Goal: Task Accomplishment & Management: Manage account settings

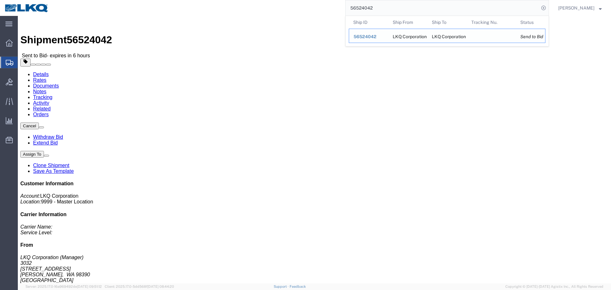
click at [360, 38] on span "56524042" at bounding box center [364, 36] width 23 height 5
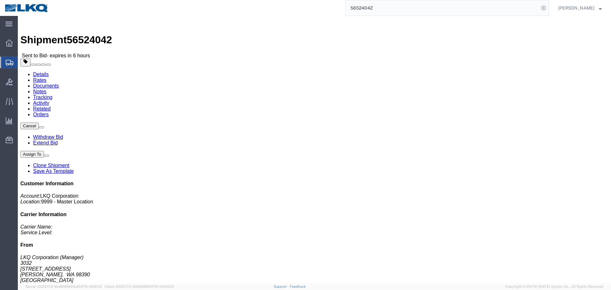
click link "Rates"
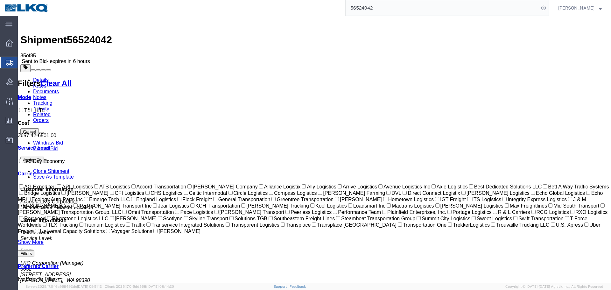
click at [343, 77] on ul "Details Rates Documents Notes Tracking Activity Related Orders" at bounding box center [314, 100] width 588 height 46
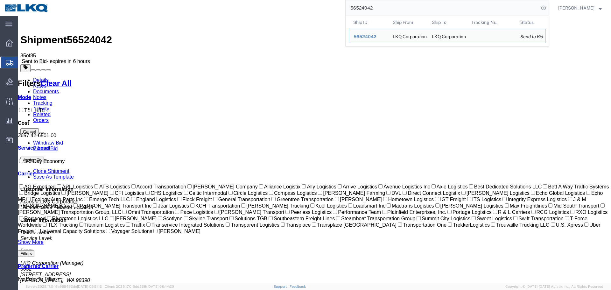
click at [393, 7] on input "56524042" at bounding box center [441, 7] width 193 height 15
paste input "482295"
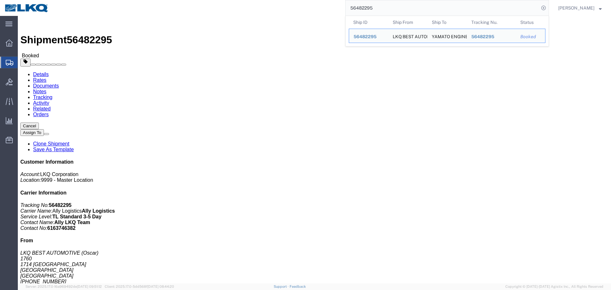
click div "Leg 1 - Truckload Vehicle 1: Standard Dry Van (53 Feet) Number of trucks: 1"
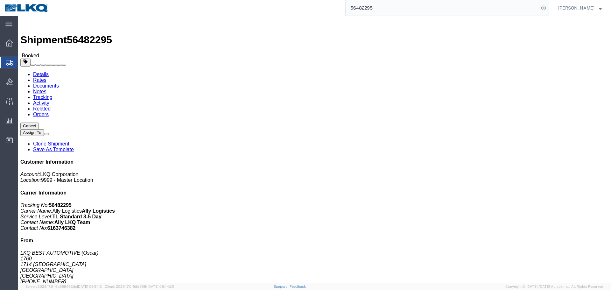
click div "Leg 1 - Truckload Vehicle 1: Standard Dry Van (53 Feet) Number of trucks: 1"
click div "Shipment Detail Ship From LKQ BEST AUTOMOTIVE (Oscar) 1760 1714 WEST MOUNT HOUS…"
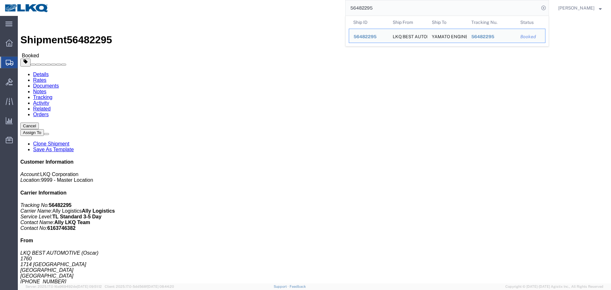
click at [435, 3] on input "56482295" at bounding box center [441, 7] width 193 height 15
paste input "41330"
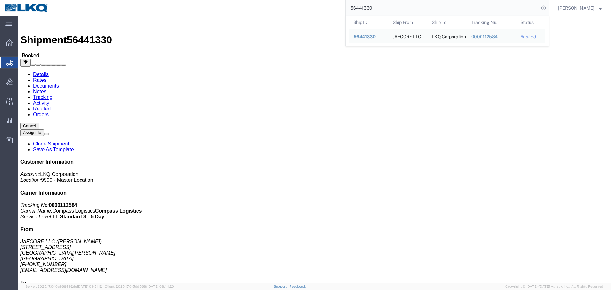
click div "Ship From JAFCORE LLC (JAMES CAUDILL) 2903 INDUSTRIAL AVE 2-B FORT PIERCE, FL 3…"
click at [415, 8] on input "56441330" at bounding box center [441, 7] width 193 height 15
paste input "26734"
type input "56426734"
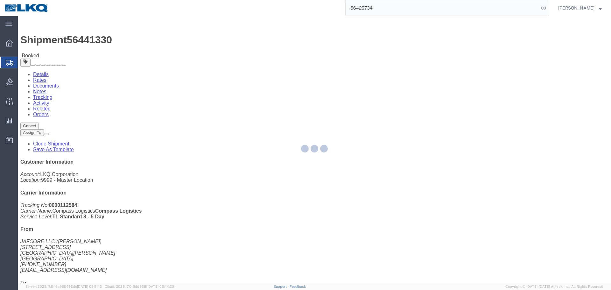
click at [402, 5] on input "56426734" at bounding box center [441, 7] width 193 height 15
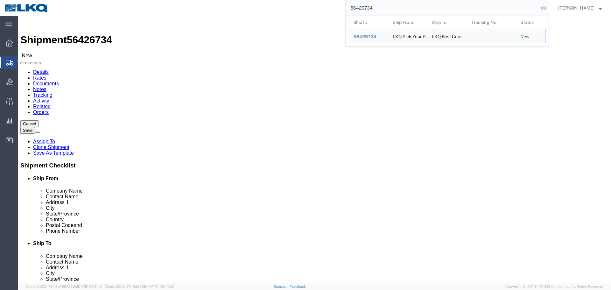
click at [393, 6] on input "56426734" at bounding box center [441, 7] width 193 height 15
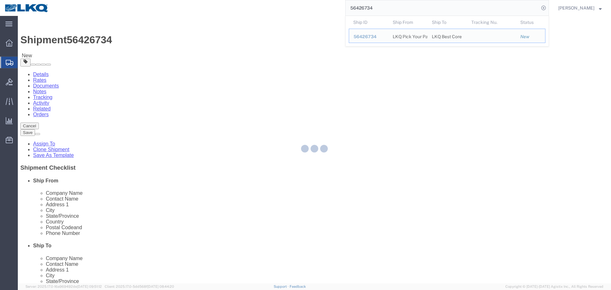
scroll to position [223, 0]
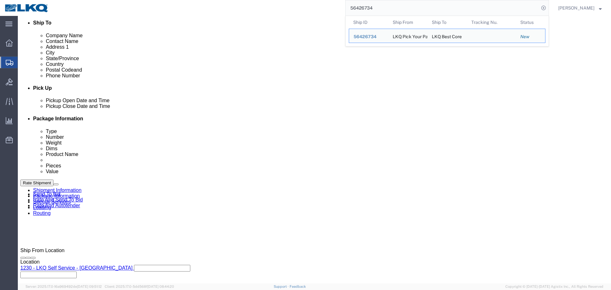
select select "28704"
select select "27634"
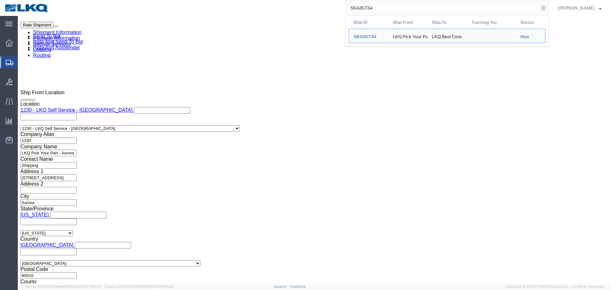
paste input "7308"
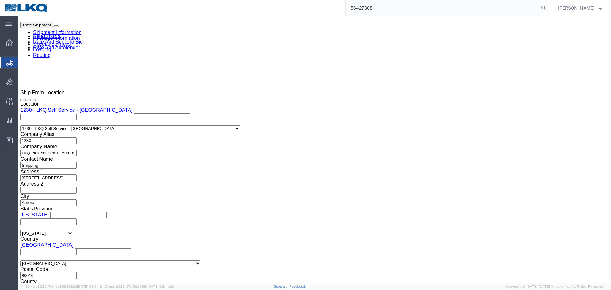
type input "56427308"
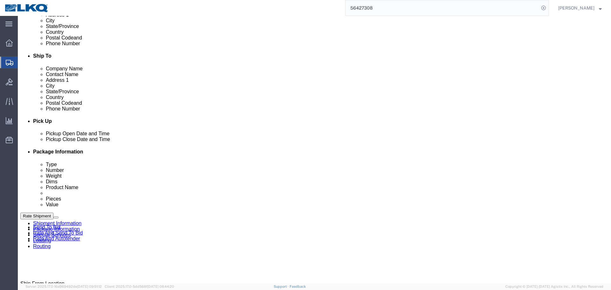
select select "28704"
select select "28018"
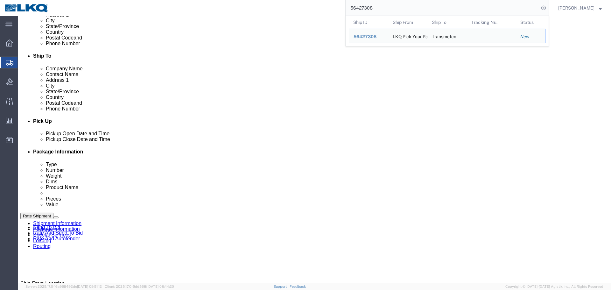
paste input "540"
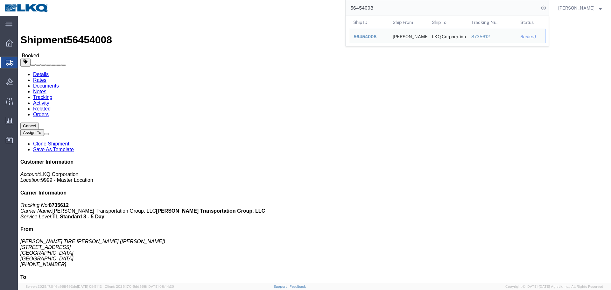
click div "Leg 1 - Truckload Vehicle 1: Standard Dry Van (53 Feet) Number of trucks: 1"
click at [397, 9] on input "56454008" at bounding box center [441, 7] width 193 height 15
paste input "62440"
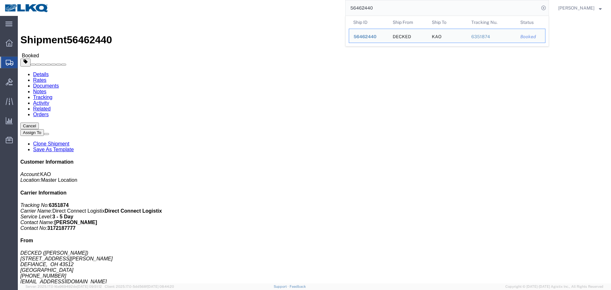
paste input "524042"
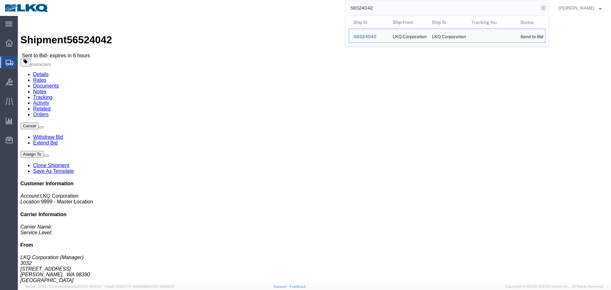
click link "Rates"
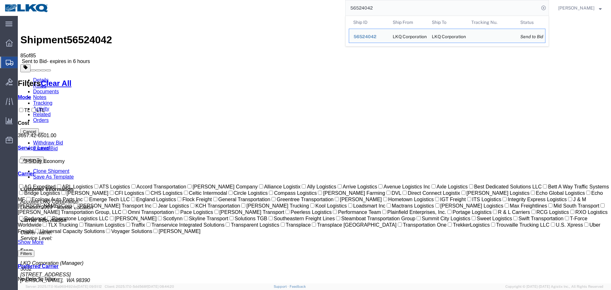
click at [373, 9] on input "56524042" at bounding box center [441, 7] width 193 height 15
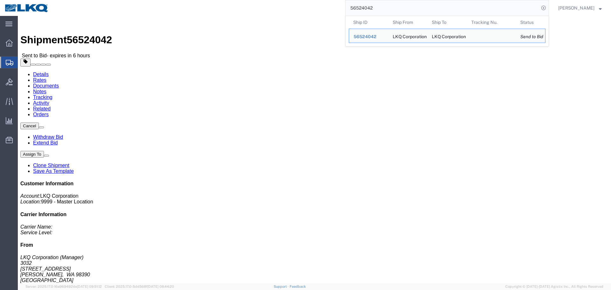
click at [427, 11] on input "56524042" at bounding box center [441, 7] width 193 height 15
paste input "426897"
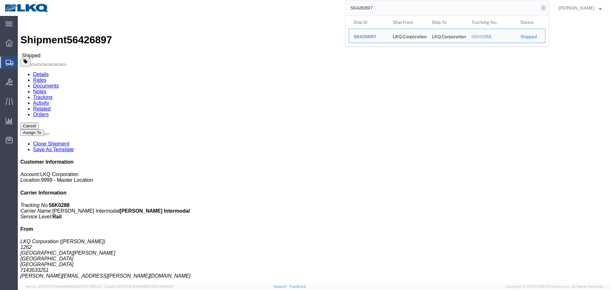
click at [443, 1] on input "56426897" at bounding box center [441, 7] width 193 height 15
paste input "168278048"
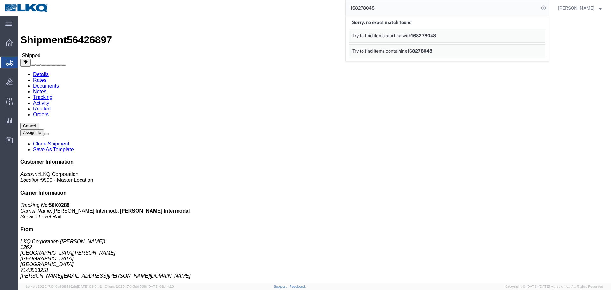
paste input "56500507"
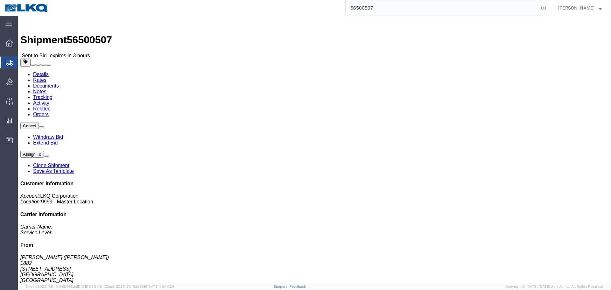
click h4 "Routing & Vehicle Information"
click link "Rates"
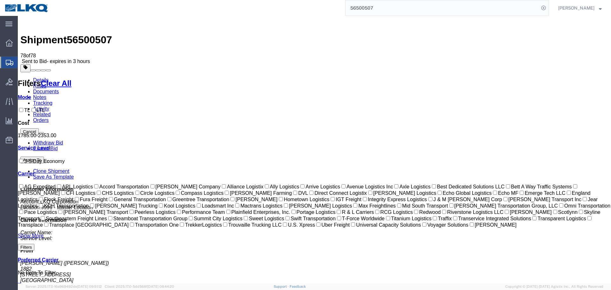
click at [44, 77] on link "Details" at bounding box center [41, 79] width 16 height 5
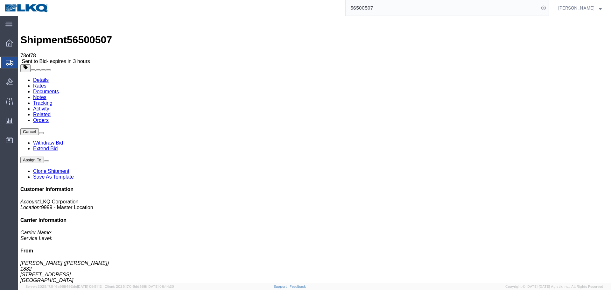
click address "MICHAEL VASQUEZ (MICHAEL VASQ) 1882 1102 W Carrier Pkwy STE 100 Grand Prairie, …"
copy address "75050"
click address "SUMMIT RACING (DARRELL MILLER) 2700 GILCHRIST RD AKRON, OH 44305 United States …"
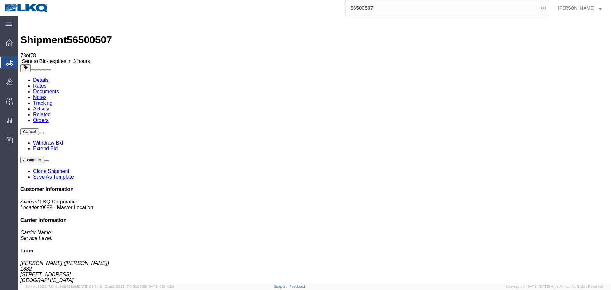
copy address "44305"
click link "Rates"
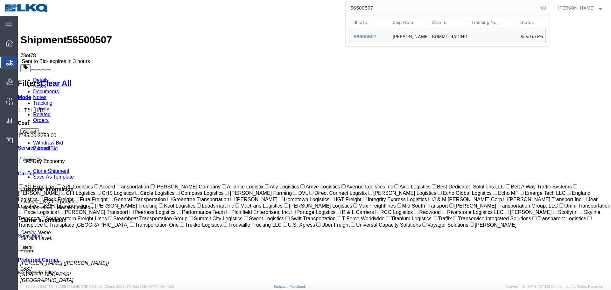
click at [377, 14] on input "56500507" at bounding box center [441, 7] width 193 height 15
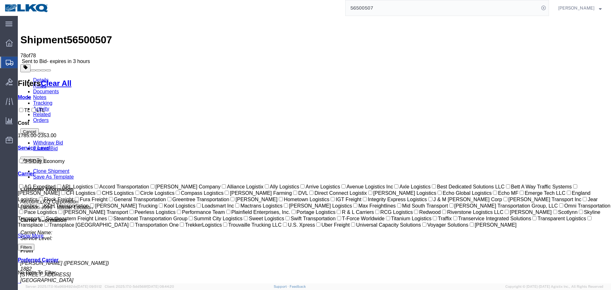
click at [339, 77] on ul "Details Rates Documents Notes Tracking Activity Related Orders" at bounding box center [314, 100] width 588 height 46
click at [397, 13] on input "56500507" at bounding box center [441, 7] width 193 height 15
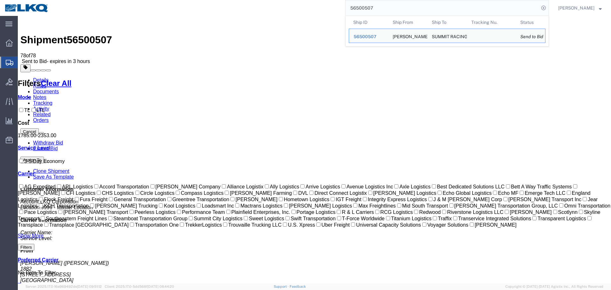
paste input "168278048"
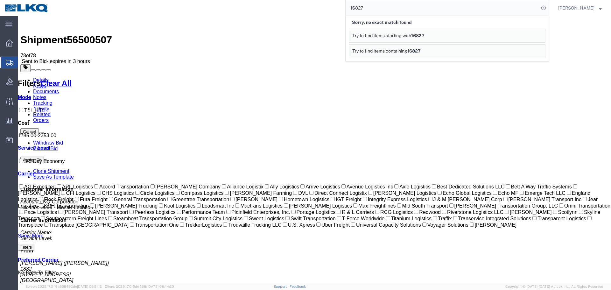
click at [302, 19] on div "Shipment 56500507 78 of 78 Sent to Bid - expires in 3 hours Details Rates Docum…" at bounding box center [314, 198] width 588 height 361
click at [408, 8] on input "16827" at bounding box center [441, 7] width 193 height 15
paste input "56524042"
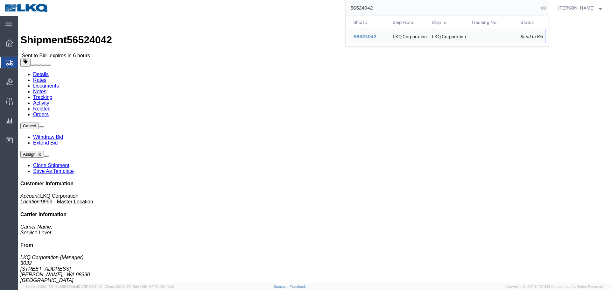
click link "Rates"
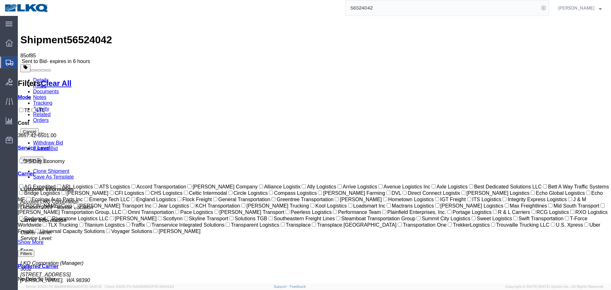
click at [442, 6] on input "56524042" at bounding box center [441, 7] width 193 height 15
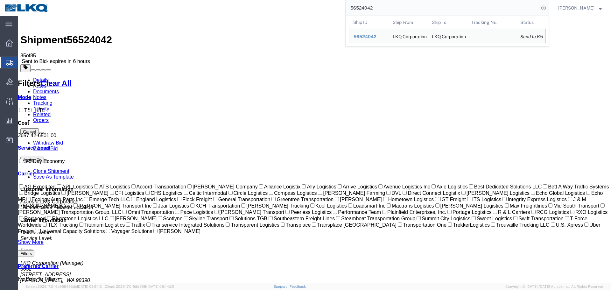
paste input "460317"
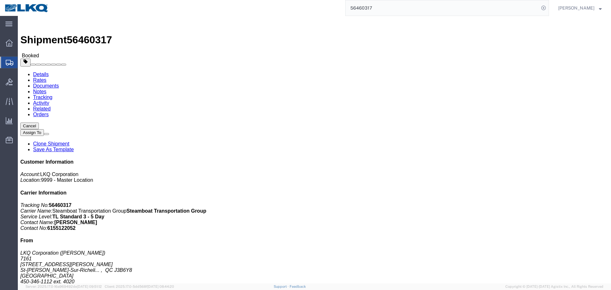
click at [410, 14] on input "56460317" at bounding box center [441, 7] width 193 height 15
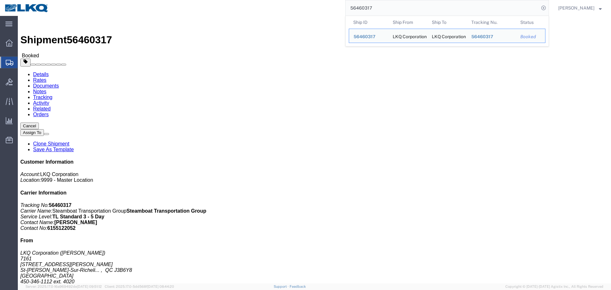
paste input "392480"
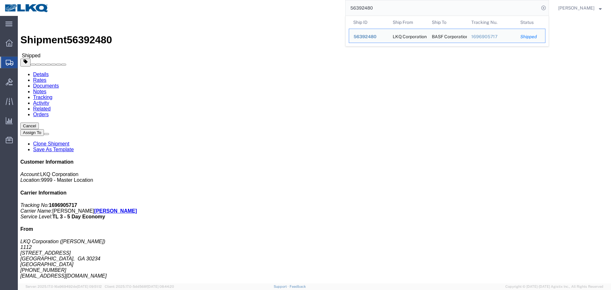
paste input "428101"
paste input "524042"
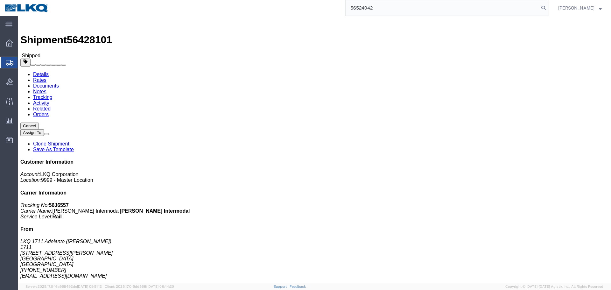
type input "56524042"
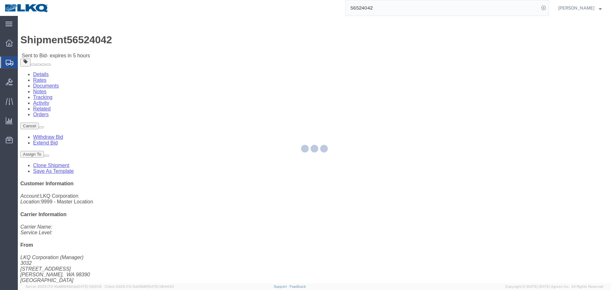
click at [68, 45] on div at bounding box center [314, 149] width 593 height 267
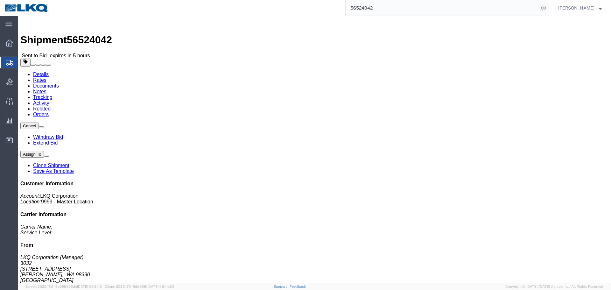
click link "Rates"
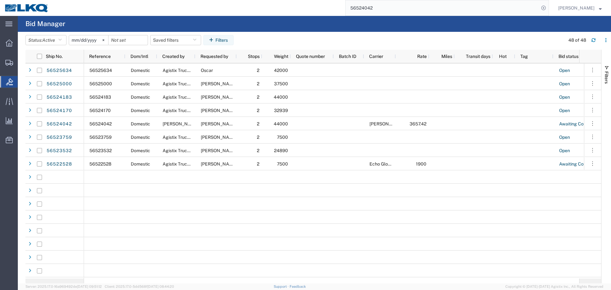
click at [381, 7] on input "56524042" at bounding box center [441, 7] width 193 height 15
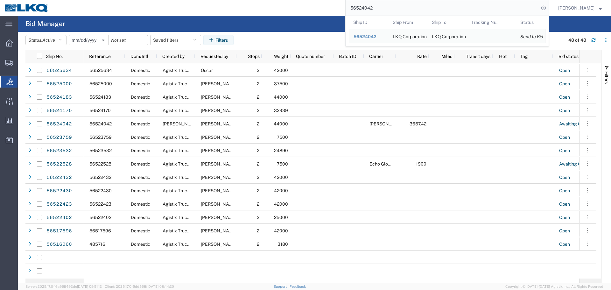
click at [382, 9] on input "56524042" at bounding box center [441, 7] width 193 height 15
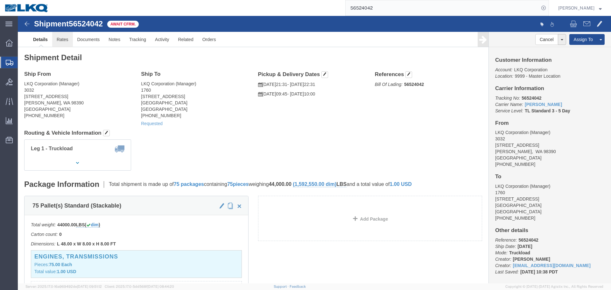
click link "Rates"
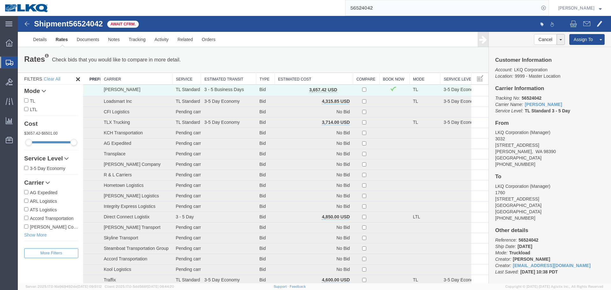
click at [338, 78] on th "Estimated Cost" at bounding box center [314, 79] width 78 height 12
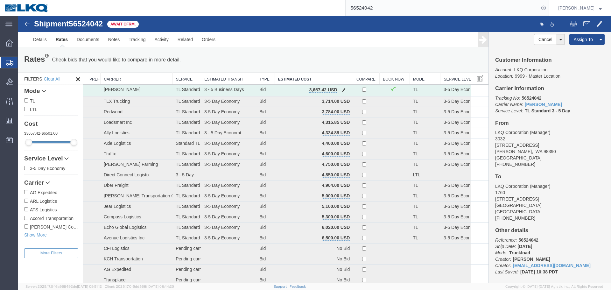
click at [342, 90] on span "button" at bounding box center [343, 89] width 3 height 4
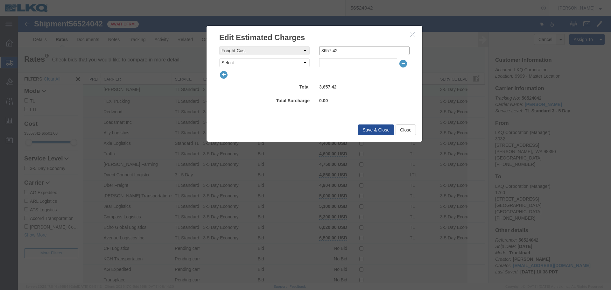
click at [339, 50] on input "3657.42" at bounding box center [364, 50] width 90 height 9
type input "3625"
click at [385, 133] on button "Save & Close" at bounding box center [376, 129] width 36 height 11
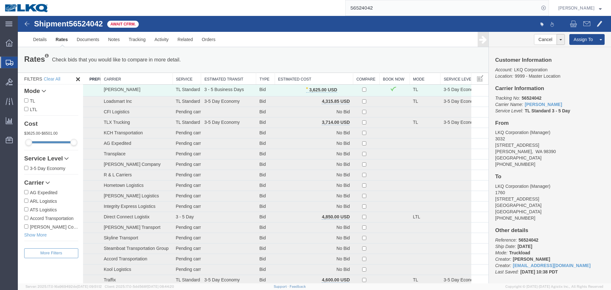
click at [473, 5] on input "56524042" at bounding box center [441, 7] width 193 height 15
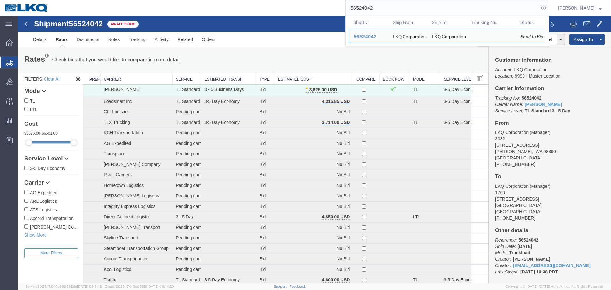
paste input "498990"
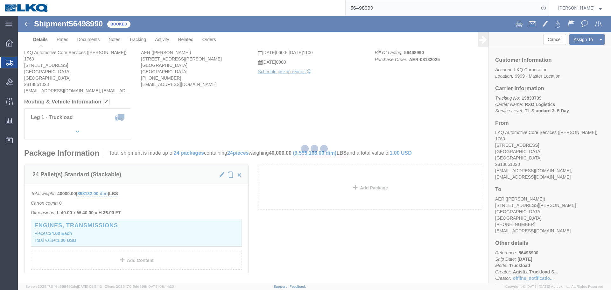
click div "Shipment 56498990 Booked Details Rates Documents Notes Tracking Activity Relate…"
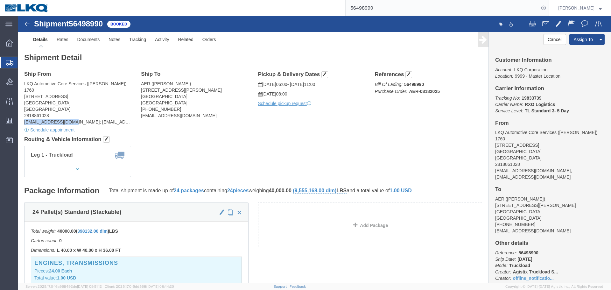
drag, startPoint x: 52, startPoint y: 106, endPoint x: 5, endPoint y: 108, distance: 46.5
click div "Ship From LKQ Automotive Core Services (Alfredo Canales) 1760 1714 West Mout Ho…"
copy address "acgarcia@lkqcorp.com"
click at [429, 3] on input "56498990" at bounding box center [441, 7] width 193 height 15
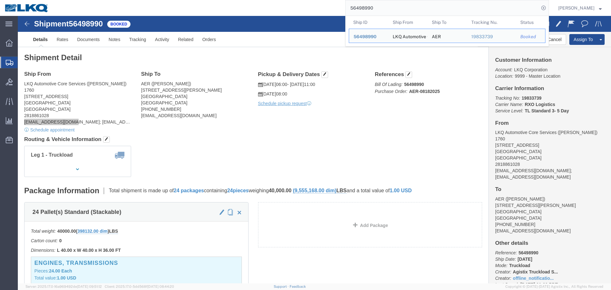
paste input "508686"
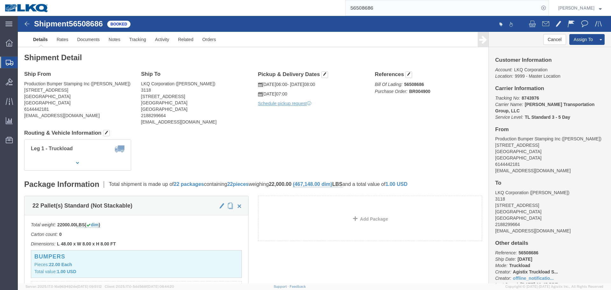
click div "Leg 1 - Truckload Vehicle 1: Standard Dry Van (53 Feet) Number of trucks: 1"
click h4 "Routing & Vehicle Information"
click link "Rates"
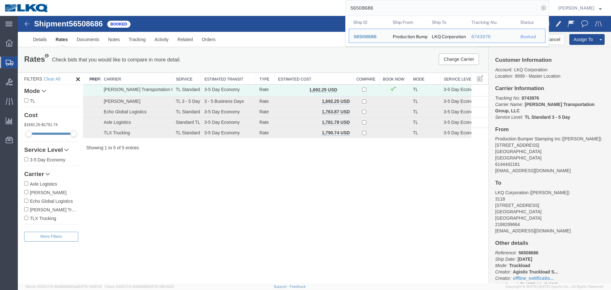
click at [370, 9] on input "56508686" at bounding box center [441, 7] width 193 height 15
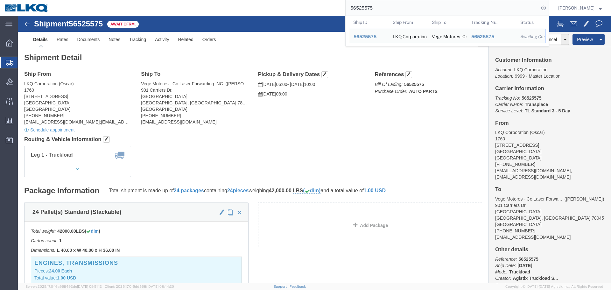
click div "Ship From LKQ Corporation (Oscar) 1760 1714 West Mount Houston Rd Houston, TX 7…"
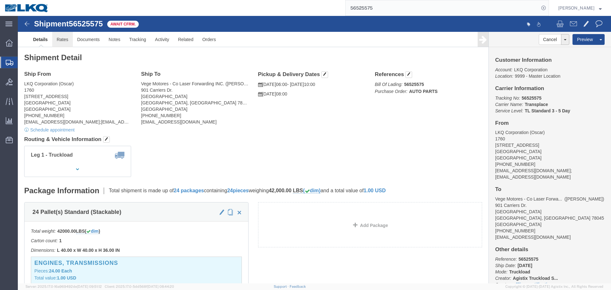
click link "Rates"
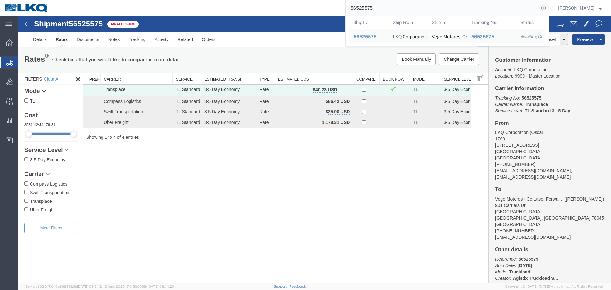
click at [386, 9] on input "56525575" at bounding box center [441, 7] width 193 height 15
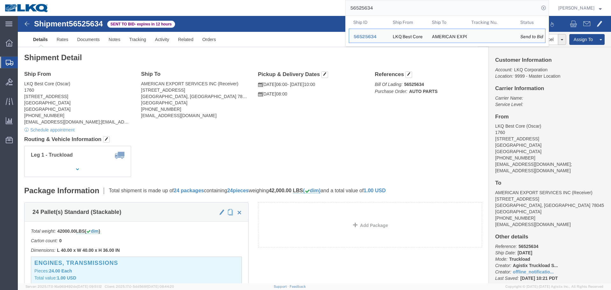
click div "Ship From LKQ Best Core (Oscar) 1760 1714 West Mount Houston Road Houston, TX 7…"
click at [410, 5] on input "56525634" at bounding box center [441, 7] width 193 height 15
paste input "4042"
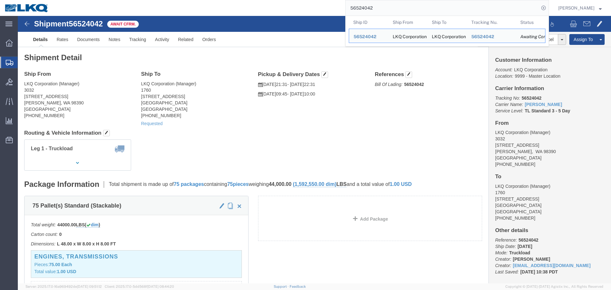
click at [467, 5] on input "56524042" at bounding box center [441, 7] width 193 height 15
paste input "205310"
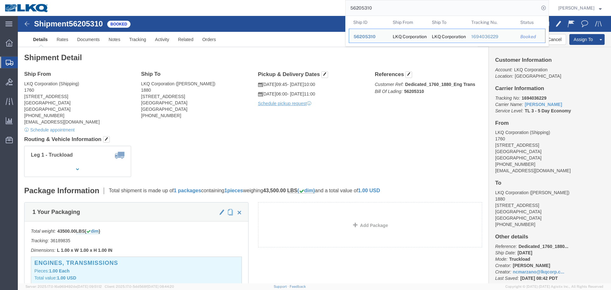
click div "Shipment Detail Ship From LKQ Corporation (Shipping) 1760 1710 W Mount Houston …"
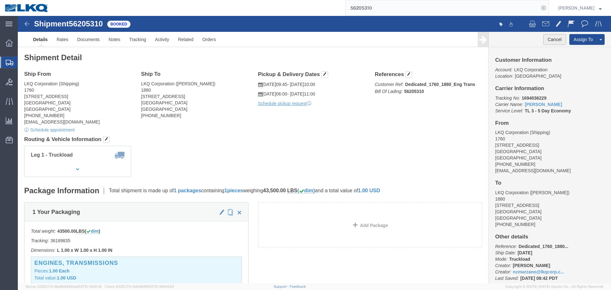
click button "Cancel"
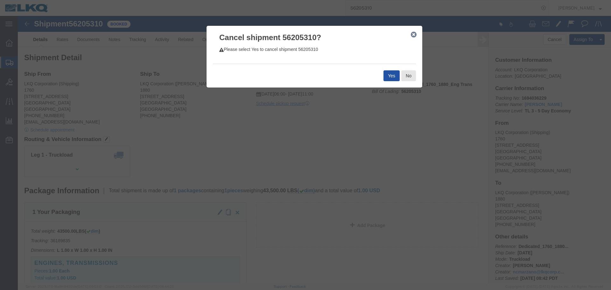
click button "Yes"
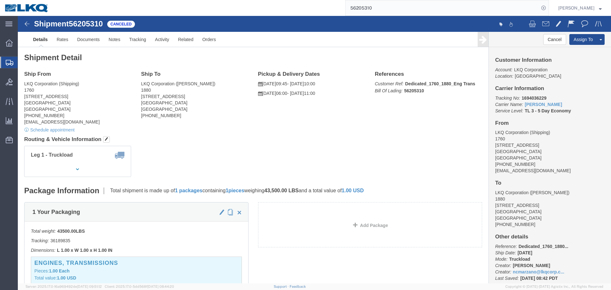
click at [390, 5] on input "56205310" at bounding box center [441, 7] width 193 height 15
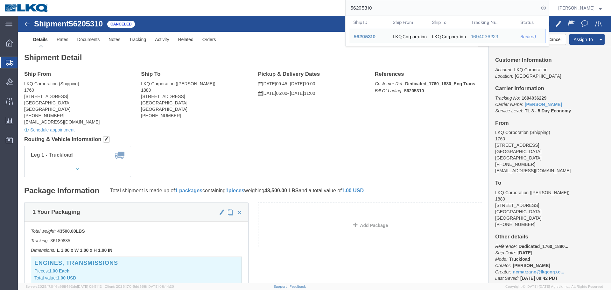
paste input "397692"
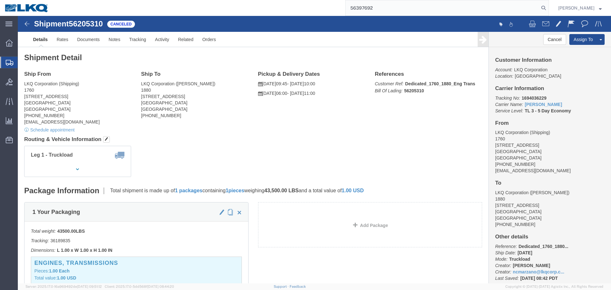
type input "56397692"
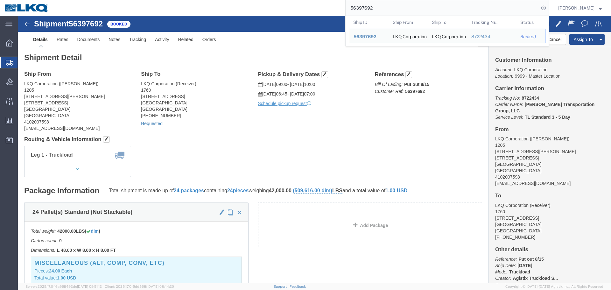
click link "Requested"
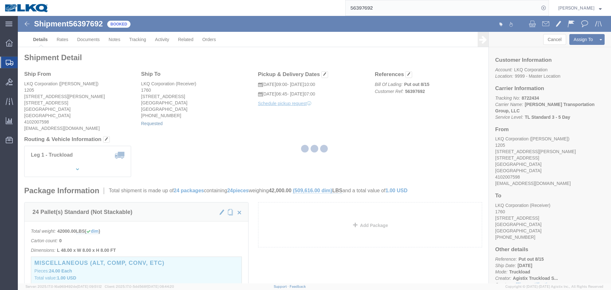
select select "1"
select select
select select "15"
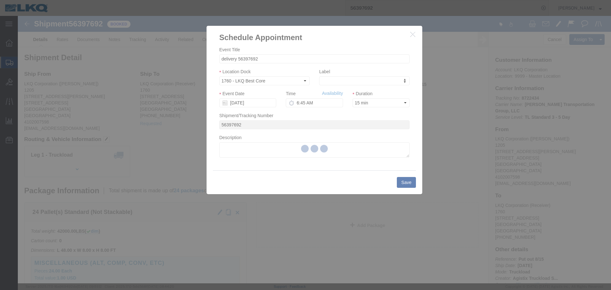
click at [240, 103] on div at bounding box center [314, 149] width 593 height 267
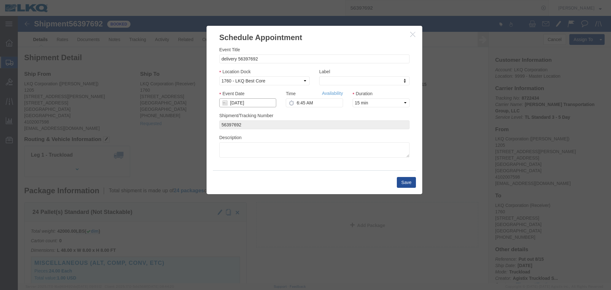
click input "09/01/2025"
click td "2"
drag, startPoint x: 385, startPoint y: 169, endPoint x: 241, endPoint y: 7, distance: 216.1
click button "Save"
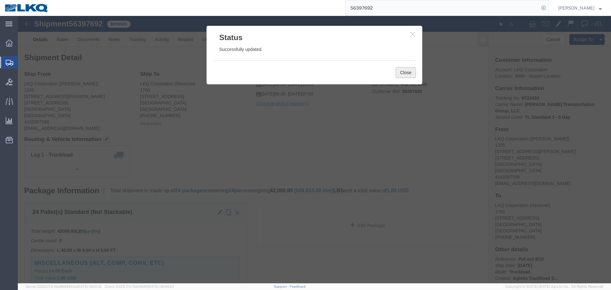
click button "Close"
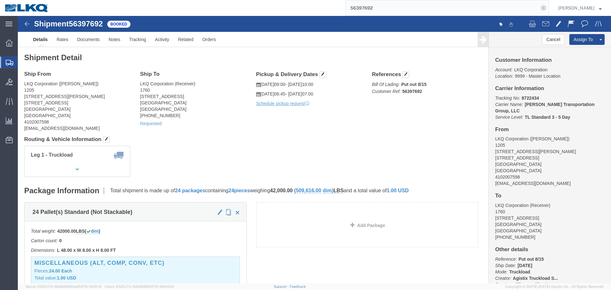
click at [374, 12] on input "56397692" at bounding box center [441, 7] width 193 height 15
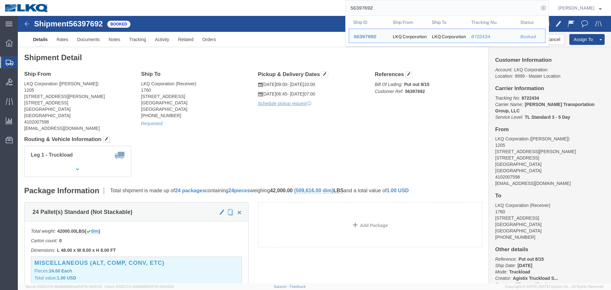
paste input "52404"
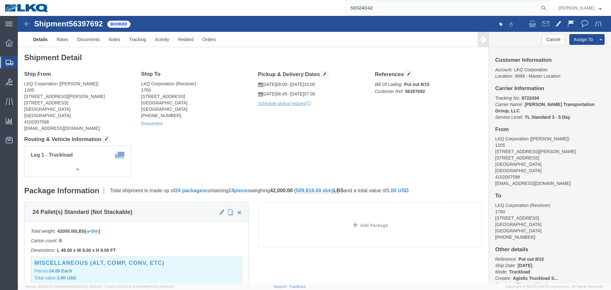
type input "56524042"
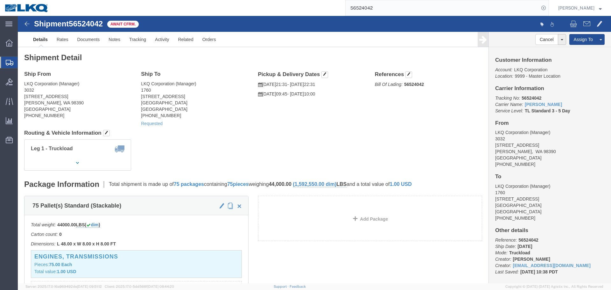
click h4 "Routing & Vehicle Information"
click div "Shipment Detail Ship From LKQ Corporation (Manager) 3032 4123 142nd Ave E Suite…"
click span "button"
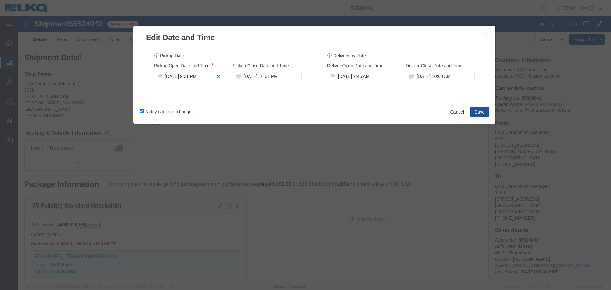
click div "Aug 18 2025 9:31 PM"
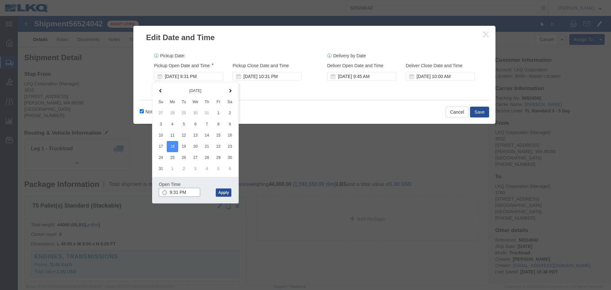
click input "9:31 PM"
type input "12:00 PM"
click button "Apply"
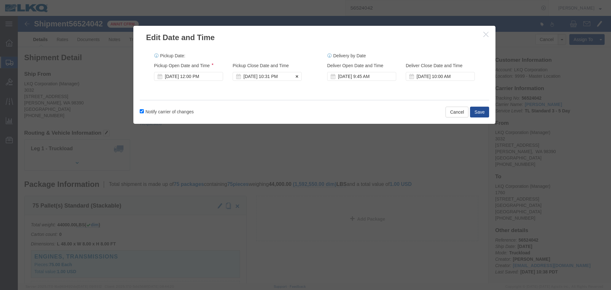
click div "Aug 18 2025 10:31 PM"
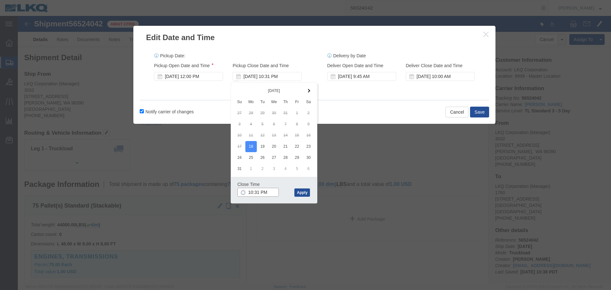
click input "10:31 PM"
type input "13"
type input "1:00 PM"
click button "Apply"
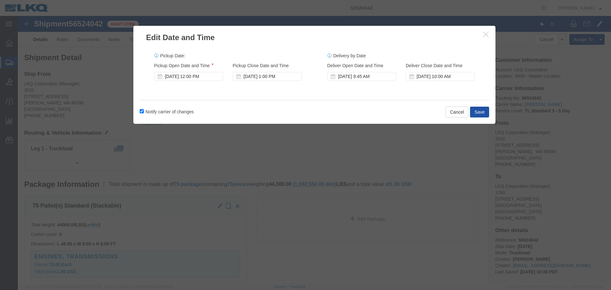
click button "Save"
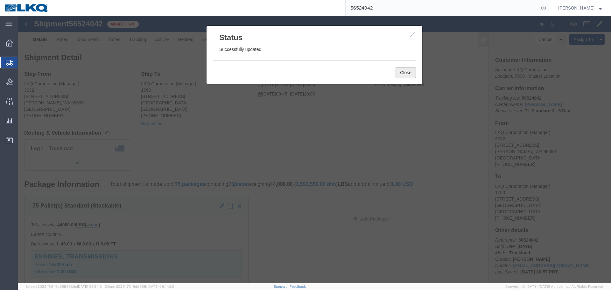
click button "Close"
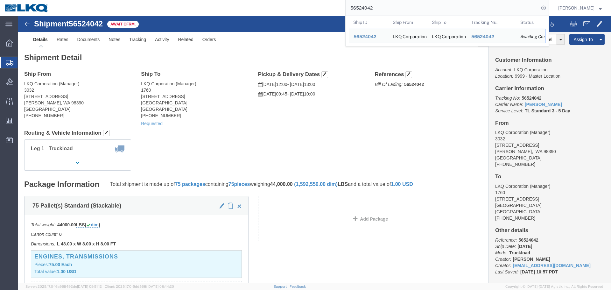
click at [384, 10] on input "56524042" at bounding box center [441, 7] width 193 height 15
paste input "481444"
type input "56481444"
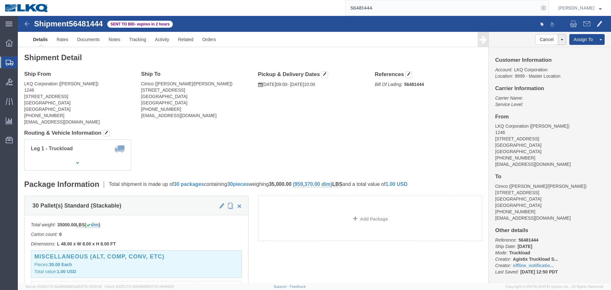
click h4 "Routing & Vehicle Information"
click div "Ship From LKQ Corporation (Diane Sosack) 1246 700 East 21st street North Wichit…"
click span "button"
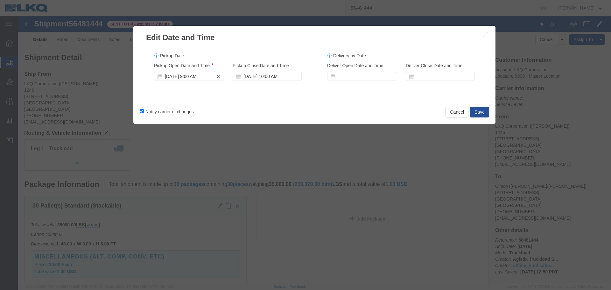
click div "Aug 19 2025 9:00 AM"
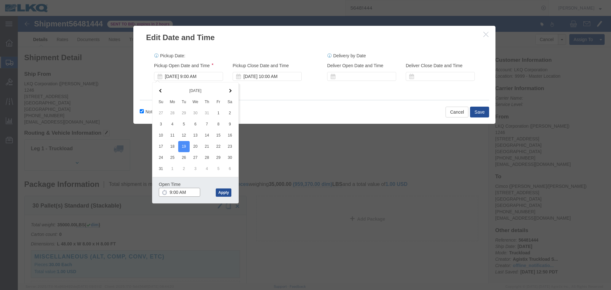
click input "9:00 AM"
type input "07"
type input "7:00 AM"
click button "Apply"
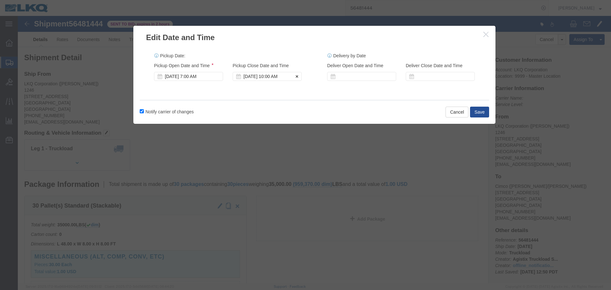
click div "Aug 19 2025 10:00 AM"
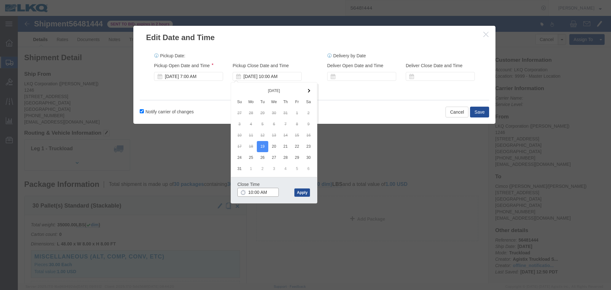
click input "10:00 AM"
type input "08"
type input "8:00 AM"
click div "Close Time 8:00 AM Aug 19 2025 10:00 AM - Aug 19 2025 10:00 AM Cancel Apply"
click button "Apply"
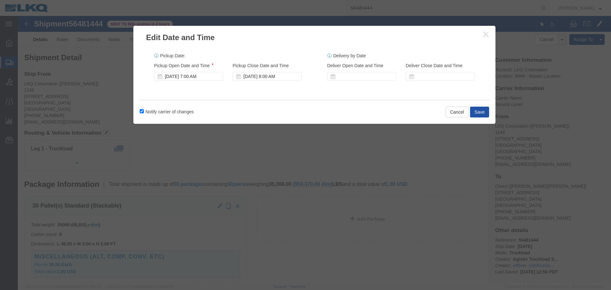
click button "Save"
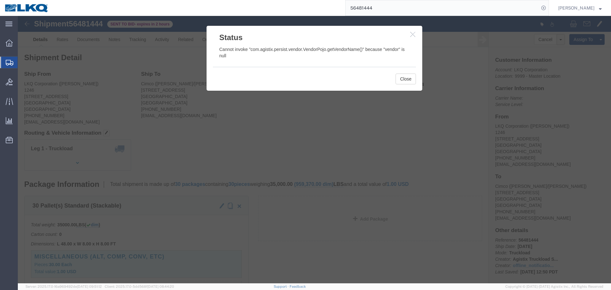
click icon "button"
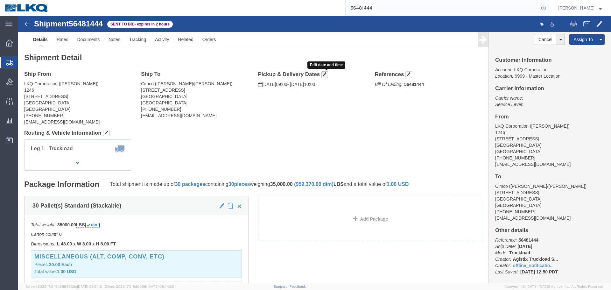
click button "button"
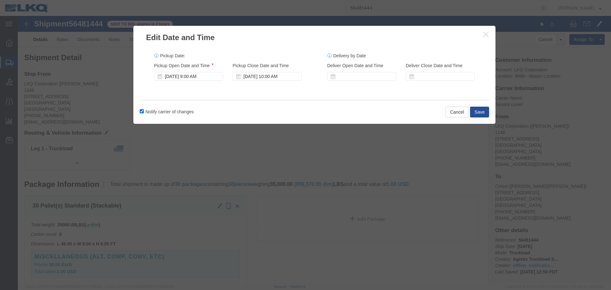
drag, startPoint x: 125, startPoint y: 95, endPoint x: 122, endPoint y: 97, distance: 3.4
click label "Notify carrier of changes"
click input "Notify carrier of changes"
checkbox input "false"
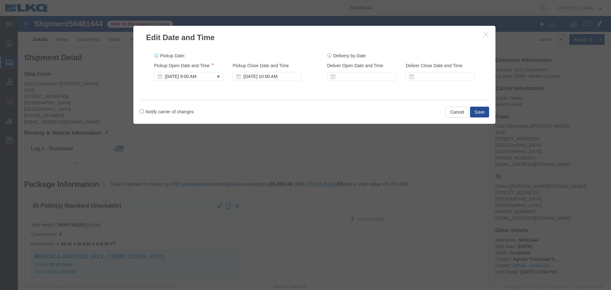
click div "Aug 19 2025 9:00 AM"
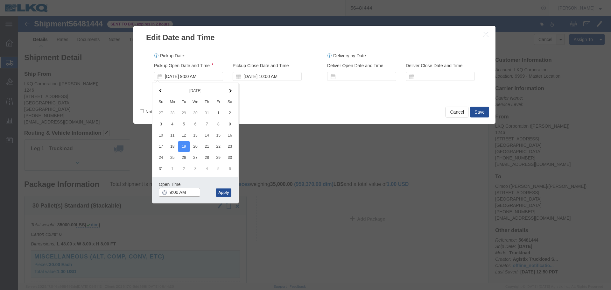
click input "9:00 AM"
type input "06"
type input "6:00 AM"
click button "Apply"
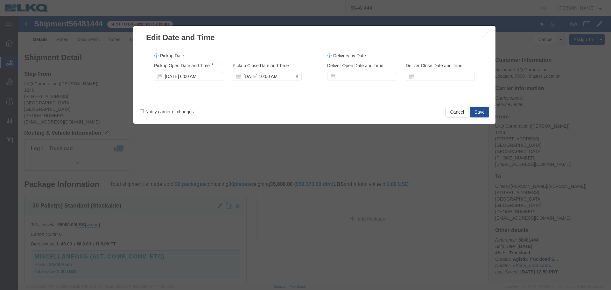
click div "Aug 19 2025 10:00 AM"
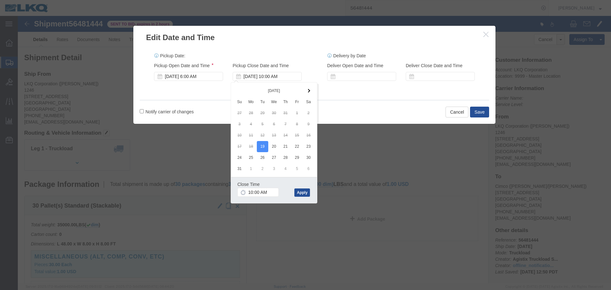
click div "Close Time 10:00 AM"
click input "10:00 AM"
type input "7:00 AM"
click button "Apply"
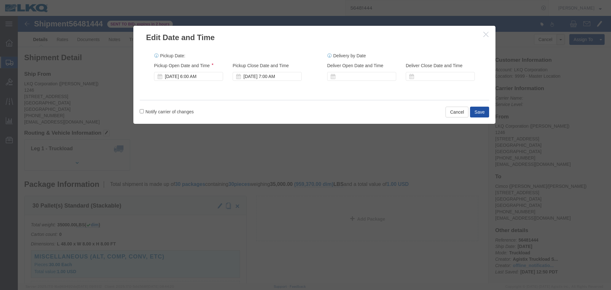
click button "Save"
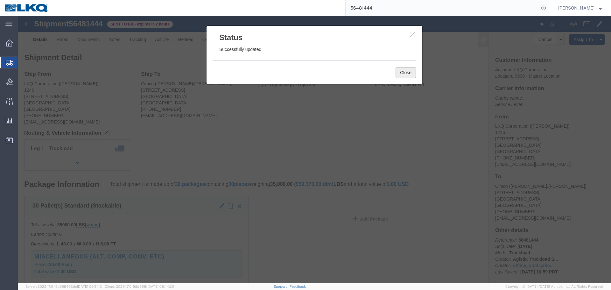
click button "Close"
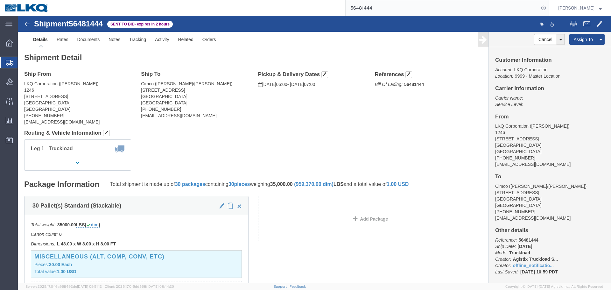
click at [386, 4] on input "56481444" at bounding box center [441, 7] width 193 height 15
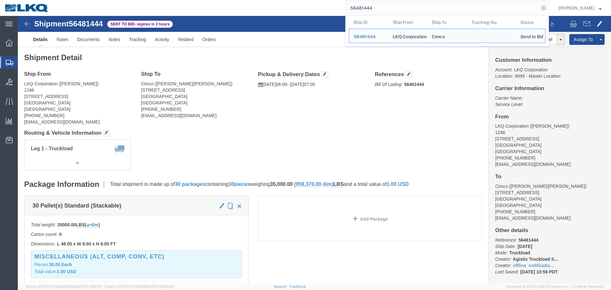
paste input "500475"
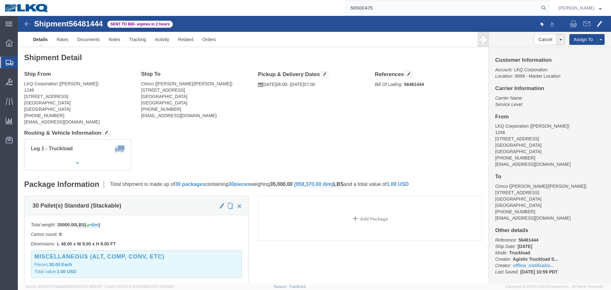
type input "56500475"
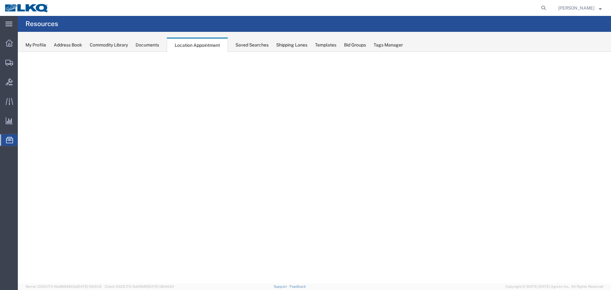
select select "27634"
select select "agendaWeek"
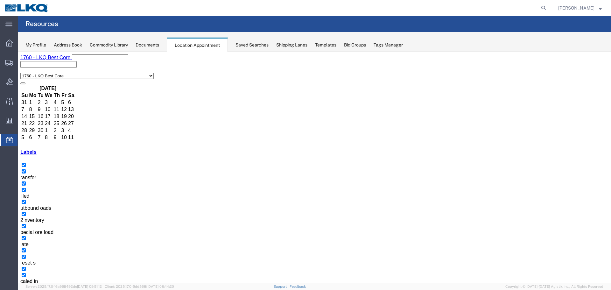
scroll to position [240, 0]
click at [25, 289] on button "button" at bounding box center [22, 294] width 5 height 2
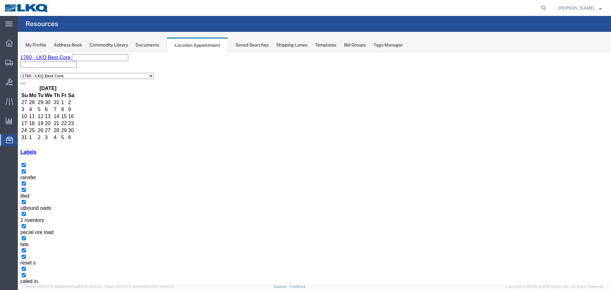
click at [31, 289] on button "button" at bounding box center [27, 294] width 5 height 2
select select "1"
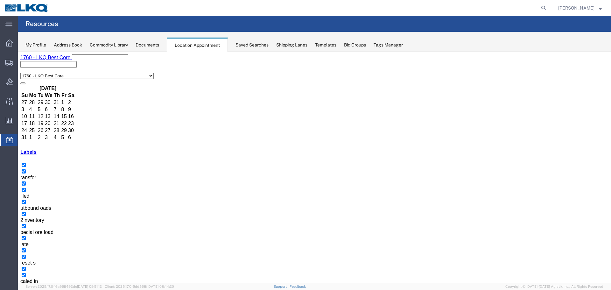
select select "24"
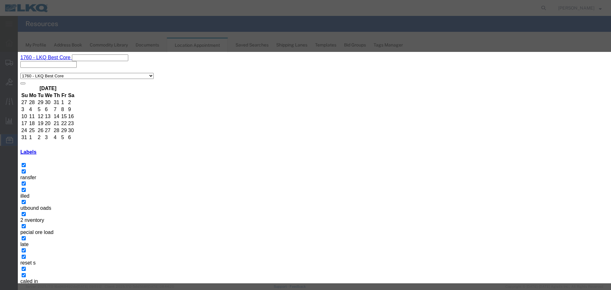
type input "m"
select select "100"
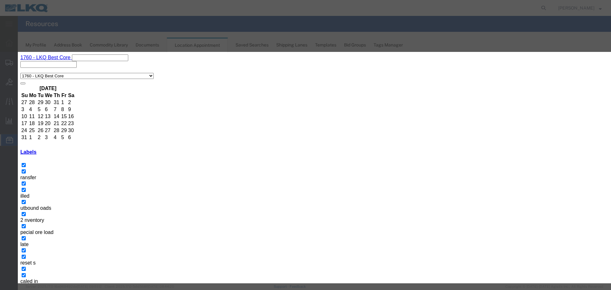
type input "6:00 AM"
type input "6:15 AM"
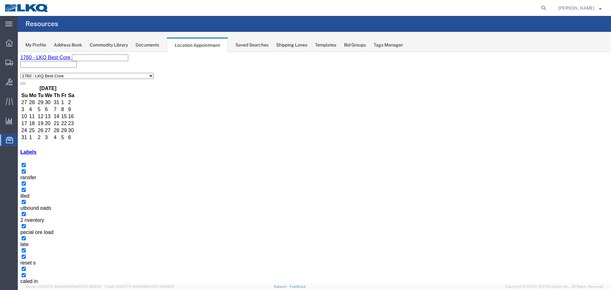
scroll to position [486, 0]
click at [31, 289] on button "button" at bounding box center [27, 294] width 5 height 2
click at [25, 289] on button "button" at bounding box center [22, 294] width 5 height 2
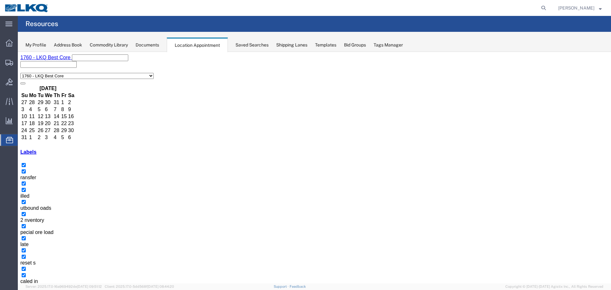
click at [31, 289] on button "button" at bounding box center [27, 294] width 5 height 2
click at [25, 289] on button "button" at bounding box center [22, 294] width 5 height 2
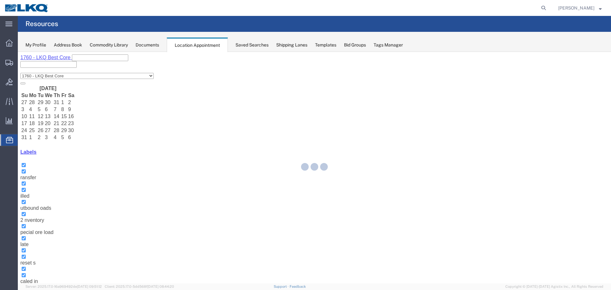
click at [107, 59] on div at bounding box center [314, 167] width 593 height 231
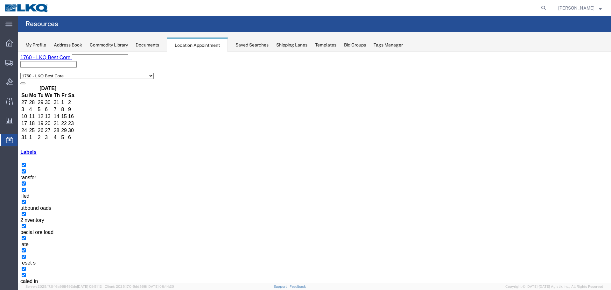
click at [25, 289] on button "button" at bounding box center [22, 294] width 5 height 2
click at [344, 233] on div "12:00 AM 12:30 AM 01:00 AM 01:30 AM 02:00 AM 02:30 AM 03:00 AM 03:30 AM 04:00 A…" at bounding box center [314, 279] width 586 height 667
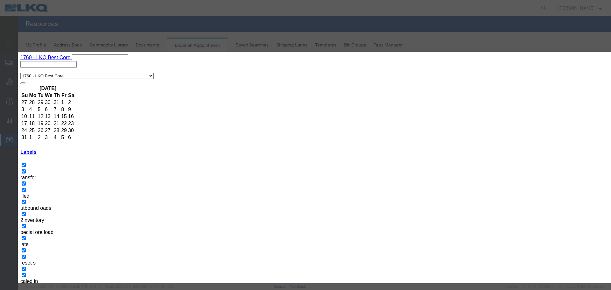
paste input "ATK PRO# 4529757 & 4545866 ( APPT REQUEST )"
drag, startPoint x: 367, startPoint y: 101, endPoint x: 570, endPoint y: 98, distance: 203.0
type input "ATK PRO# 4529757 & 4545866"
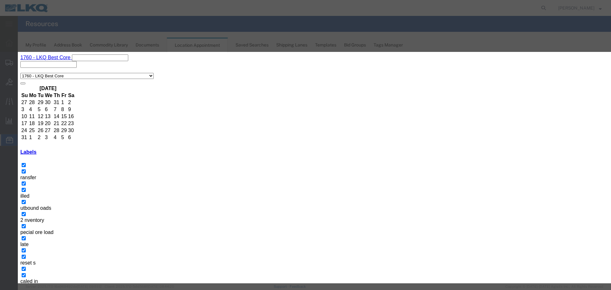
type input "12:45 PM"
type input "1:00 PM"
type input "m"
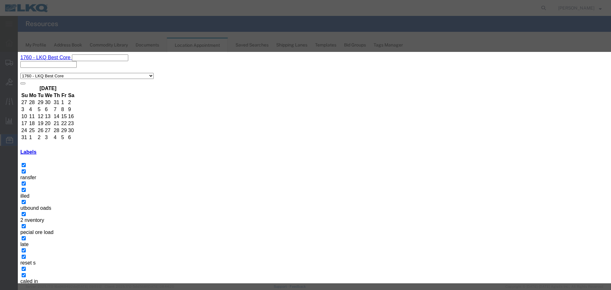
select select "24"
paste textarea "ATK PRO# 4529757 & 4545866"
type textarea "ATK PRO# 4529757 & 4545866"
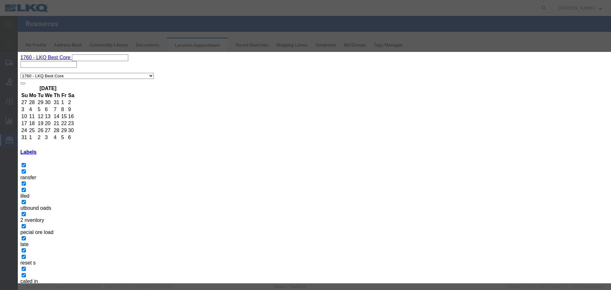
scroll to position [19, 0]
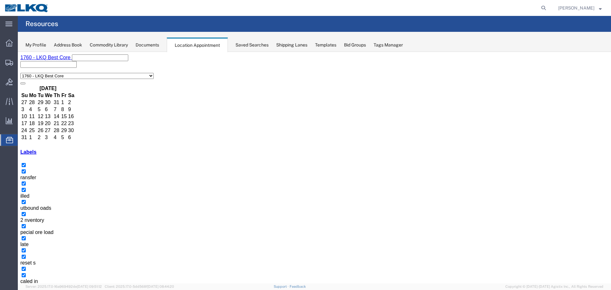
scroll to position [462, 0]
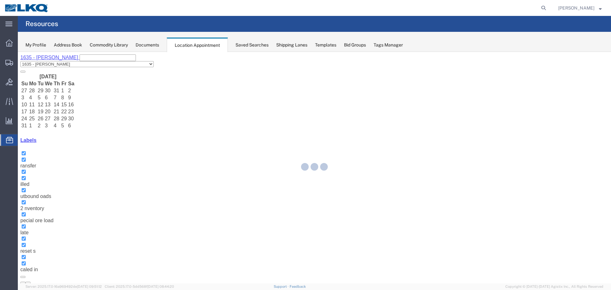
click at [543, 61] on div at bounding box center [314, 167] width 593 height 231
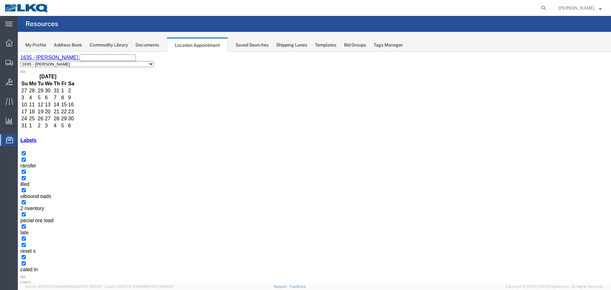
scroll to position [271, 0]
click at [28, 282] on icon "button" at bounding box center [28, 282] width 0 height 0
click at [25, 282] on button "button" at bounding box center [22, 283] width 5 height 2
click at [68, 64] on div "1635 - Alsip - Knopf 1530 - LKQ Viking Auto Salvage 1633 - Atlanta - Knopf Core…" at bounding box center [314, 60] width 588 height 13
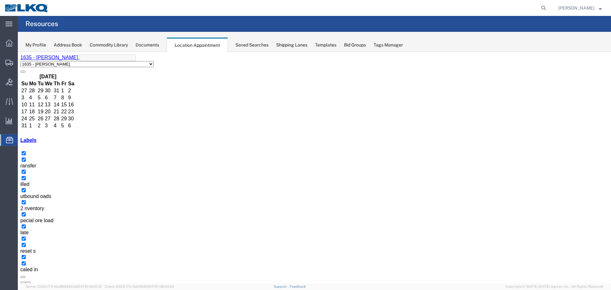
select select "27634"
select select "1"
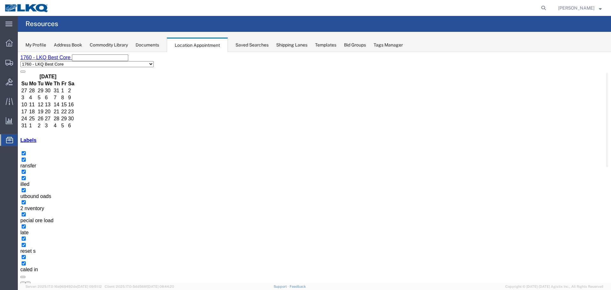
select select "24"
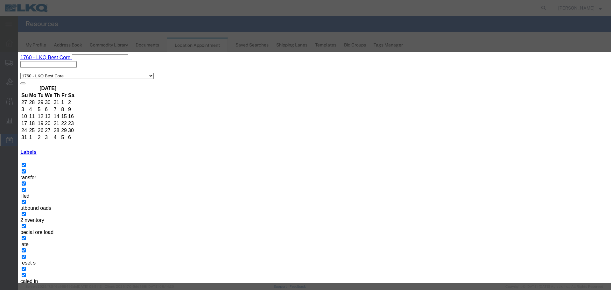
type input "6:00 AM"
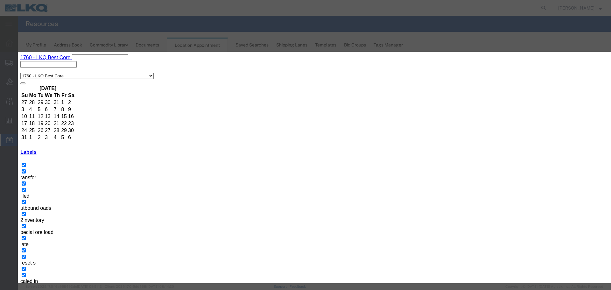
scroll to position [19, 0]
type input "6:15 AM"
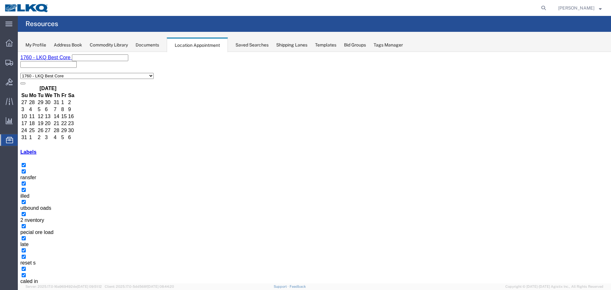
scroll to position [518, 0]
click at [28, 289] on icon "button" at bounding box center [28, 294] width 0 height 0
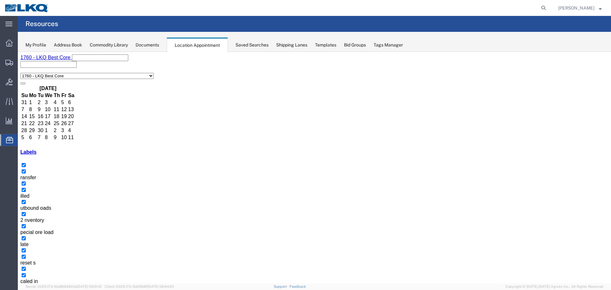
click at [25, 289] on button "button" at bounding box center [22, 294] width 5 height 2
click at [23, 289] on icon "button" at bounding box center [23, 294] width 0 height 0
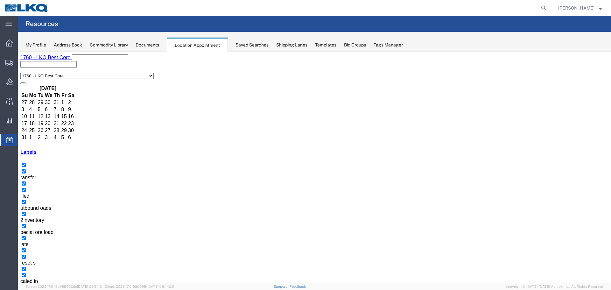
click at [31, 289] on button "button" at bounding box center [27, 294] width 5 height 2
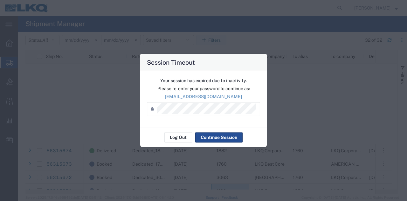
scroll to position [0, 86]
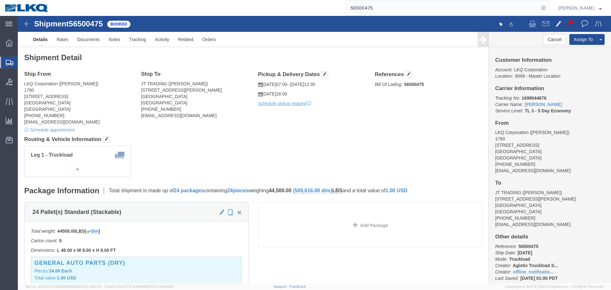
click div "Shipment Detail Ship From LKQ Corporation (rafael jr) 1760 1710 W Mount Houston…"
click h4 "Routing & Vehicle Information"
click link "Activity"
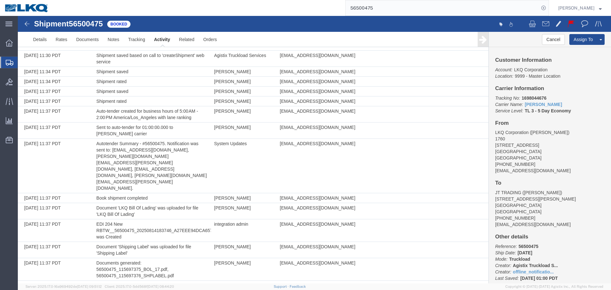
scroll to position [138, 0]
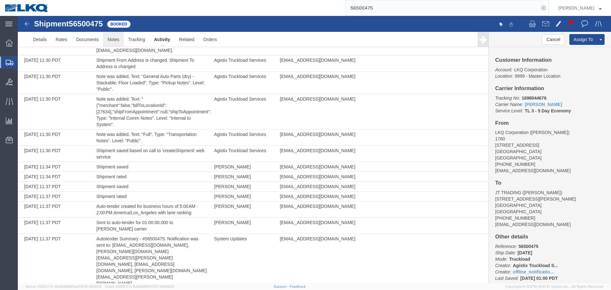
click at [104, 42] on link "Notes" at bounding box center [113, 39] width 21 height 15
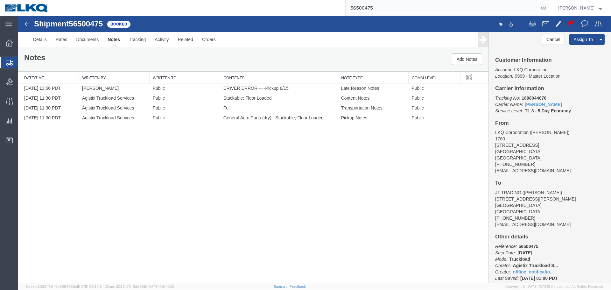
click at [319, 150] on div "Shipment 56500475 4 of 4 Booked Details Rates Documents Notes Tracking Activity…" at bounding box center [314, 149] width 593 height 267
click at [387, 164] on div "Shipment 56500475 4 of 4 Booked Details Rates Documents Notes Tracking Activity…" at bounding box center [314, 149] width 593 height 267
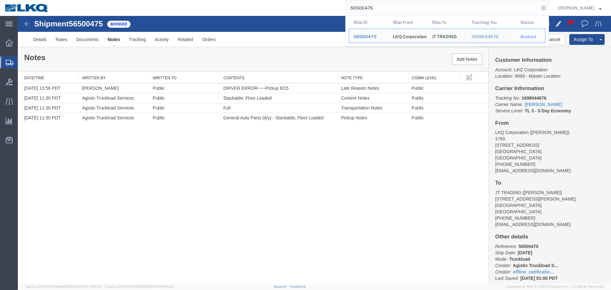
click at [460, 3] on input "56500475" at bounding box center [441, 7] width 193 height 15
paste input "31565"
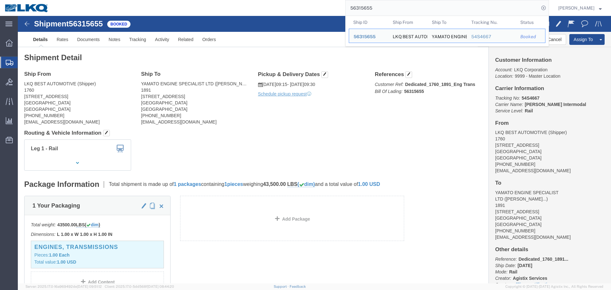
click div "Shipment Detail Ship From LKQ BEST AUTOMOTIVE (Shipper) 1760 1710 WEST MOUNT HO…"
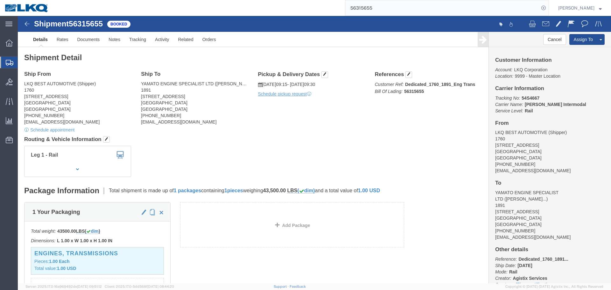
click div "Ship From LKQ BEST AUTOMOTIVE (Shipper) 1760 1710 WEST MOUNT HOUSTON RD Houston…"
click div "Shipment Detail Ship From LKQ BEST AUTOMOTIVE (Shipper) 1760 1710 WEST MOUNT HO…"
click div "Leg 1 - Rail Vehicle 1: Boxcar"
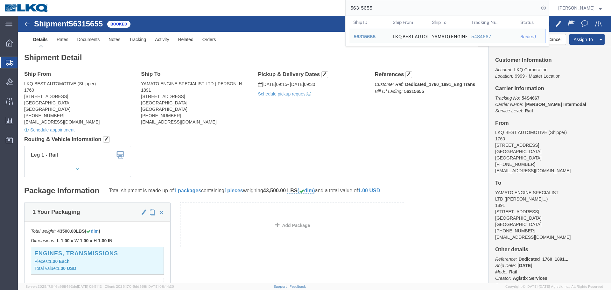
click at [424, 9] on input "56315655" at bounding box center [441, 7] width 193 height 15
paste input "524183"
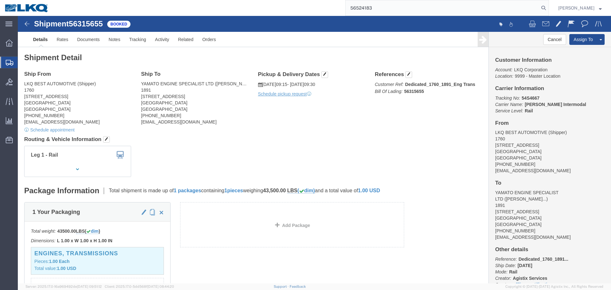
type input "56524183"
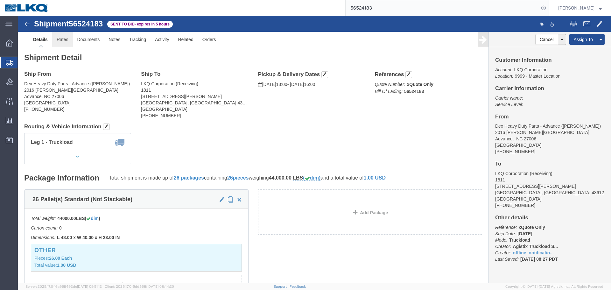
click link "Rates"
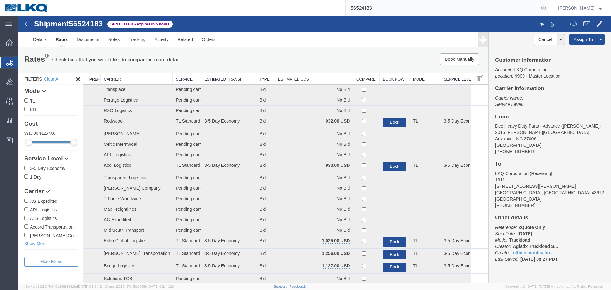
click at [326, 76] on th "Estimated Cost" at bounding box center [314, 79] width 78 height 12
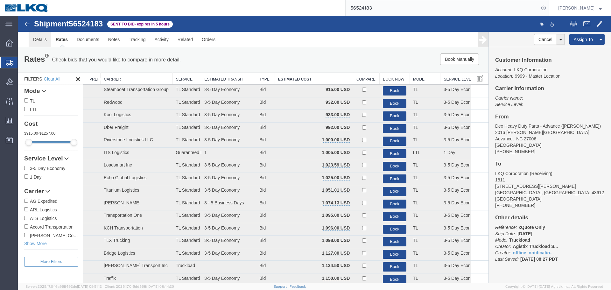
click at [40, 41] on link "Details" at bounding box center [40, 39] width 23 height 15
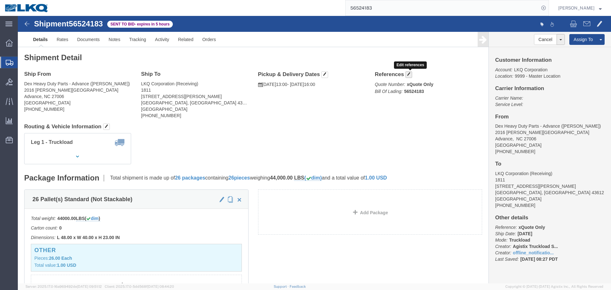
click span "button"
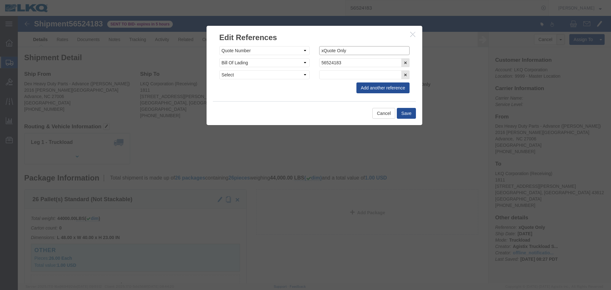
drag, startPoint x: 333, startPoint y: 34, endPoint x: 288, endPoint y: 34, distance: 45.2
click div "Select Account Type Activity ID Airline Appointment Number ASN Batch Request # …"
click select "Select Account Type Activity ID Airline Appointment Number ASN Batch Request # …"
select select
click select "Select Account Type Activity ID Airline Appointment Number ASN Batch Request # …"
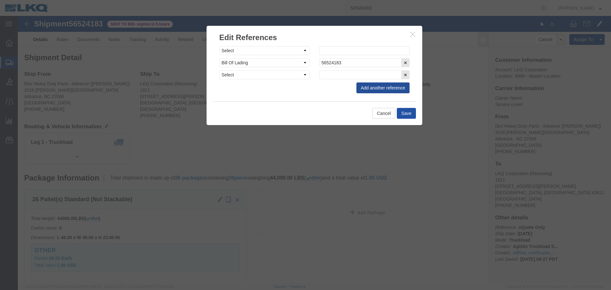
click button "Save"
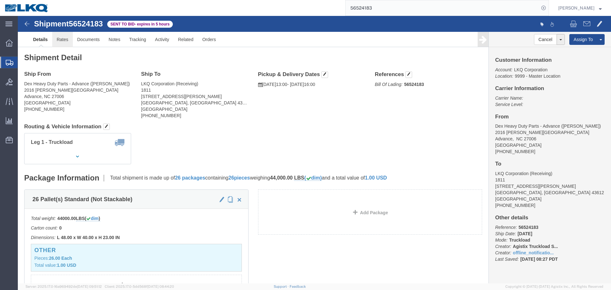
click link "Rates"
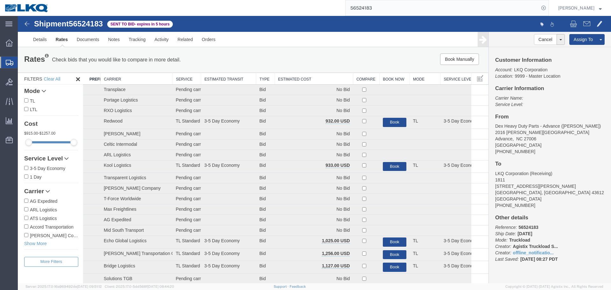
drag, startPoint x: 330, startPoint y: 80, endPoint x: 377, endPoint y: 93, distance: 48.9
click at [330, 79] on th "Estimated Cost" at bounding box center [314, 79] width 78 height 12
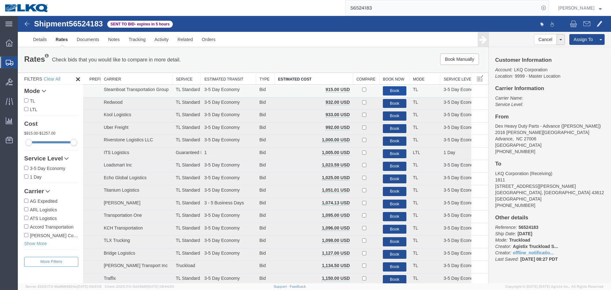
click at [387, 89] on button "Book" at bounding box center [395, 90] width 24 height 9
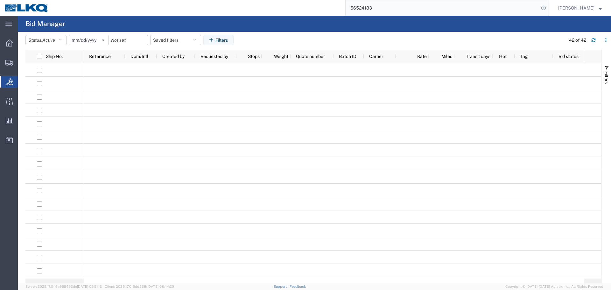
click at [373, 8] on input "56524183" at bounding box center [441, 7] width 193 height 15
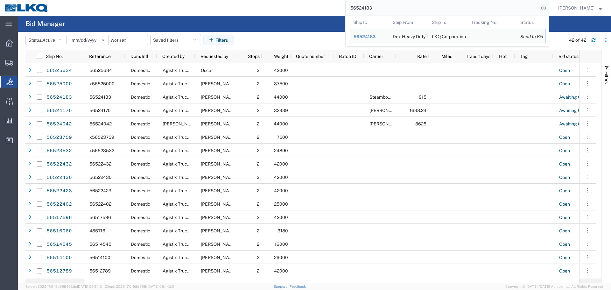
paste input "6435"
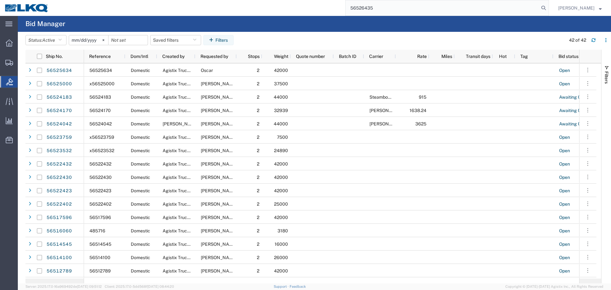
type input "56526435"
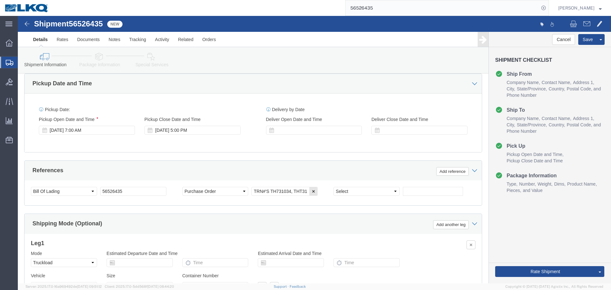
scroll to position [380, 0]
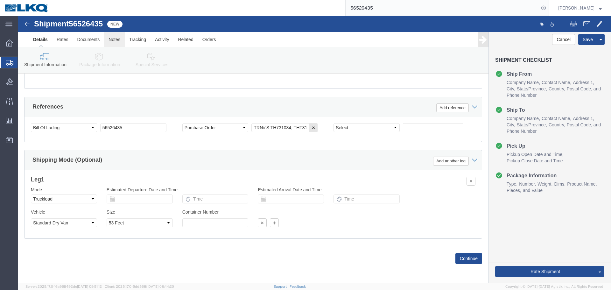
select select "27940"
select select "27784"
click link "Notes"
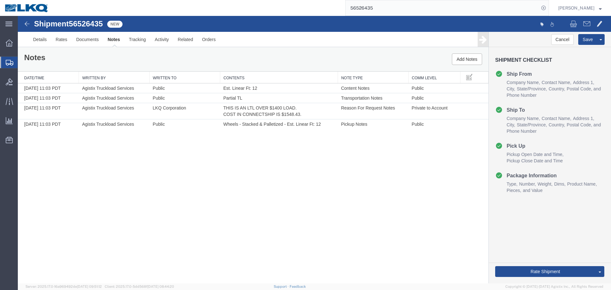
click at [296, 180] on div "Shipment 56526435 4 of 4 New Details Rates Documents Notes Tracking Activity Re…" at bounding box center [314, 149] width 593 height 267
click at [266, 173] on div "Shipment 56526435 4 of 4 New Details Rates Documents Notes Tracking Activity Re…" at bounding box center [314, 149] width 593 height 267
click at [559, 241] on link "Send To Bid" at bounding box center [576, 242] width 55 height 10
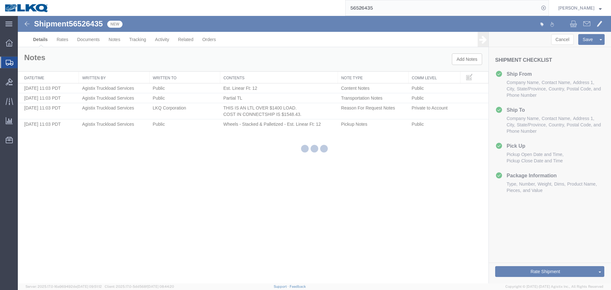
select select "27940"
select select "27784"
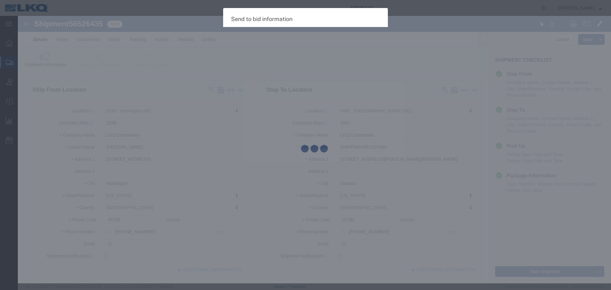
select select "TL"
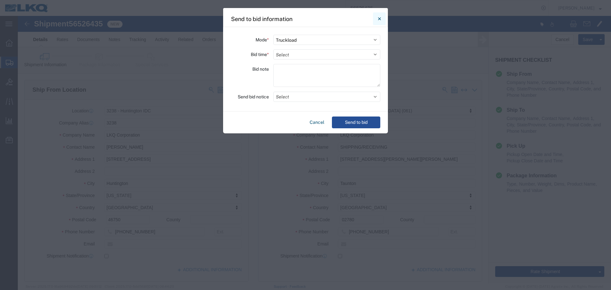
drag, startPoint x: 380, startPoint y: 17, endPoint x: 360, endPoint y: 6, distance: 23.2
click at [380, 17] on icon "Close" at bounding box center [379, 19] width 3 height 8
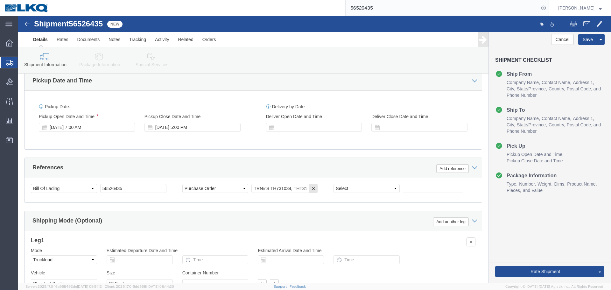
scroll to position [317, 0]
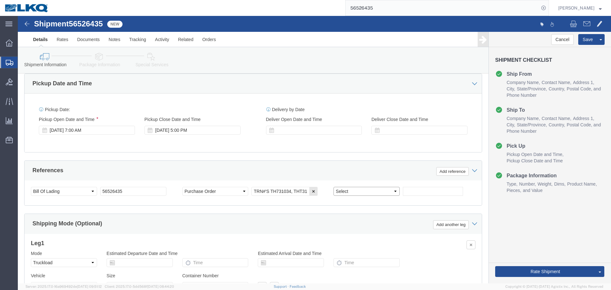
click select "Select Account Type Activity ID Airline Appointment Number ASN Batch Request # …"
select select "QUOTENUM"
click select "Select Account Type Activity ID Airline Appointment Number ASN Batch Request # …"
type input "xQuote only"
click button "Save"
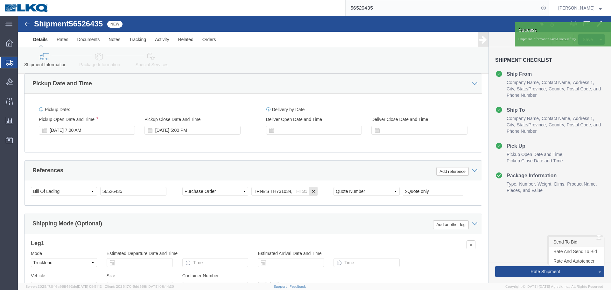
click link "Send To Bid"
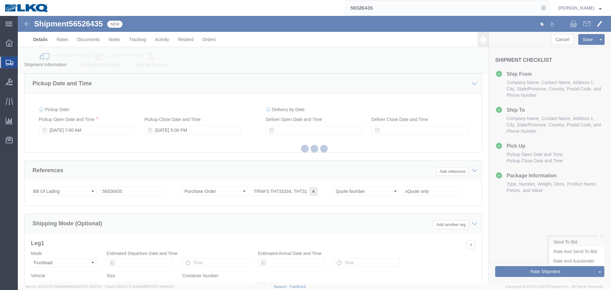
select select "TL"
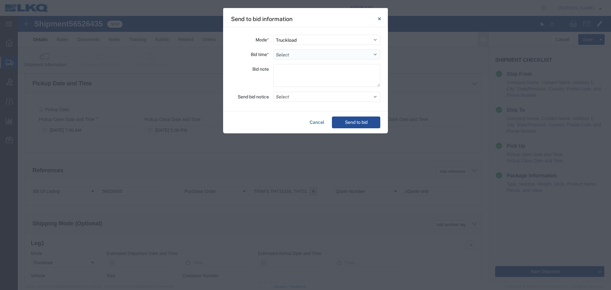
click at [281, 55] on select "Select 30 Min (Rush) 1 Hour (Rush) 2 Hours (Rush) 4 Hours (Rush) 8 Hours (Rush)…" at bounding box center [326, 54] width 107 height 10
click at [273, 49] on select "Select 30 Min (Rush) 1 Hour (Rush) 2 Hours (Rush) 4 Hours (Rush) 8 Hours (Rush)…" at bounding box center [326, 54] width 107 height 10
click at [300, 54] on select "Select 30 Min (Rush) 1 Hour (Rush) 2 Hours (Rush) 4 Hours (Rush) 8 Hours (Rush)…" at bounding box center [326, 54] width 107 height 10
select select "16"
click at [273, 49] on select "Select 30 Min (Rush) 1 Hour (Rush) 2 Hours (Rush) 4 Hours (Rush) 8 Hours (Rush)…" at bounding box center [326, 54] width 107 height 10
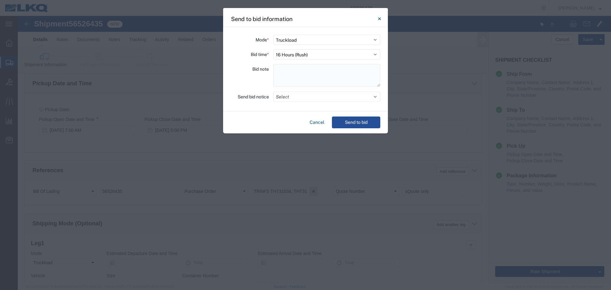
click at [296, 79] on textarea at bounding box center [326, 75] width 107 height 23
click at [343, 119] on button "Send to bid" at bounding box center [356, 122] width 48 height 12
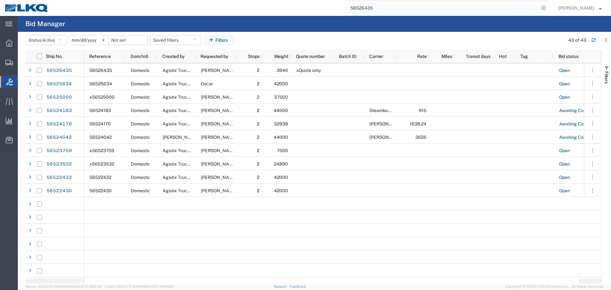
click at [399, 10] on input "56526435" at bounding box center [441, 7] width 193 height 15
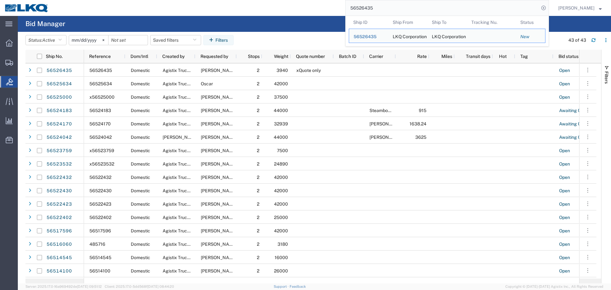
paste input "4183"
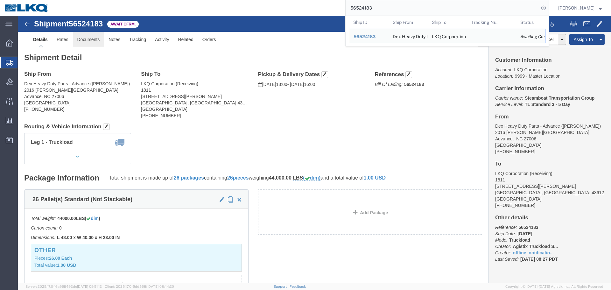
click link "Documents"
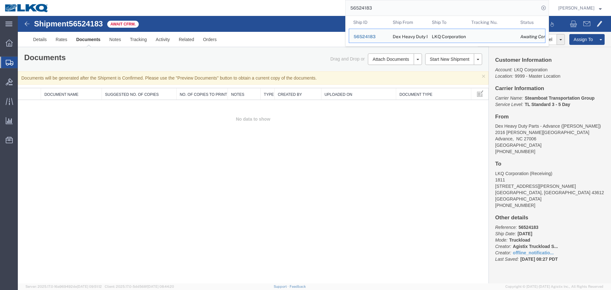
click at [397, 9] on input "56524183" at bounding box center [441, 7] width 193 height 15
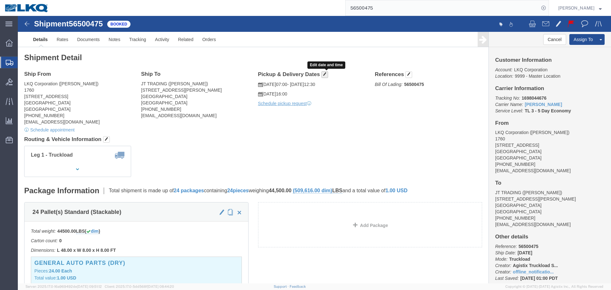
click span "button"
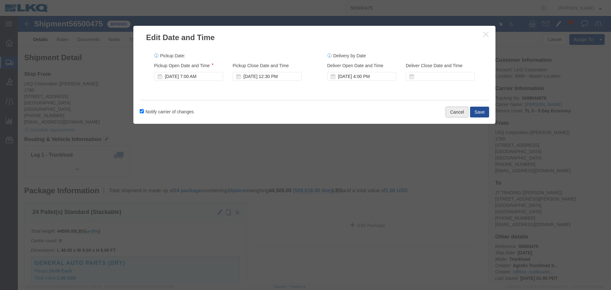
click button "Cancel"
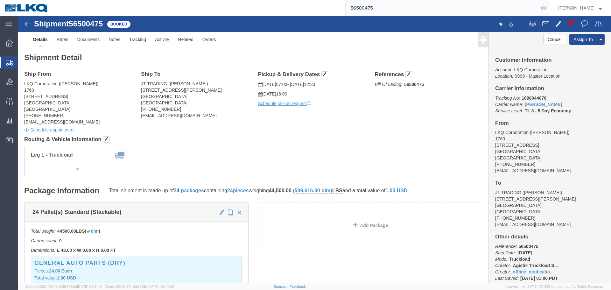
click address "LKQ Corporation (rafael jr) 1760 1710 W Mount Houston Rd Houston, TX 77038 Unit…"
copy address "lkqcoreship@lkqcorp.com"
click button "button"
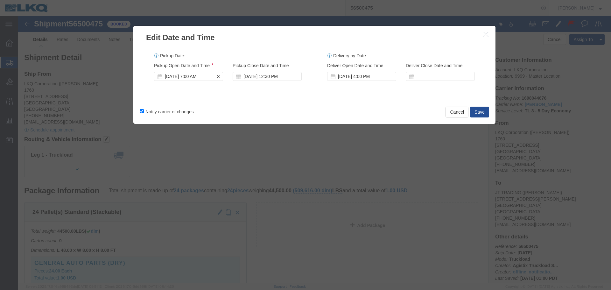
click div "Aug 18 2025 7:00 AM"
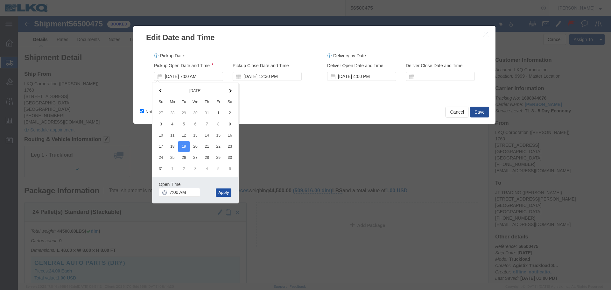
click button "Apply"
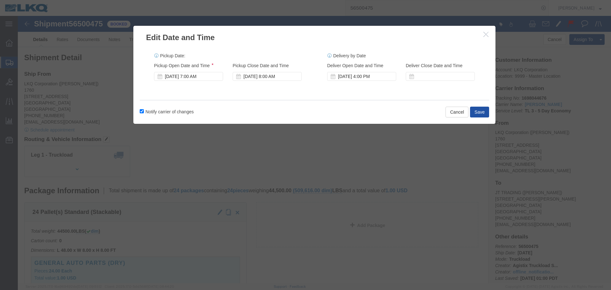
click button "Save"
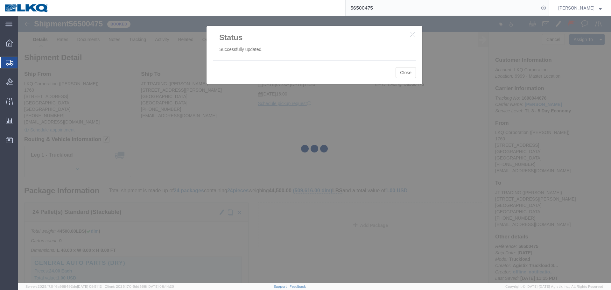
click at [396, 3] on input "56500475" at bounding box center [441, 7] width 193 height 15
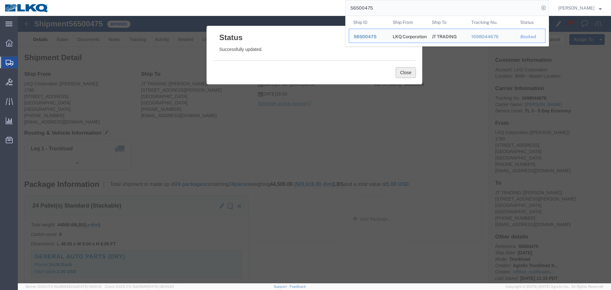
click button "Close"
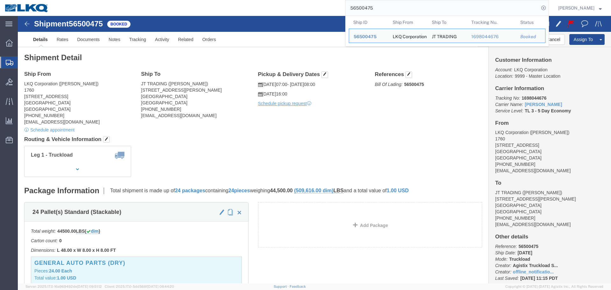
click at [388, 11] on input "56500475" at bounding box center [441, 7] width 193 height 15
paste input "441330"
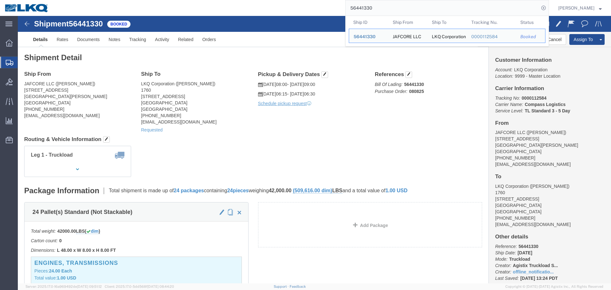
click at [397, 11] on input "56441330" at bounding box center [441, 7] width 193 height 15
paste input "16396"
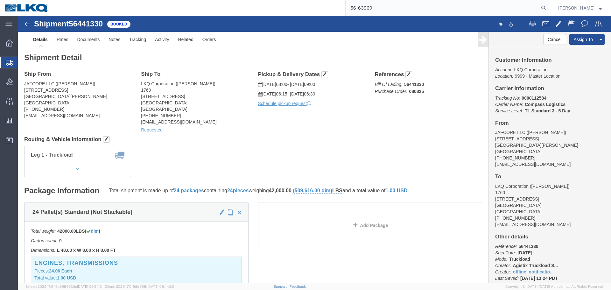
type input "56163960"
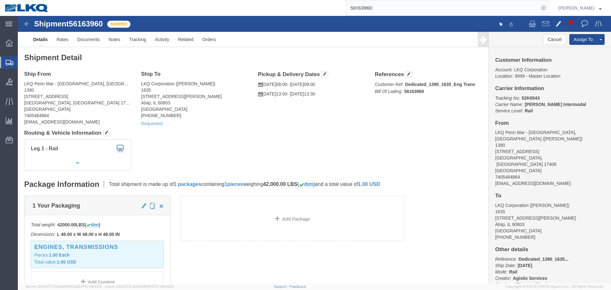
drag, startPoint x: 0, startPoint y: 13, endPoint x: 313, endPoint y: 96, distance: 323.7
click div "Ship From LKQ Penn Mar - York, PA (Lonnie Baumgardner) 1390 275A Cross Farm Lan…"
click div "Shipment Detail Ship From LKQ Penn Mar - York, PA (Lonnie Baumgardner) 1390 275…"
click div "Requested"
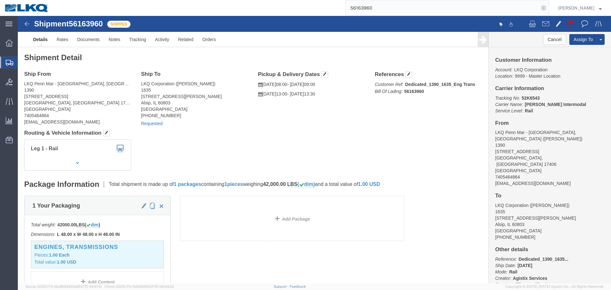
click link "Requested"
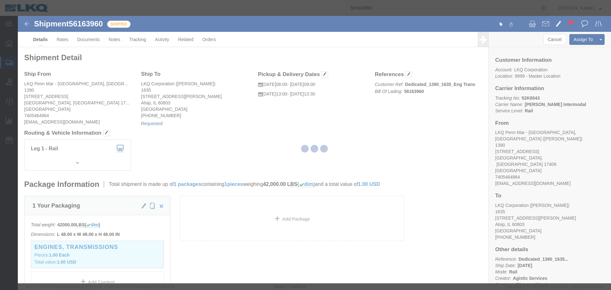
select select
select select "30"
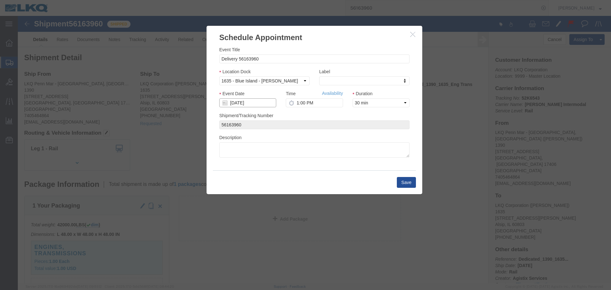
click input "[DATE]"
click td "20"
click input "1:00 PM"
type input "9:00 AM"
click button "Save"
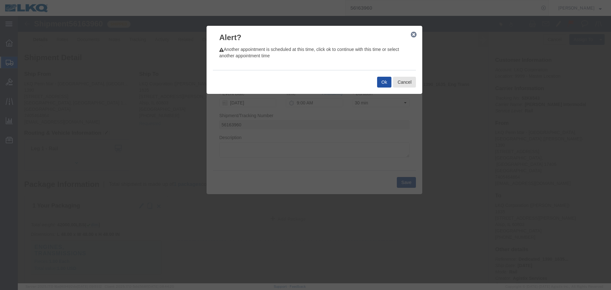
click button "Ok"
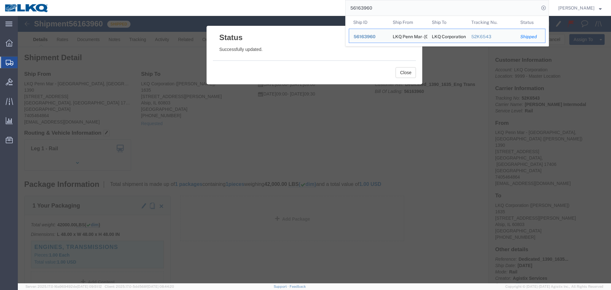
click at [379, 8] on input "56163960" at bounding box center [441, 7] width 193 height 15
paste input "392554"
type input "56392554"
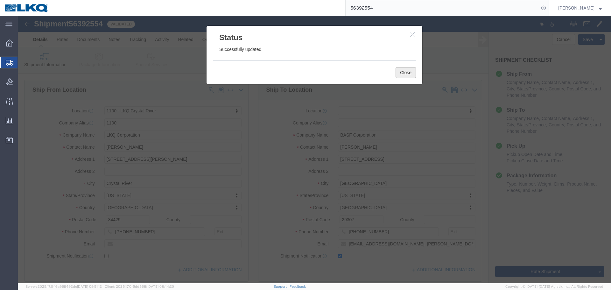
select select "27344"
select select
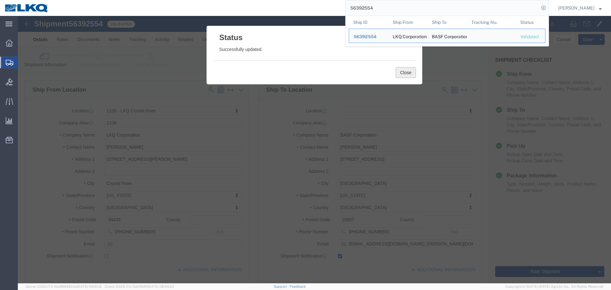
click button "Close"
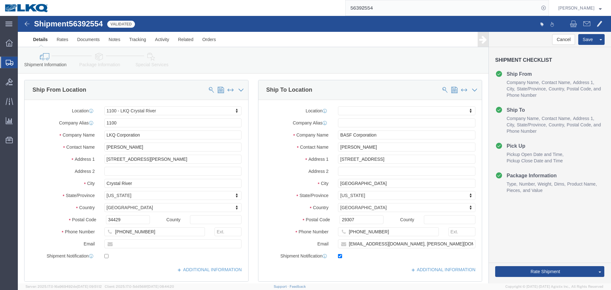
click ul "Details Rates Documents Notes Tracking Activity Related Orders"
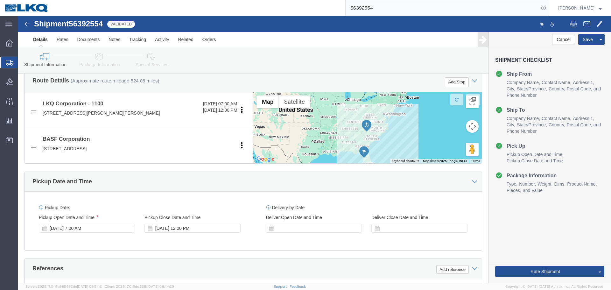
scroll to position [221, 0]
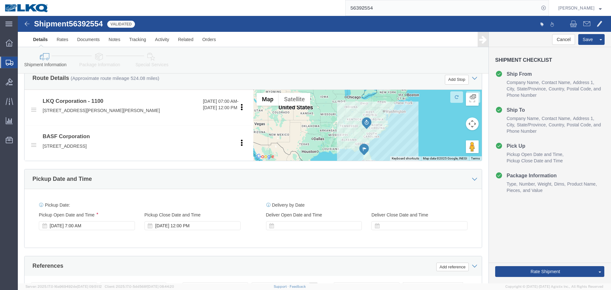
click div "Pickup Date and Time"
click div "Ship From Location Location 1100 - LKQ Crystal River My Profile Location 1100 -…"
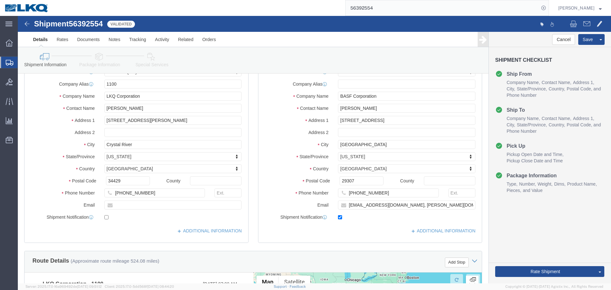
scroll to position [64, 0]
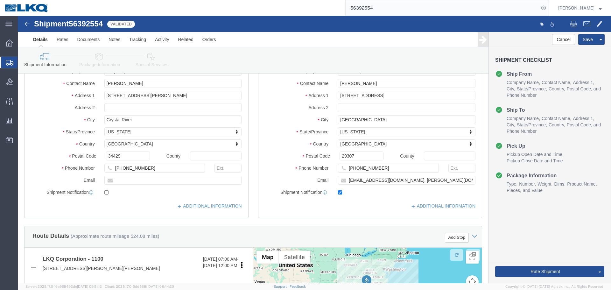
click div "Ship From Location Location 1100 - LKQ Crystal River My Profile Location 1100 -…"
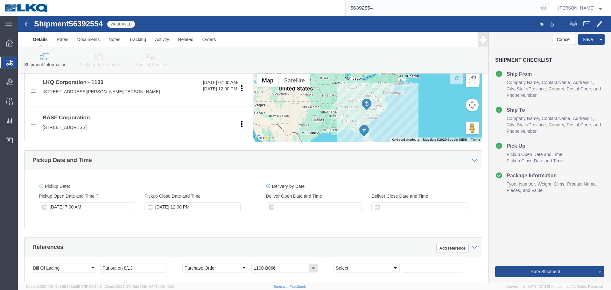
scroll to position [191, 0]
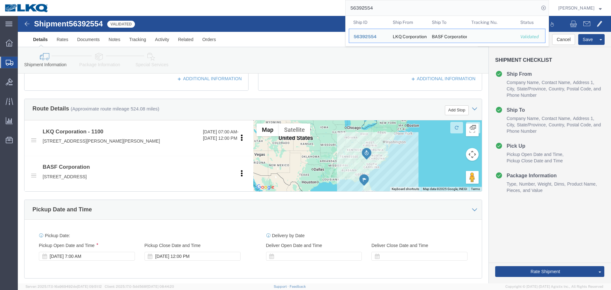
click at [393, 9] on input "56392554" at bounding box center [441, 7] width 193 height 15
click at [393, 8] on input "56392554" at bounding box center [441, 7] width 193 height 15
paste input "526150"
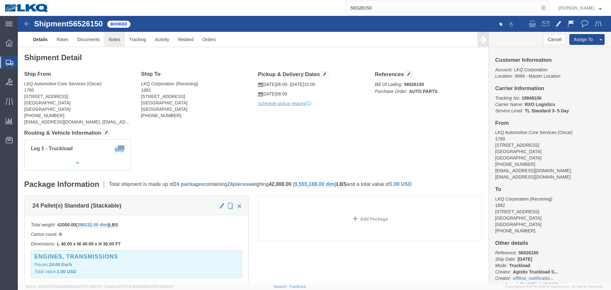
click link "Notes"
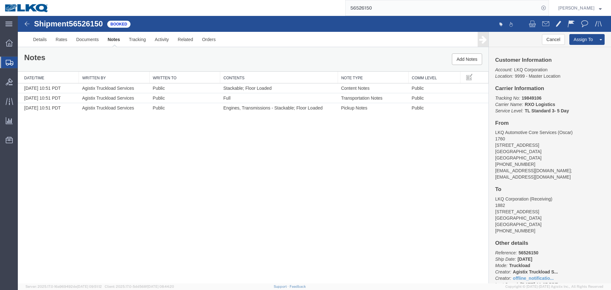
click at [415, 5] on input "56526150" at bounding box center [441, 7] width 193 height 15
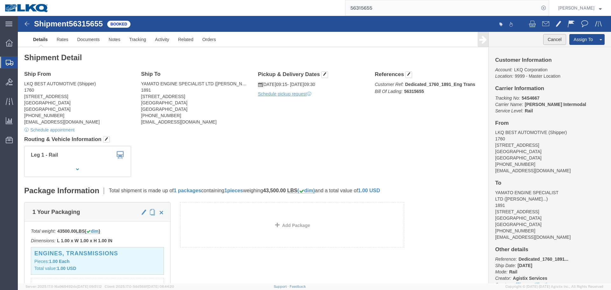
click button "Cancel"
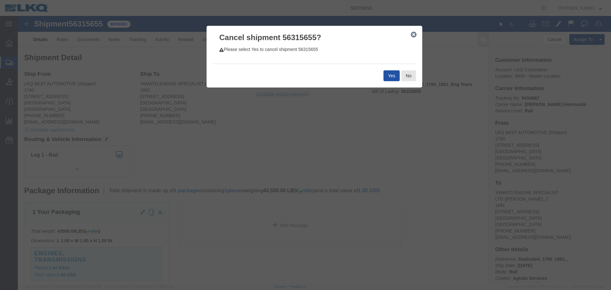
click button "Yes"
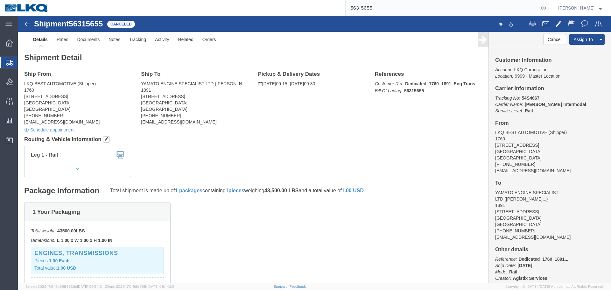
click at [404, 6] on input "56315655" at bounding box center [441, 7] width 193 height 15
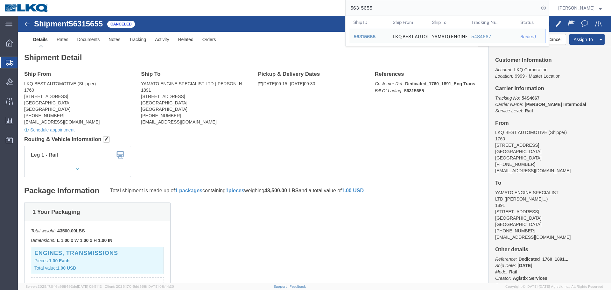
paste input "498990"
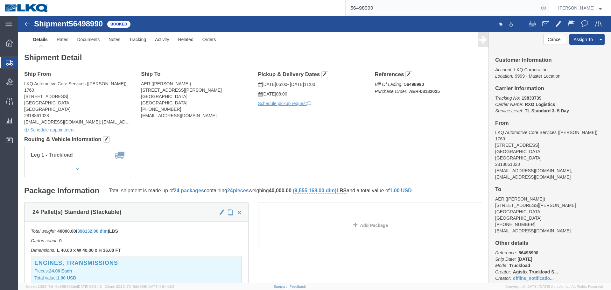
click div "Ship From LKQ Automotive Core Services (Alfredo Canales) 1760 1714 West Mout Ho…"
click link "Rates"
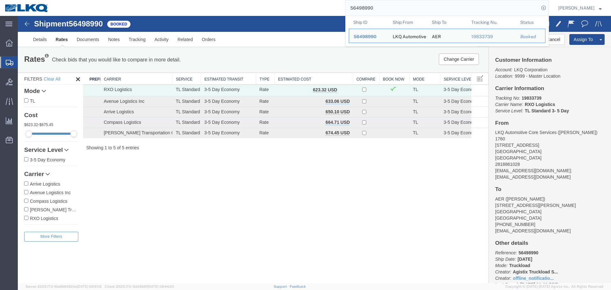
click at [377, 10] on input "56498990" at bounding box center [441, 7] width 193 height 15
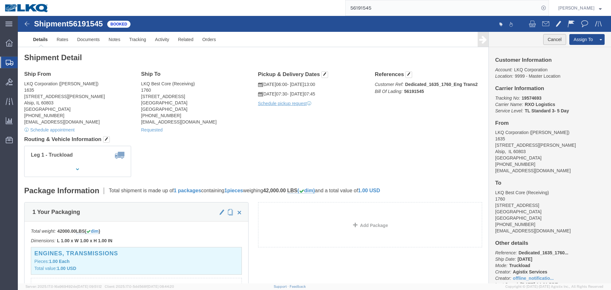
click button "Cancel"
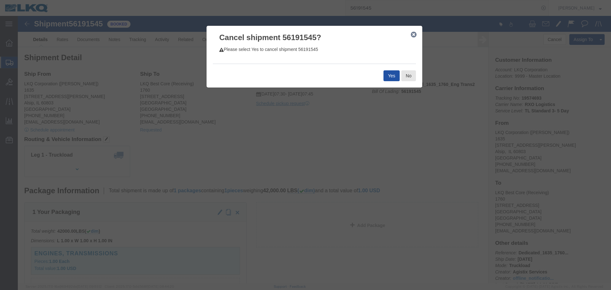
click button "Yes"
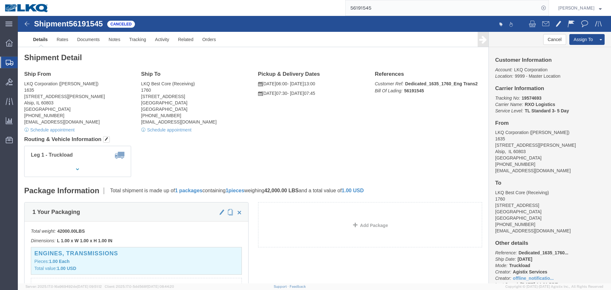
click at [397, 11] on input "56191545" at bounding box center [441, 7] width 193 height 15
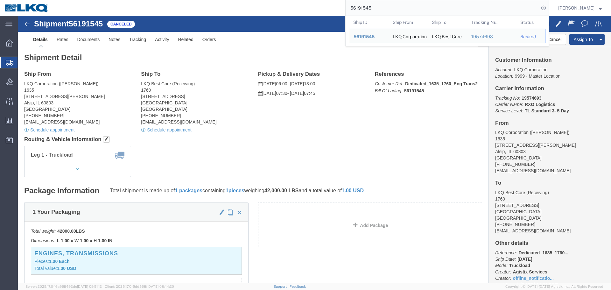
paste input "392554"
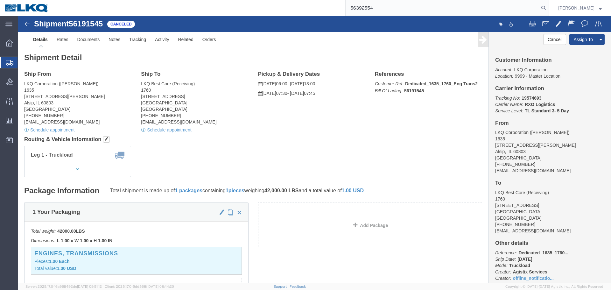
type input "56392554"
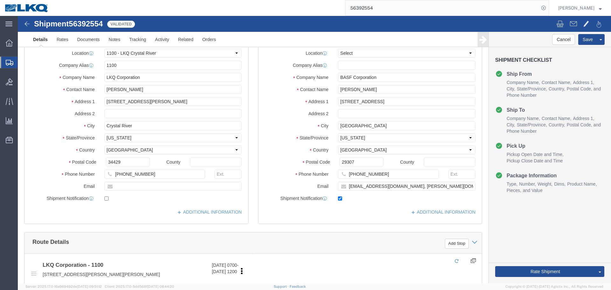
select select "27344"
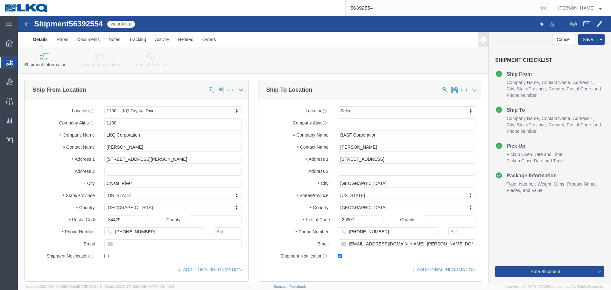
click div "Ship To Location Location Select Select My Profile Location 1100 - LKQ Crystal …"
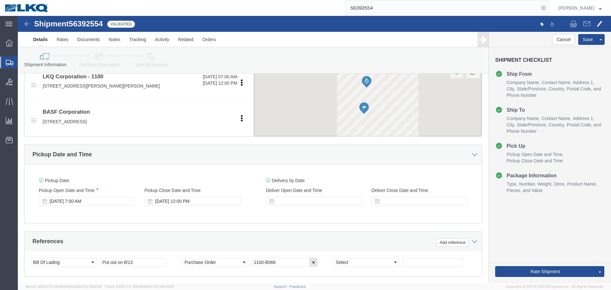
scroll to position [254, 0]
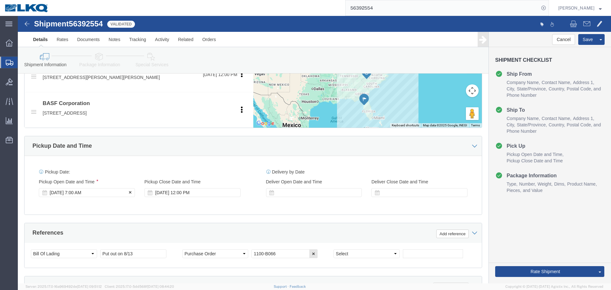
click div "Aug 27 2025 7:00 AM"
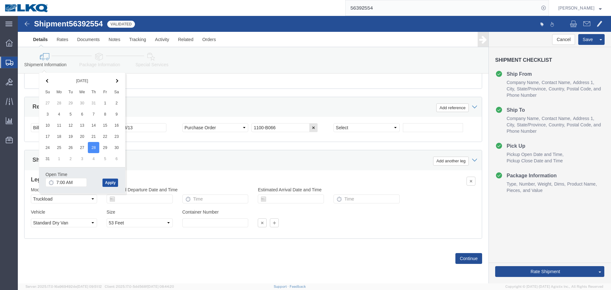
click button "Apply"
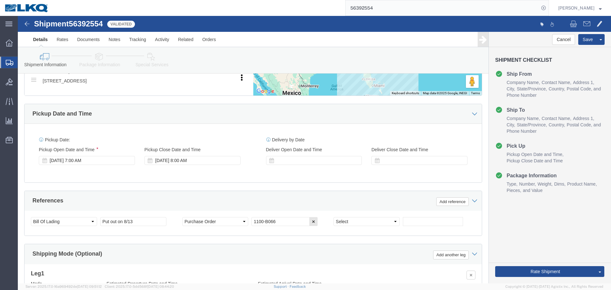
scroll to position [285, 0]
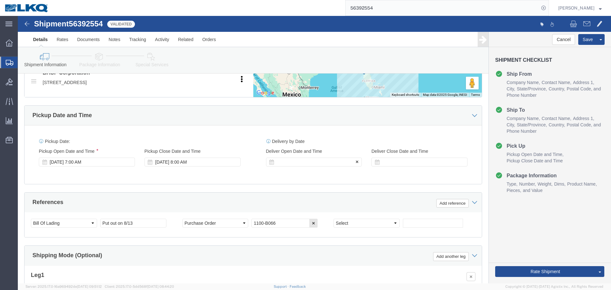
click div
click button "Apply"
click button "Save"
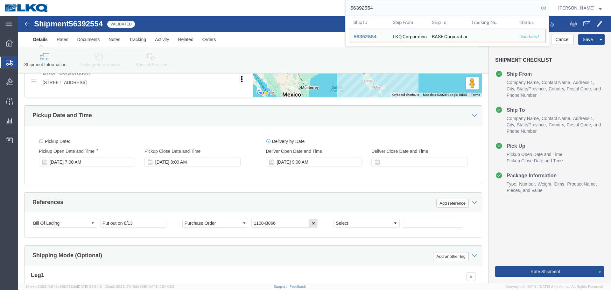
click at [386, 10] on input "56392554" at bounding box center [441, 7] width 193 height 15
paste input "523532"
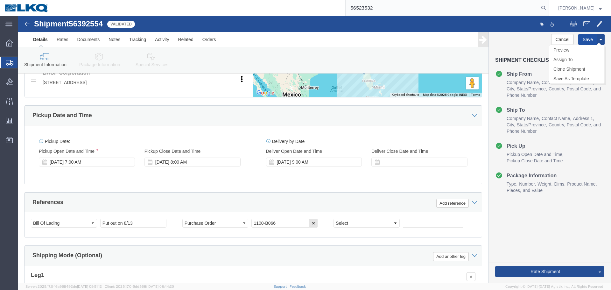
click button "Save"
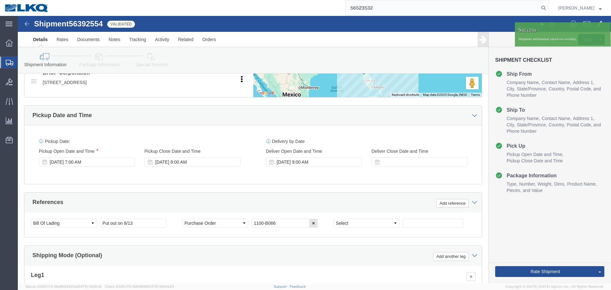
click at [451, 6] on input "56523532" at bounding box center [441, 7] width 193 height 15
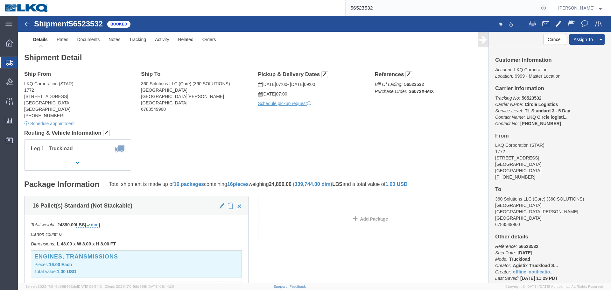
click h4 "Routing & Vehicle Information"
click div "Ship From LKQ Corporation (STAR) 1772 32 Dart Rd Newnan, GA 30265 United States…"
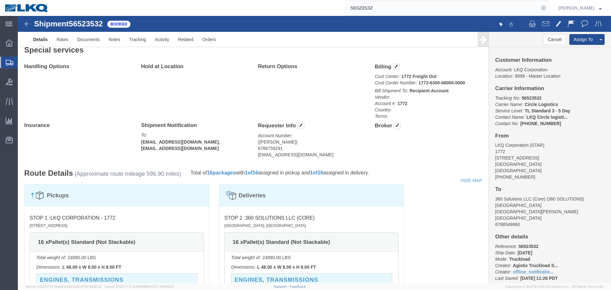
scroll to position [286, 0]
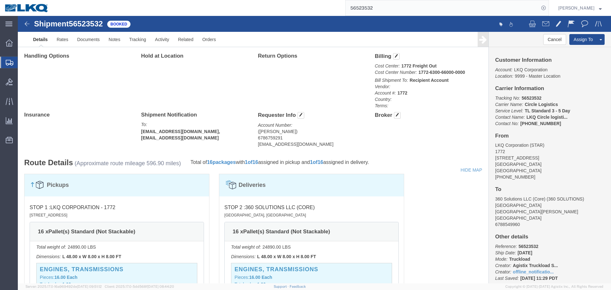
click address "(Ashleigh Sinkfield) 6786759291 axsinkfield@lkqcorp.com"
copy div "axsinkfield@lkqcorp.com Edit Requester Info Location Select Select My Profile L…"
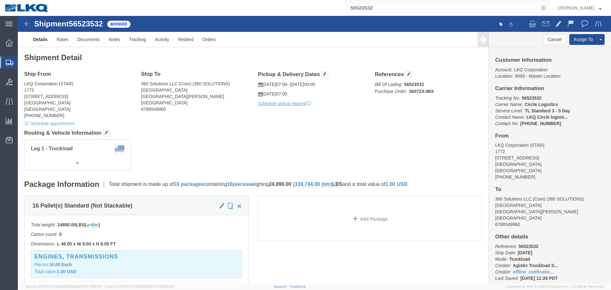
click h4 "Routing & Vehicle Information"
click at [399, 10] on input "56523532" at bounding box center [441, 7] width 193 height 15
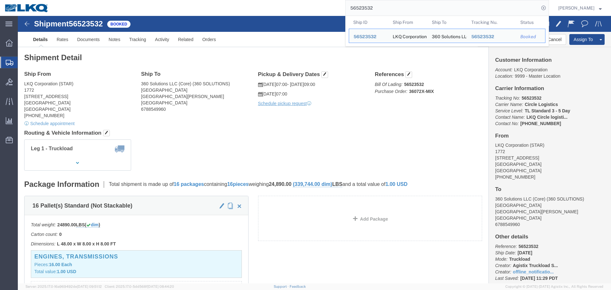
paste input "498990"
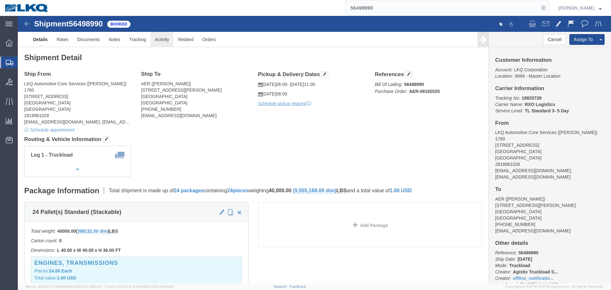
click link "Activity"
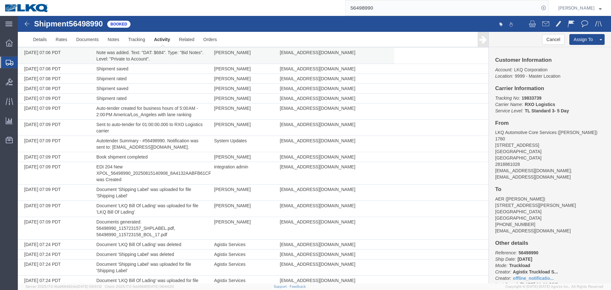
scroll to position [382, 0]
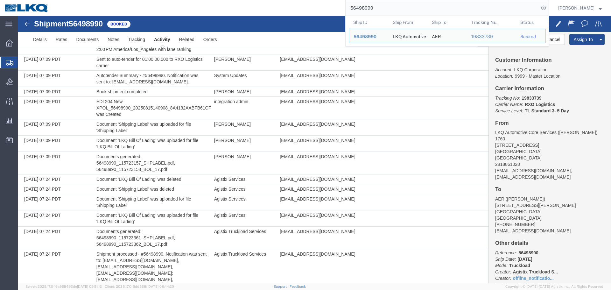
click at [367, 13] on input "56498990" at bounding box center [441, 7] width 193 height 15
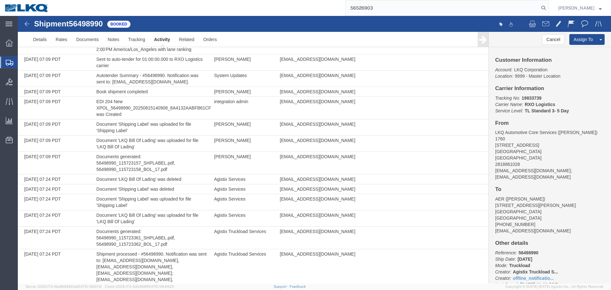
type input "56526903"
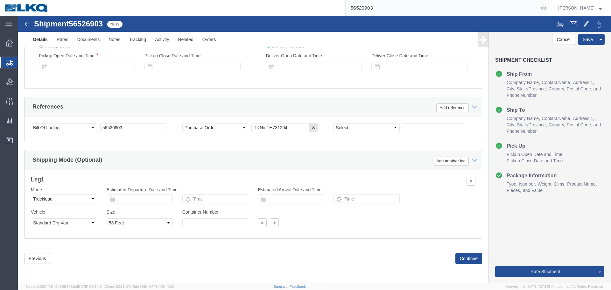
scroll to position [323, 0]
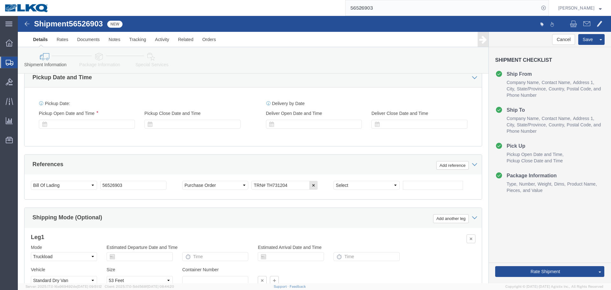
select select "27940"
select select "27816"
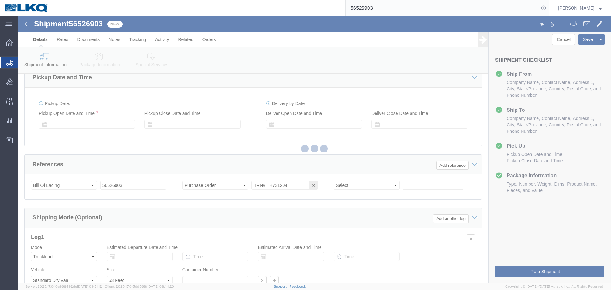
scroll to position [380, 0]
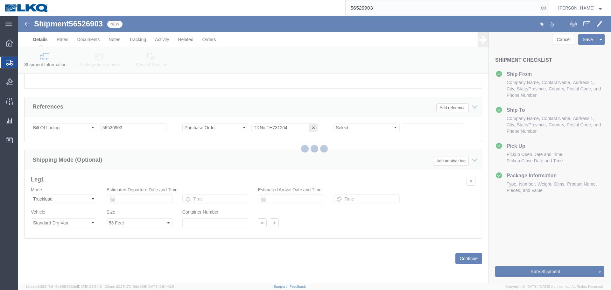
click at [355, 129] on div at bounding box center [314, 149] width 593 height 267
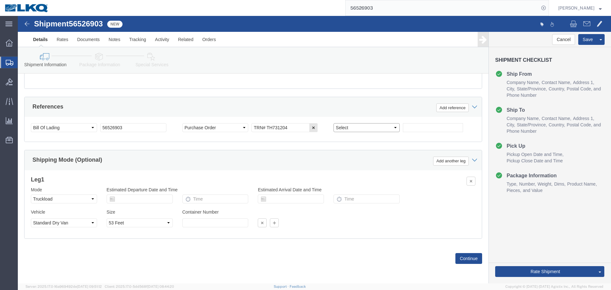
drag, startPoint x: 355, startPoint y: 129, endPoint x: 337, endPoint y: 114, distance: 23.9
click select "Select Account Type Activity ID Airline Appointment Number ASN Batch Request # …"
select select "QUOTENUM"
click select "Select Account Type Activity ID Airline Appointment Number ASN Batch Request # …"
click input "text"
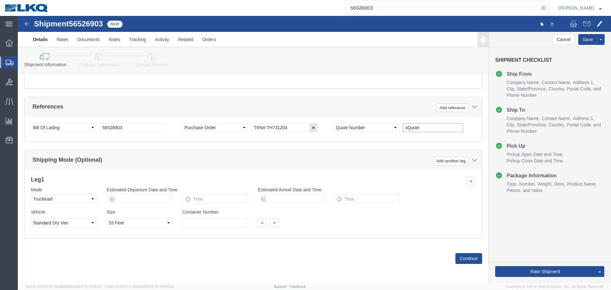
type input "xQuote only"
click button "Save"
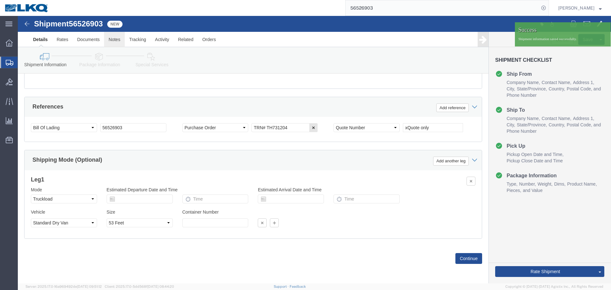
click link "Notes"
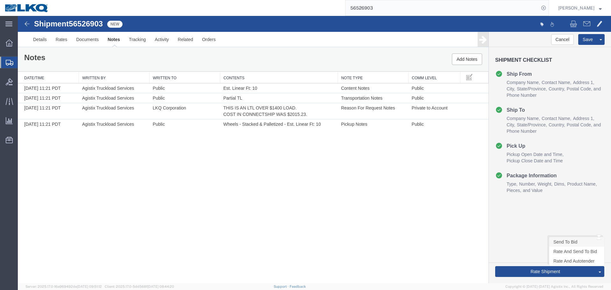
click at [560, 238] on link "Send To Bid" at bounding box center [576, 242] width 55 height 10
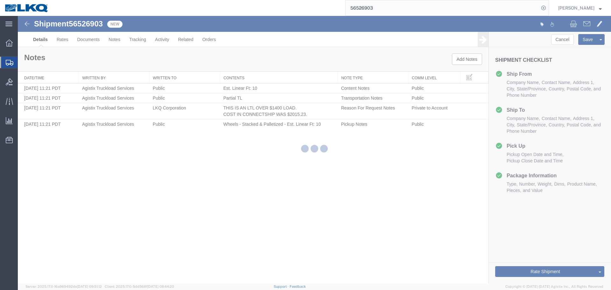
select select "27940"
select select "27816"
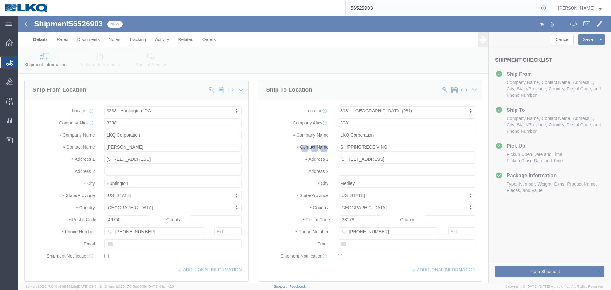
select select "TL"
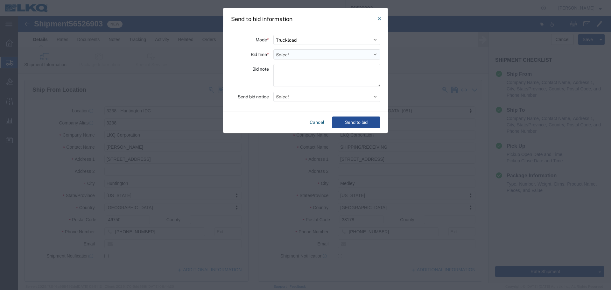
click at [286, 57] on select "Select 30 Min (Rush) 1 Hour (Rush) 2 Hours (Rush) 4 Hours (Rush) 8 Hours (Rush)…" at bounding box center [326, 54] width 107 height 10
click at [273, 49] on select "Select 30 Min (Rush) 1 Hour (Rush) 2 Hours (Rush) 4 Hours (Rush) 8 Hours (Rush)…" at bounding box center [326, 54] width 107 height 10
click at [318, 98] on button "Select" at bounding box center [326, 97] width 107 height 10
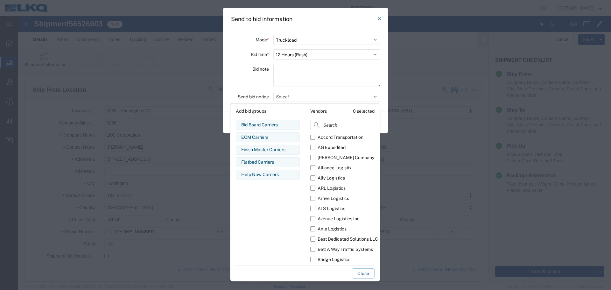
click at [247, 85] on div "Bid note" at bounding box center [250, 76] width 38 height 25
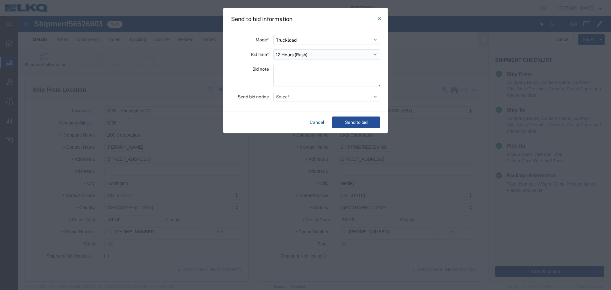
click at [289, 54] on select "Select 30 Min (Rush) 1 Hour (Rush) 2 Hours (Rush) 4 Hours (Rush) 8 Hours (Rush)…" at bounding box center [326, 54] width 107 height 10
select select "20"
click at [273, 49] on select "Select 30 Min (Rush) 1 Hour (Rush) 2 Hours (Rush) 4 Hours (Rush) 8 Hours (Rush)…" at bounding box center [326, 54] width 107 height 10
click at [327, 122] on div "Cancel Send to bid" at bounding box center [305, 122] width 165 height 22
click at [336, 122] on button "Send to bid" at bounding box center [356, 122] width 48 height 12
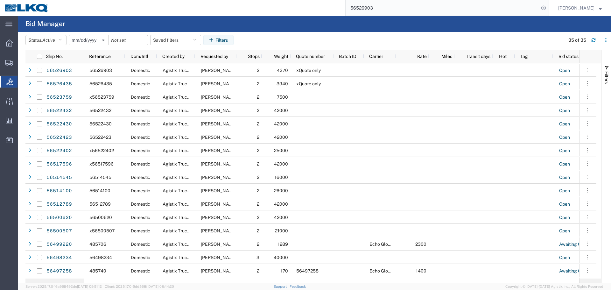
click at [404, 13] on input "56526903" at bounding box center [441, 7] width 193 height 15
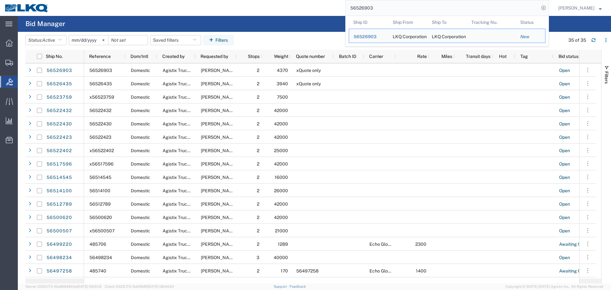
paste input "498990"
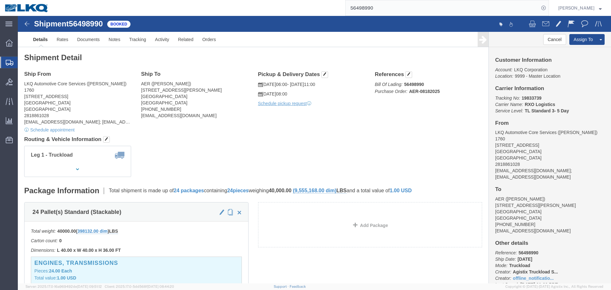
click h4 "Routing & Vehicle Information"
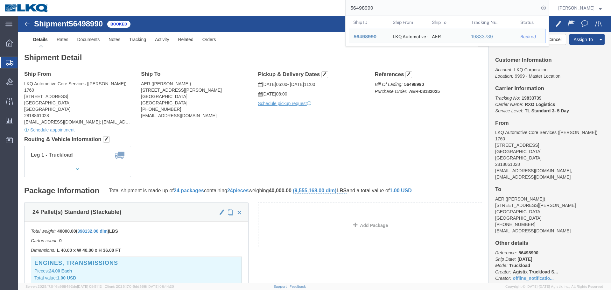
click at [414, 3] on input "56498990" at bounding box center [441, 7] width 193 height 15
paste input "524183"
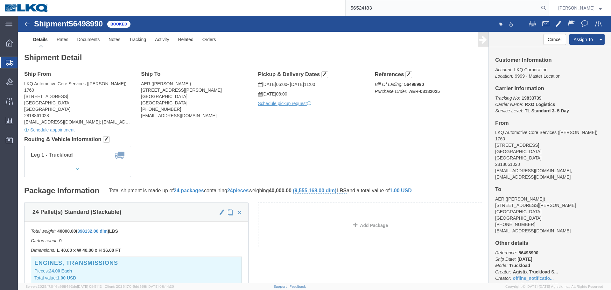
type input "56524183"
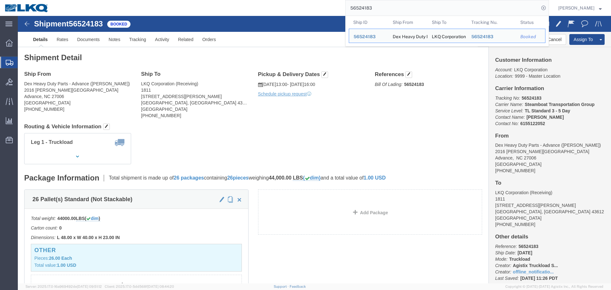
click div "Ship From Dex Heavy Duty Parts - Advance ([PERSON_NAME]) 2016 [PERSON_NAME][STR…"
click at [386, 9] on input "56524183" at bounding box center [441, 7] width 193 height 15
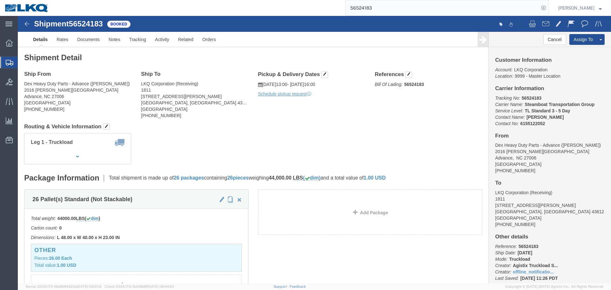
click div "Ship From Dex Heavy Duty Parts - Advance ([PERSON_NAME]) 2016 [PERSON_NAME][STR…"
click div "Shipment Detail Ship From Dex Heavy Duty Parts - Advance ([PERSON_NAME]) 2016 […"
click span "button"
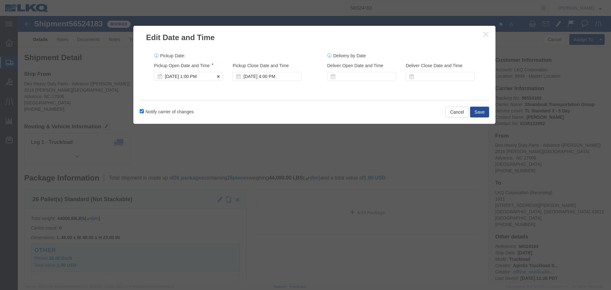
click div "[DATE] 1:00 PM"
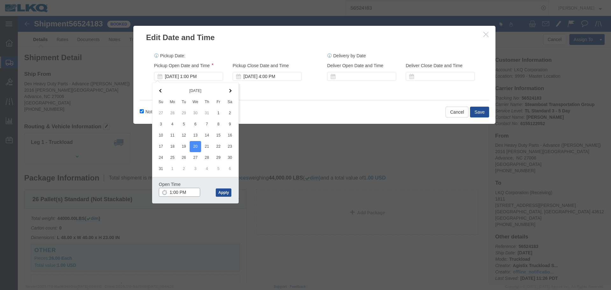
click input "1:00 PM"
type input "7:00 AM"
click button "Apply"
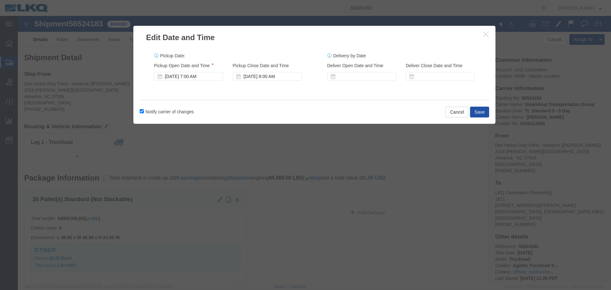
click button "Save"
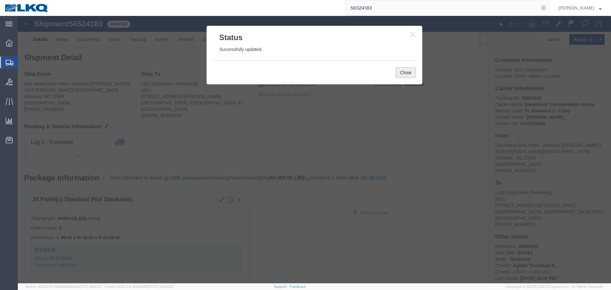
click button "Close"
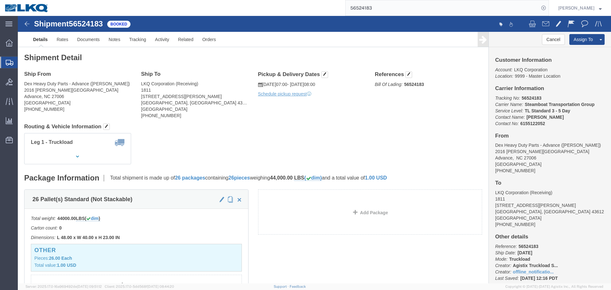
click at [418, 2] on input "56524183" at bounding box center [441, 7] width 193 height 15
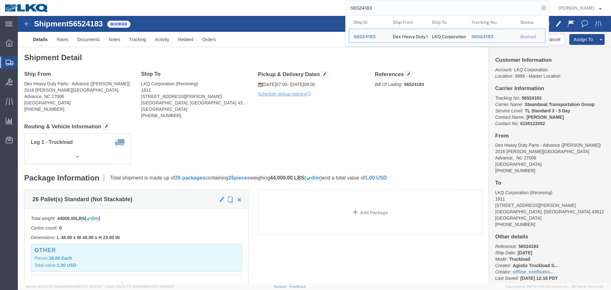
paste input "7590"
type input "56527590"
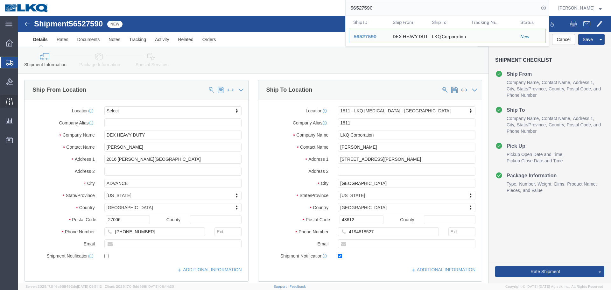
select select
select select "27662"
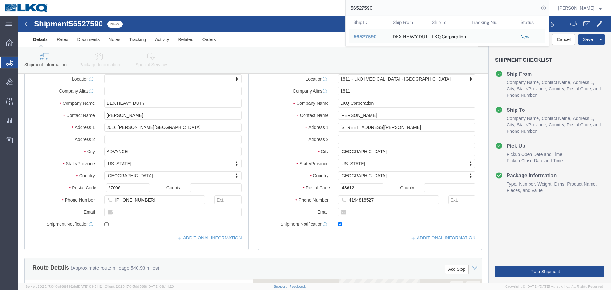
scroll to position [191, 0]
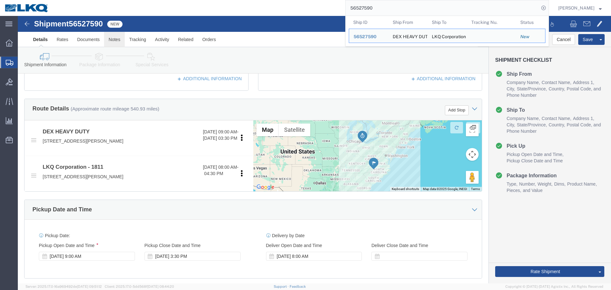
click link "Notes"
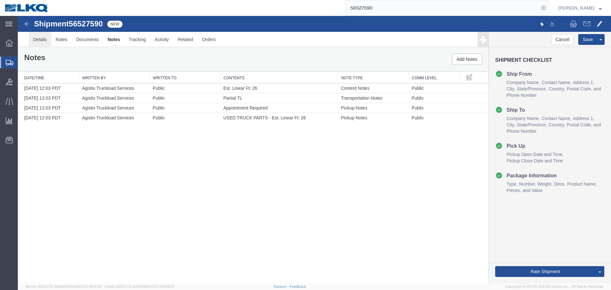
click at [40, 43] on link "Details" at bounding box center [40, 39] width 23 height 15
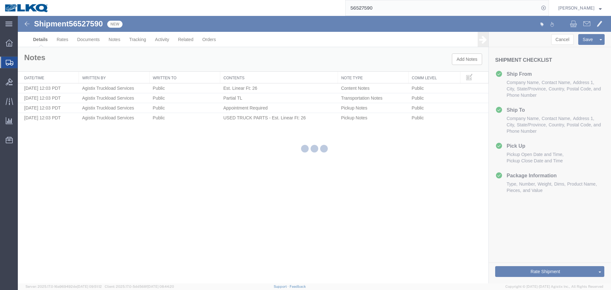
select select "27662"
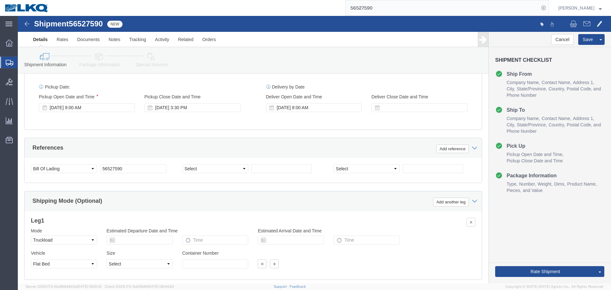
scroll to position [380, 0]
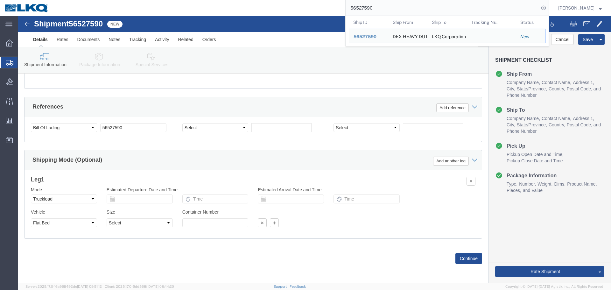
click at [373, 7] on input "56527590" at bounding box center [441, 7] width 193 height 15
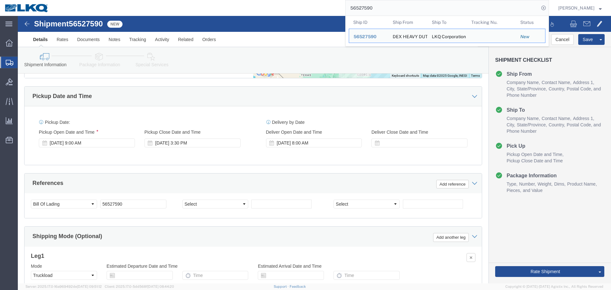
scroll to position [350, 0]
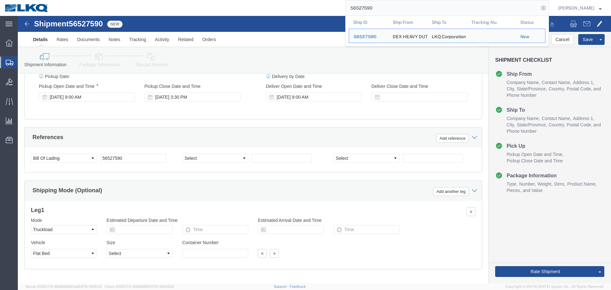
click div "Delivery by Date Delivery Start Date Delivery Start Time Deliver Open Date and …"
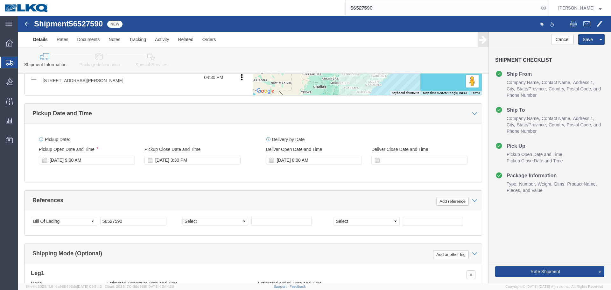
scroll to position [286, 0]
click button "Save"
click link "Send To Bid"
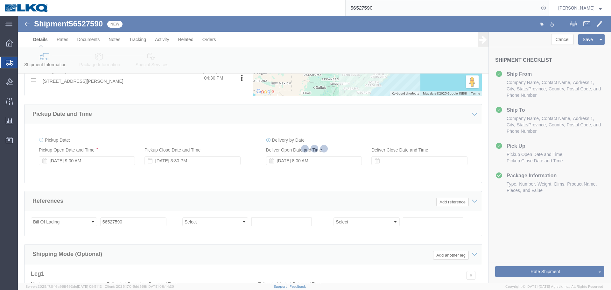
select select "TL"
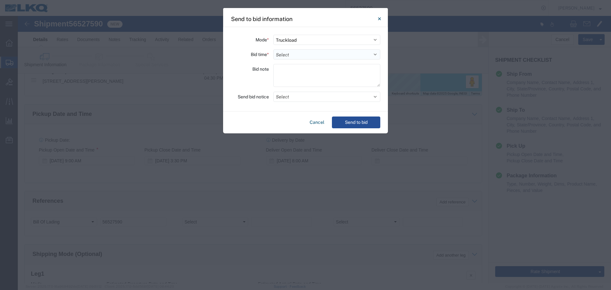
click at [296, 54] on select "Select 30 Min (Rush) 1 Hour (Rush) 2 Hours (Rush) 4 Hours (Rush) 8 Hours (Rush)…" at bounding box center [326, 54] width 107 height 10
click at [273, 49] on select "Select 30 Min (Rush) 1 Hour (Rush) 2 Hours (Rush) 4 Hours (Rush) 8 Hours (Rush)…" at bounding box center [326, 54] width 107 height 10
click at [311, 96] on button "Select" at bounding box center [326, 97] width 107 height 10
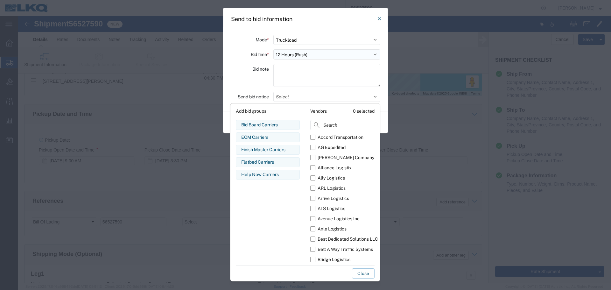
click at [307, 56] on select "Select 30 Min (Rush) 1 Hour (Rush) 2 Hours (Rush) 4 Hours (Rush) 8 Hours (Rush)…" at bounding box center [326, 54] width 107 height 10
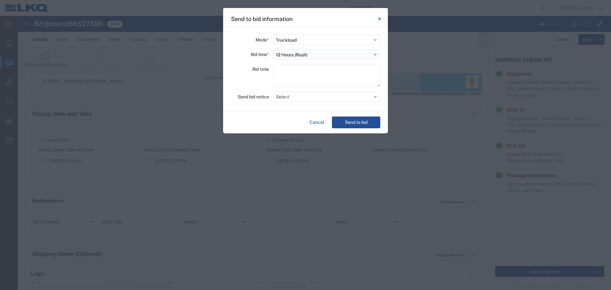
select select "24"
click at [273, 49] on select "Select 30 Min (Rush) 1 Hour (Rush) 2 Hours (Rush) 4 Hours (Rush) 8 Hours (Rush)…" at bounding box center [326, 54] width 107 height 10
click at [304, 102] on div "Mode * Select Small Parcel Truckload Air Rail Less than Truckload Ocean Freight…" at bounding box center [305, 69] width 165 height 84
click at [303, 97] on button "Select" at bounding box center [326, 97] width 107 height 10
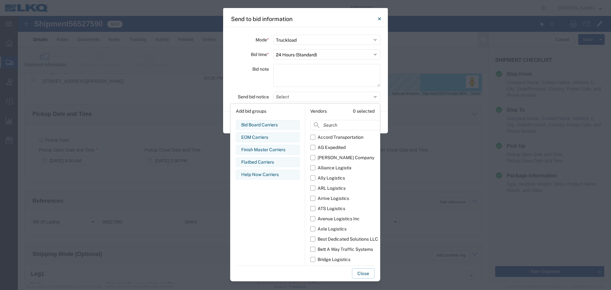
click at [259, 75] on div "Bid note" at bounding box center [250, 76] width 38 height 25
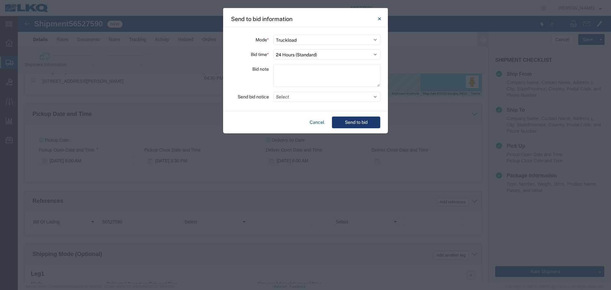
click at [356, 120] on button "Send to bid" at bounding box center [356, 122] width 48 height 12
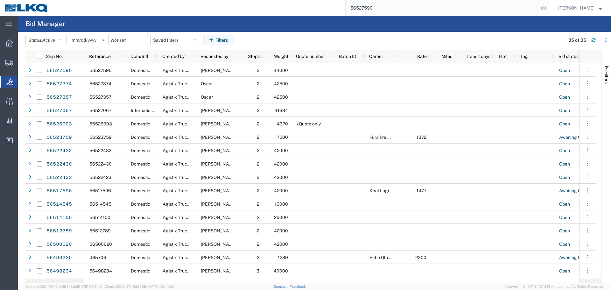
click at [392, 10] on input "56527590" at bounding box center [441, 7] width 193 height 15
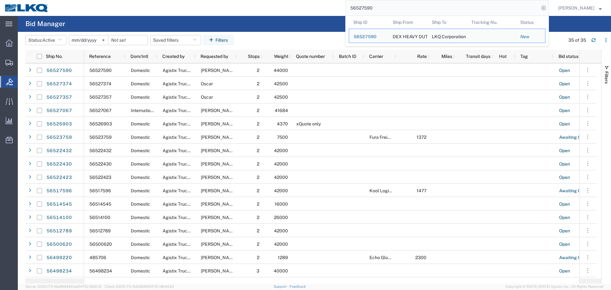
paste input "4042"
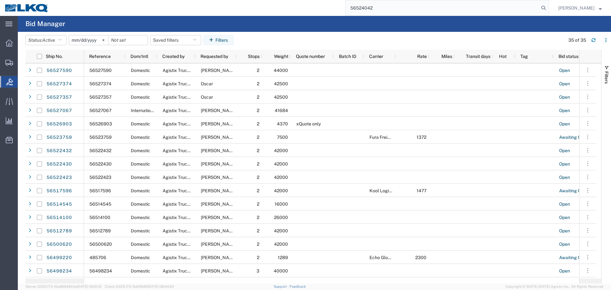
type input "56524042"
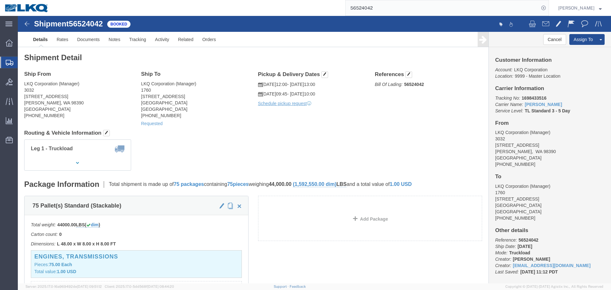
click div "Leg 1 - Truckload Vehicle 1: Standard Dry Van (53 Feet) Number of trucks: 1"
click span "56524042"
copy span "56524042"
click h4 "Routing & Vehicle Information"
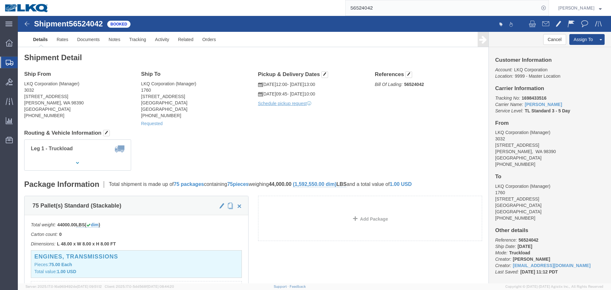
click div "Leg 1 - Truckload Vehicle 1: Standard Dry Van (53 Feet) Number of trucks: 1"
click div "Ship From LKQ Corporation (Manager) 3032 [STREET_ADDRESS][PERSON_NAME] [PHONE_N…"
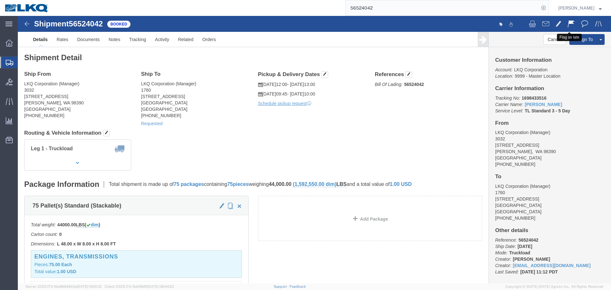
click span
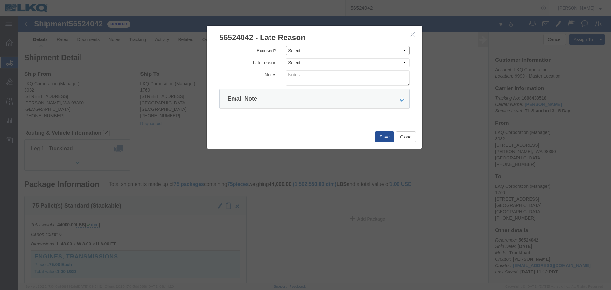
click select "Select Excused Not Excused"
select select "NOT_EXCUSED"
click select "Select Excused Not Excused"
click select "Select Bad Carrier Data Carrier Admin Error Delay Accident Driver Error Lack of…"
select select "DRIVER_ERROR"
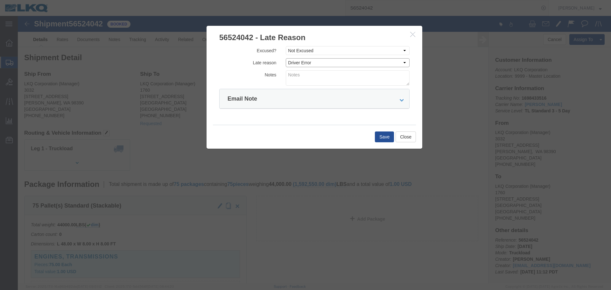
click select "Select Bad Carrier Data Carrier Admin Error Delay Accident Driver Error Lack of…"
click textarea
type textarea "08/18 missed"
click button "Save"
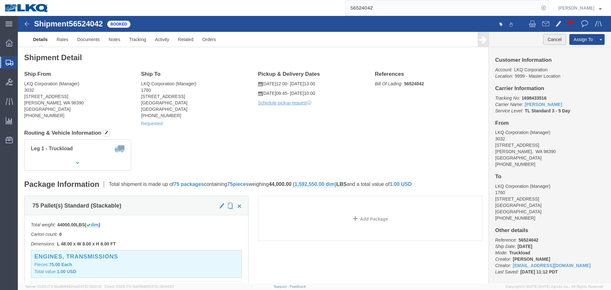
click button "Cancel"
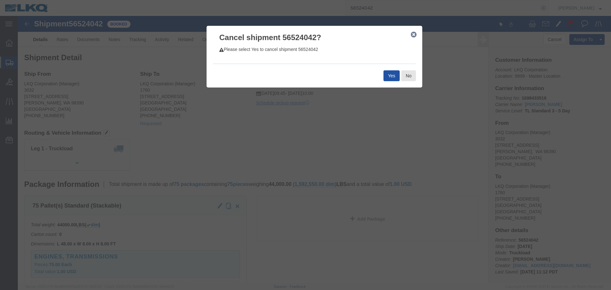
click button "Yes"
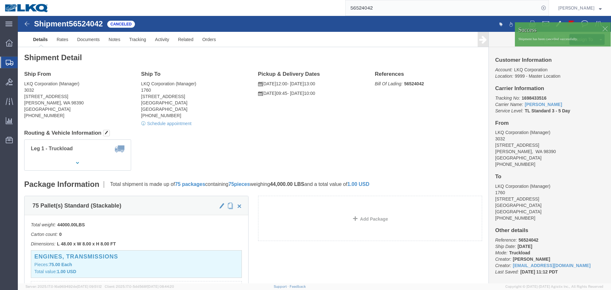
click div
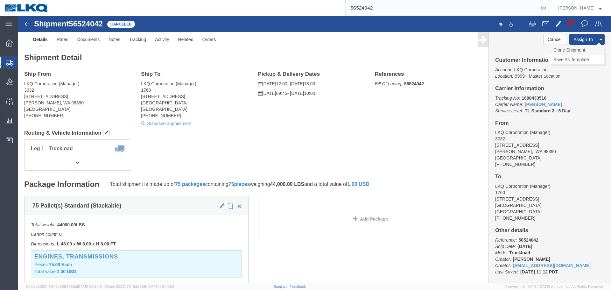
click link "Clone Shipment"
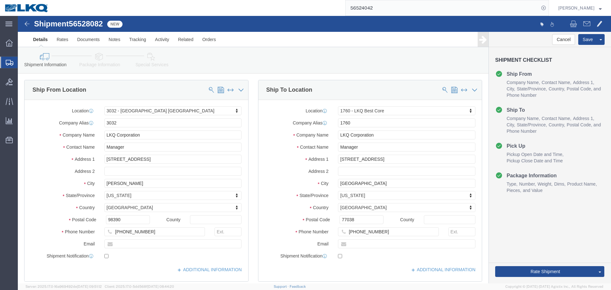
scroll to position [286, 0]
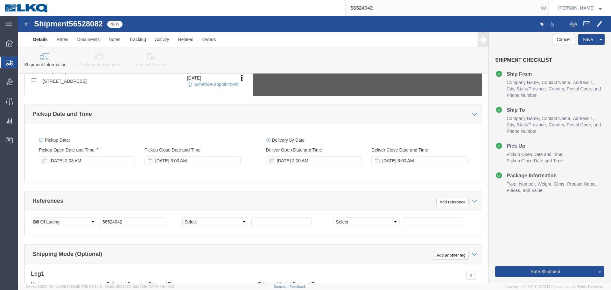
select select "28720"
select select "27634"
click span "56528082"
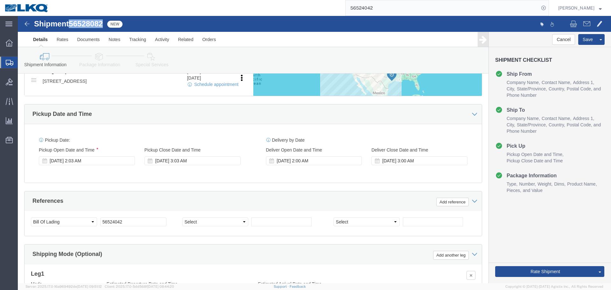
click span "56528082"
copy span "56528082"
click input "56524042"
paste input "808"
type input "56528082"
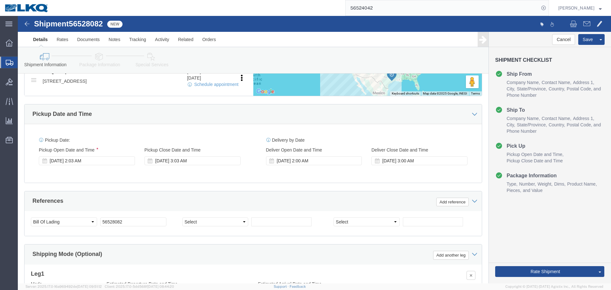
click span "56528082"
copy span "56528082"
click input "56528082"
click div "Aug 19 2025 2:03 AM"
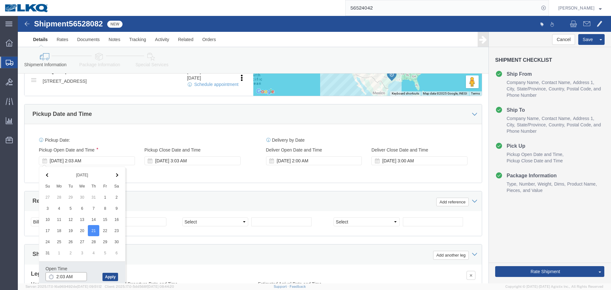
click input "2:03 AM"
type input "7:00 AM"
click button "Apply"
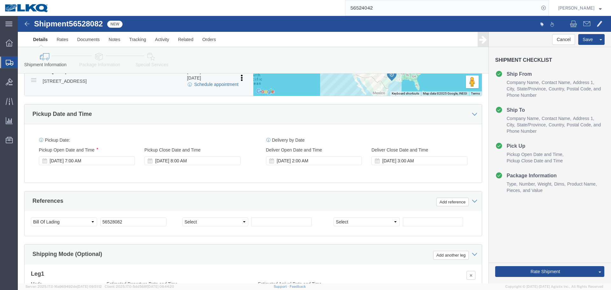
click link "Schedule appointment"
select select
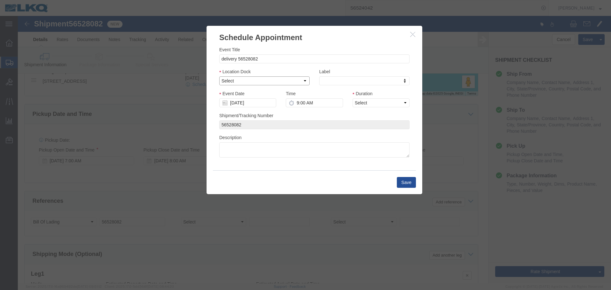
click select "Select 1760 - LKQ Best Core 1760 - Outbound Loads"
select select "1"
click select "Select 1760 - LKQ Best Core 1760 - Outbound Loads"
click div
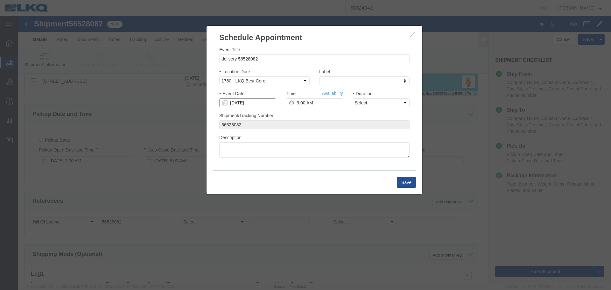
click input "[DATE]"
click td "25"
type input "[DATE]"
click input "9:00 AM"
type input "9:45 AM"
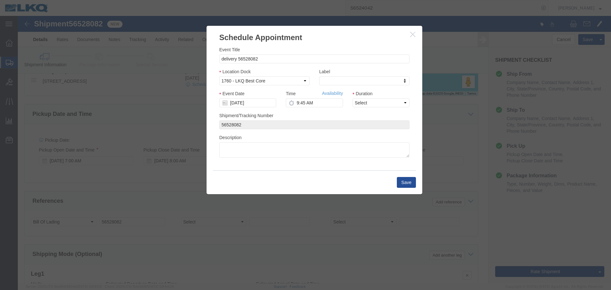
drag, startPoint x: 352, startPoint y: 79, endPoint x: 353, endPoint y: 86, distance: 6.8
click div "Duration Select 15 min 30 min 45 min 1 hr 2 hr 3 hr 4 hr"
click select "Select 15 min 30 min 45 min 1 hr 2 hr 3 hr 4 hr"
select select "15"
click select "Select 15 min 30 min 45 min 1 hr 2 hr 3 hr 4 hr"
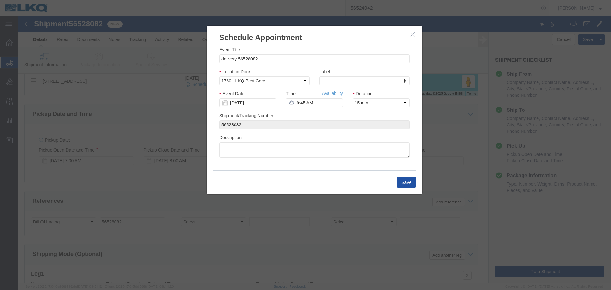
click button "Save"
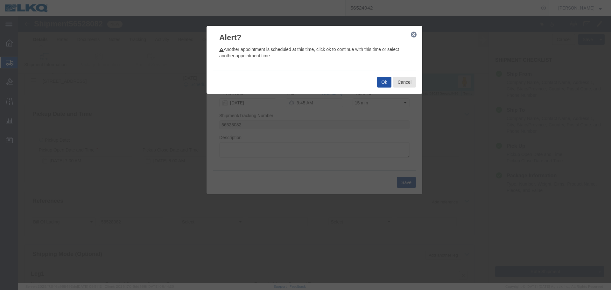
click button "Ok"
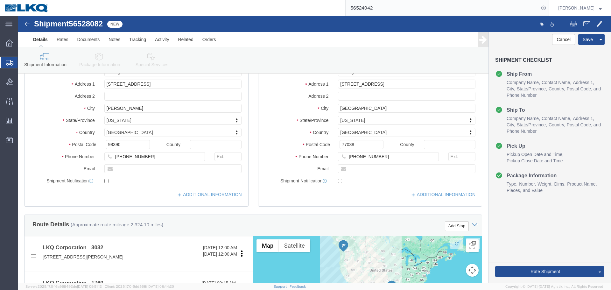
scroll to position [254, 0]
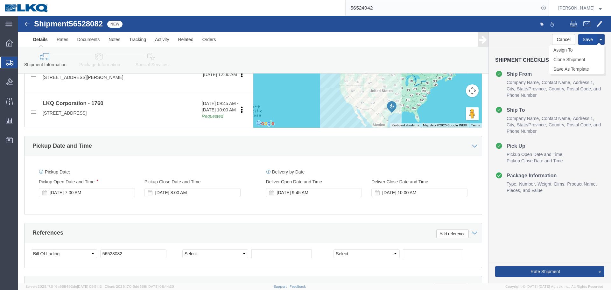
click button "Save"
click link "Send To Bid"
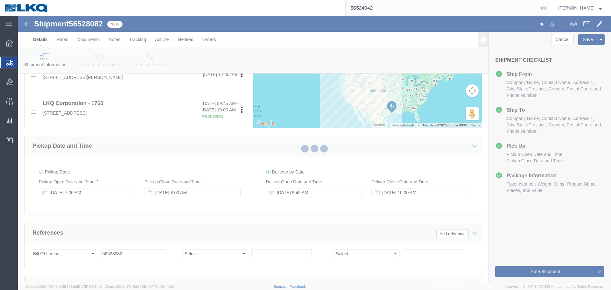
select select "TL"
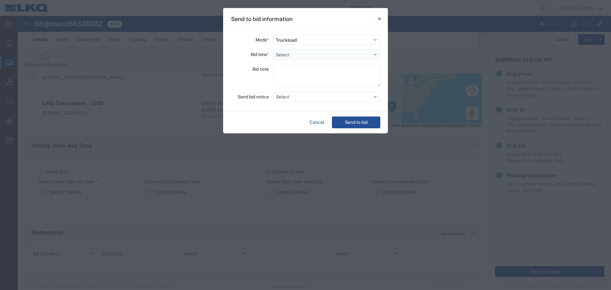
click at [286, 55] on select "Select 30 Min (Rush) 1 Hour (Rush) 2 Hours (Rush) 4 Hours (Rush) 8 Hours (Rush)…" at bounding box center [326, 54] width 107 height 10
select select "24"
click at [273, 49] on select "Select 30 Min (Rush) 1 Hour (Rush) 2 Hours (Rush) 4 Hours (Rush) 8 Hours (Rush)…" at bounding box center [326, 54] width 107 height 10
click at [348, 119] on button "Send to bid" at bounding box center [356, 122] width 48 height 12
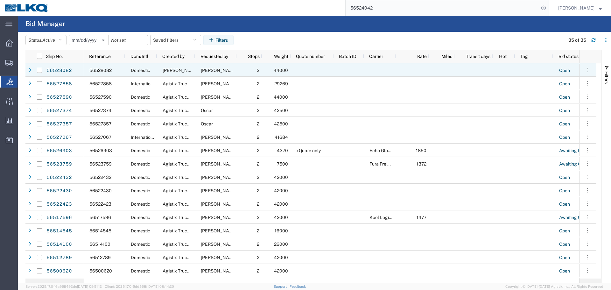
click at [94, 70] on span "56528082" at bounding box center [100, 70] width 22 height 5
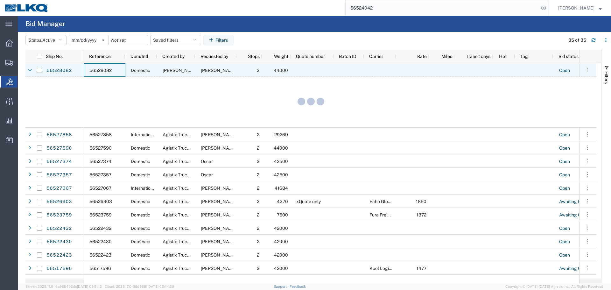
click at [67, 71] on link "56528082" at bounding box center [59, 71] width 26 height 10
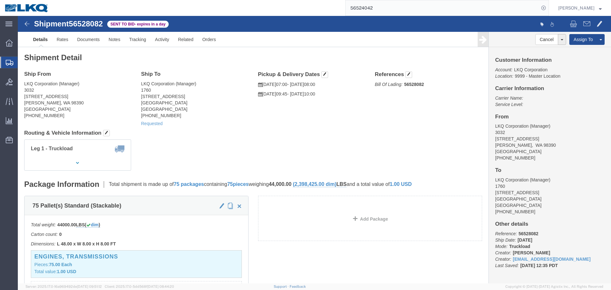
click div "Shipment Detail Ship From LKQ Corporation (Manager) 3032 4123 142nd Ave E Suite…"
click address "LKQ Corporation (Manager) 3032 4123 142nd Ave E Suite 100 Sumner, WA 98390 Unit…"
copy address "98390"
click address "LKQ Corporation (Manager) 1760 1710 W Mount Houston Rd Houston, TX 77038 United…"
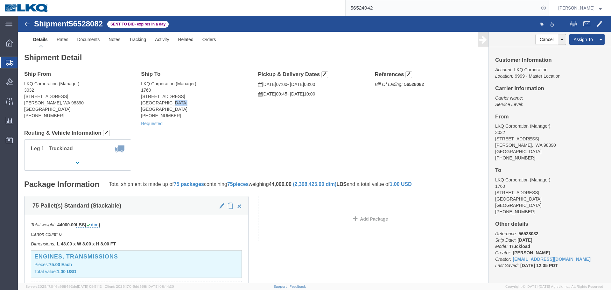
click address "LKQ Corporation (Manager) 1760 1710 W Mount Houston Rd Houston, TX 77038 United…"
copy address "77038"
click span
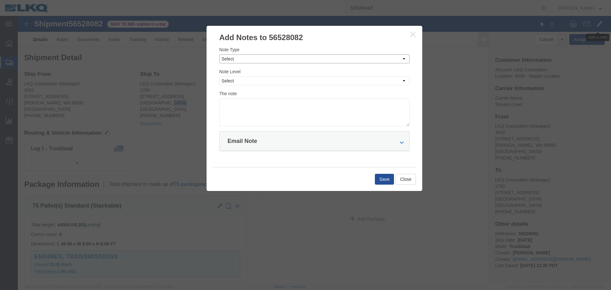
click select "Select Approval Bid Notes Carrier Change Notes Claim Notes Content Hazmat Notes…"
select select "BID_NOTES"
click select "Select Approval Bid Notes Carrier Change Notes Claim Notes Content Hazmat Notes…"
click select "Select Private to Account Private to Vendor Public"
select select "PRIVATE_TO_ACCOUNT"
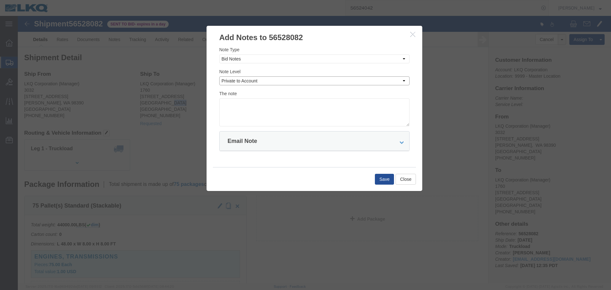
click select "Select Private to Account Private to Vendor Public"
click textarea
paste textarea "$4,041"
click textarea "DAT: $4,041"
type textarea "DAT: $4041"
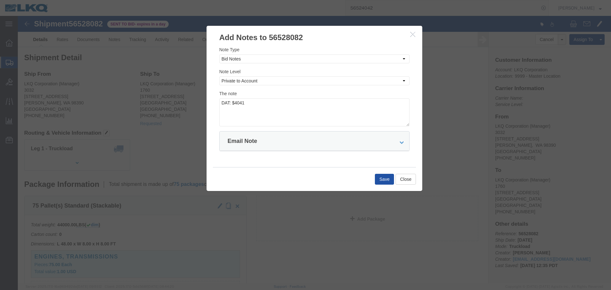
click button "Save"
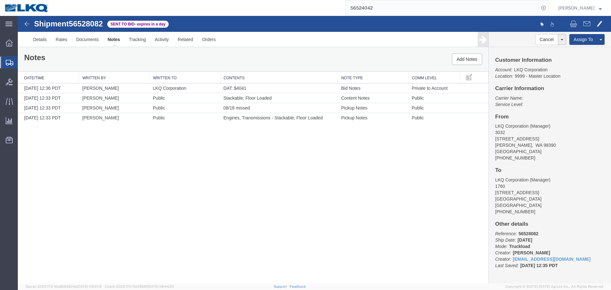
click at [366, 180] on div "Shipment 56528082 4 of 4 Sent to Bid - expires in a day Details Rates Documents…" at bounding box center [314, 149] width 593 height 267
click at [359, 186] on div "Shipment 56528082 4 of 4 Sent to Bid - expires in a day Details Rates Documents…" at bounding box center [314, 149] width 593 height 267
click at [438, 128] on link "Delete Notes" at bounding box center [447, 127] width 55 height 10
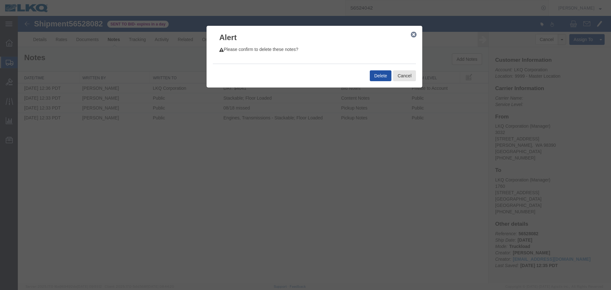
click at [379, 73] on button "Delete" at bounding box center [381, 75] width 22 height 11
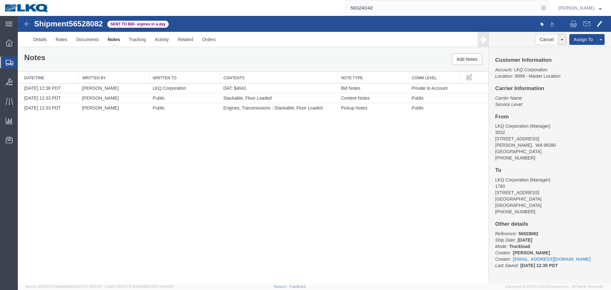
drag, startPoint x: 330, startPoint y: 9, endPoint x: 346, endPoint y: 9, distance: 16.9
click at [330, 9] on div "56524042" at bounding box center [300, 8] width 495 height 16
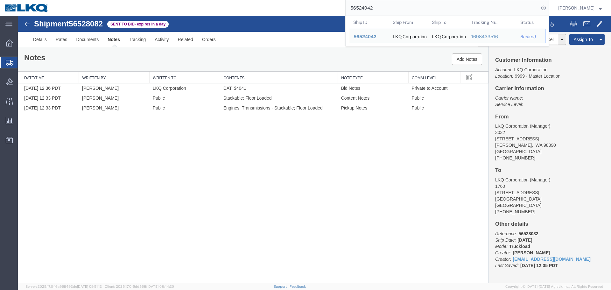
click at [406, 9] on input "56524042" at bounding box center [441, 7] width 193 height 15
paste input "search"
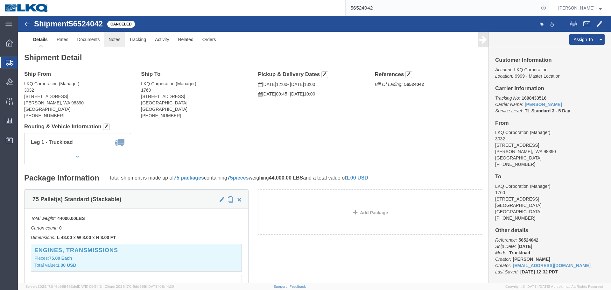
click link "Notes"
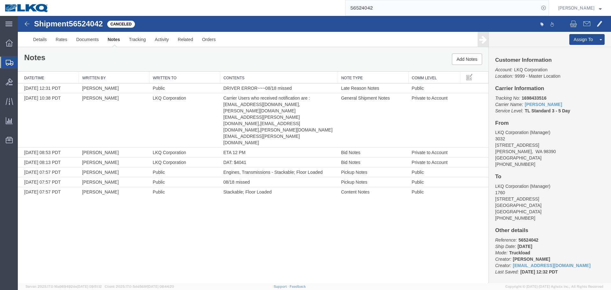
drag, startPoint x: 317, startPoint y: 230, endPoint x: 322, endPoint y: 234, distance: 6.5
click at [317, 230] on div "Shipment 56524042 7 of 7 Canceled Details Rates Documents Notes Tracking Activi…" at bounding box center [314, 149] width 593 height 267
click at [405, 246] on div "Shipment 56524042 7 of 7 Canceled Details Rates Documents Notes Tracking Activi…" at bounding box center [314, 149] width 593 height 267
click at [378, 213] on div "Shipment 56524042 7 of 7 Canceled Details Rates Documents Notes Tracking Activi…" at bounding box center [314, 149] width 593 height 267
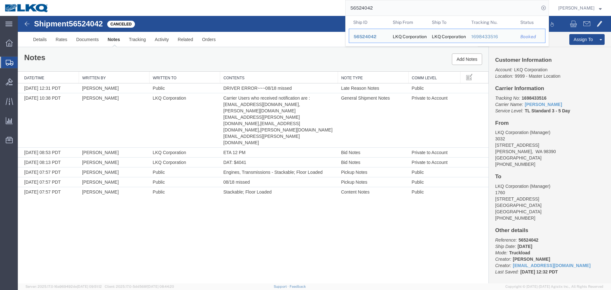
click at [432, 8] on input "56524042" at bounding box center [441, 7] width 193 height 15
paste input "056065"
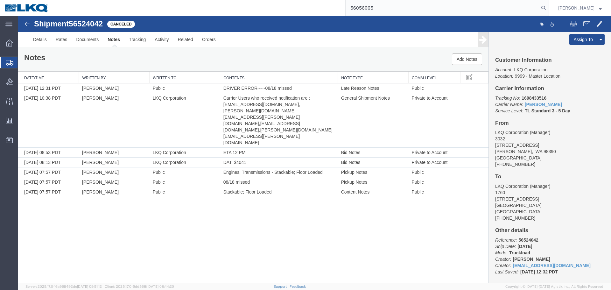
type input "56056065"
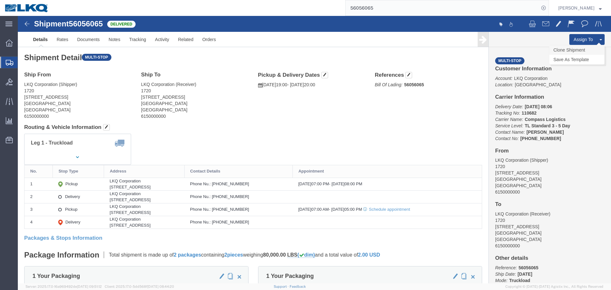
click link "Clone Shipment"
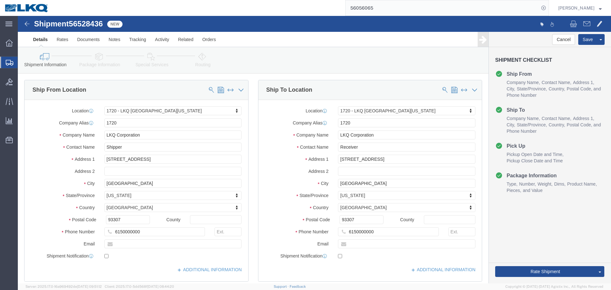
select select "28715"
click span "56528436"
copy span "56528436"
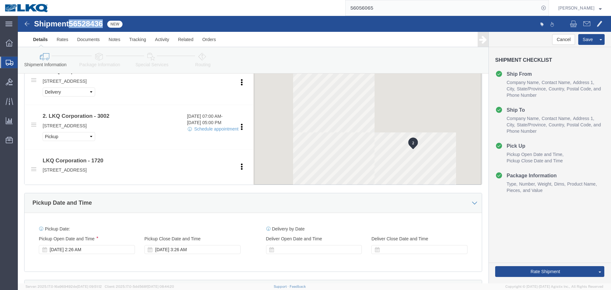
scroll to position [414, 0]
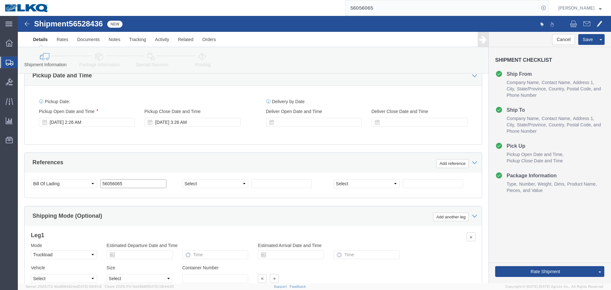
click input "56056065"
paste input "528436"
type input "56528436"
click div "Aug 19 2025 2:26 AM"
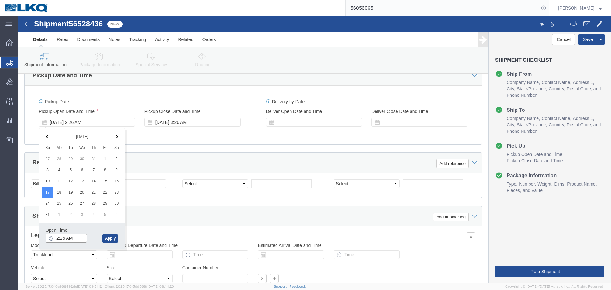
click input "2:26 AM"
type input "4:00 PM"
click button "Apply"
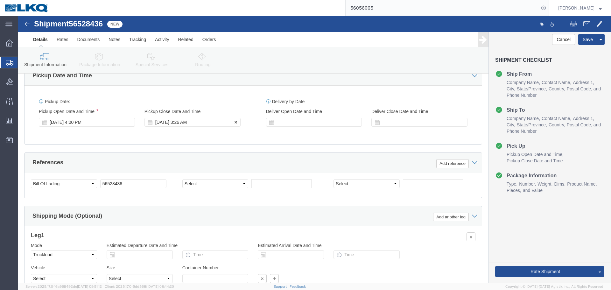
click div "Aug 19 2025 3:26 AM"
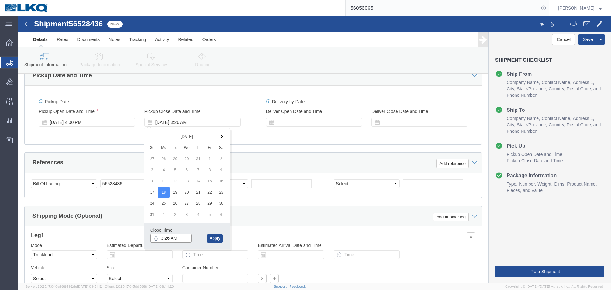
click input "3:26 AM"
type input "6:00 PM"
click button "Apply"
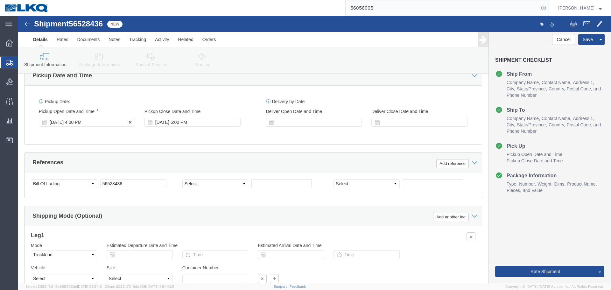
click div "Aug 17 2025 4:00 PM"
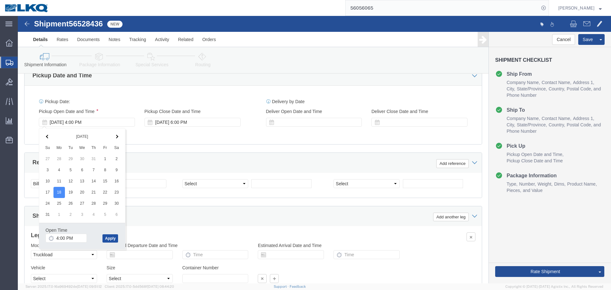
click div "Open Time 4:00 PM Aug 18 2025 4:00 PM - Aug 18 2025 4:00 PM Cancel Apply"
click button "Apply"
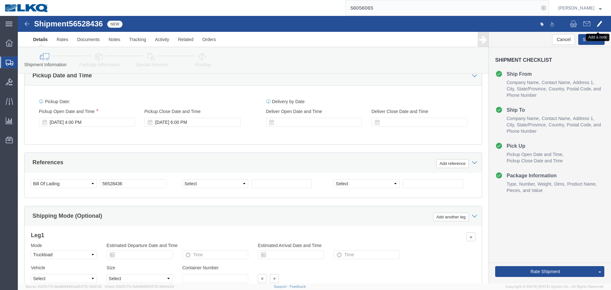
click span
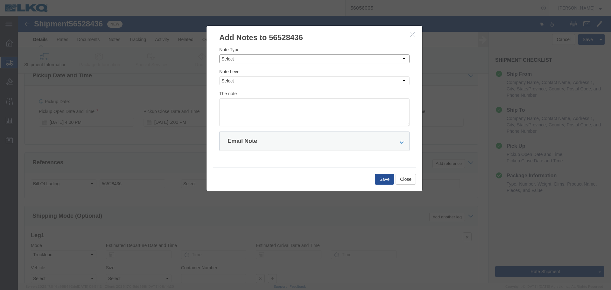
click select "Select Approval Bid Notes Carrier Change Notes Claim Notes Content Hazmat Notes…"
select select "PICK_UP_NOTES"
click select "Select Approval Bid Notes Carrier Change Notes Claim Notes Content Hazmat Notes…"
click select "Select Private to Account Private to Vendor Public"
select select "PUBLIC"
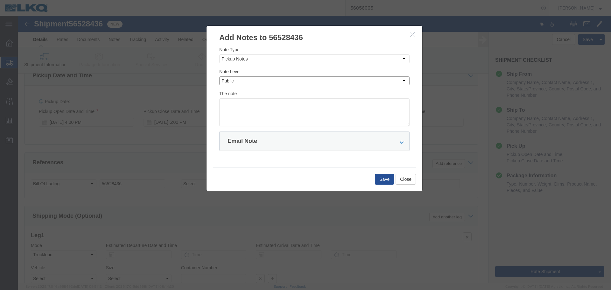
click select "Select Private to Account Private to Vendor Public"
click textarea
type textarea "08/17"
click textarea "08/17"
click select "Select Approval Bid Notes Carrier Change Notes Claim Notes Content Hazmat Notes…"
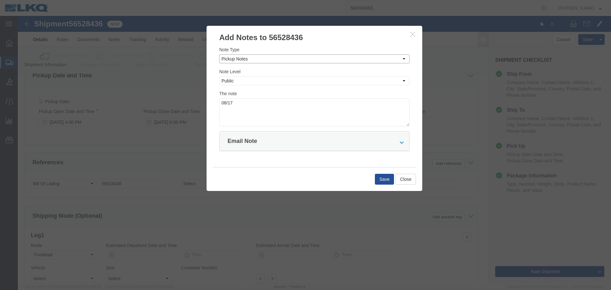
select select "BID_NOTES"
click select "Select Approval Bid Notes Carrier Change Notes Claim Notes Content Hazmat Notes…"
click textarea "08/17"
drag, startPoint x: 213, startPoint y: 85, endPoint x: 179, endPoint y: 83, distance: 34.7
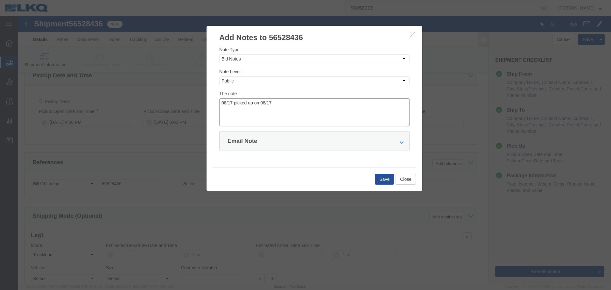
click div "Add Notes to 56528436 Note Type Select Approval Bid Notes Carrier Change Notes …"
type textarea "picked up on 08/17"
click button "Save"
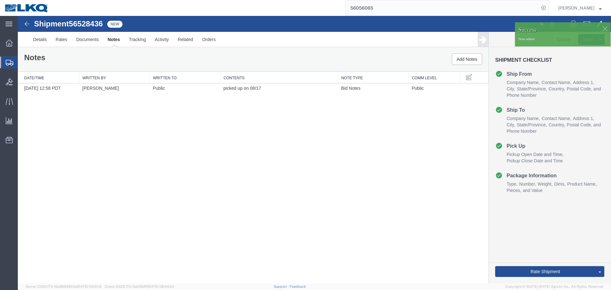
scroll to position [0, 0]
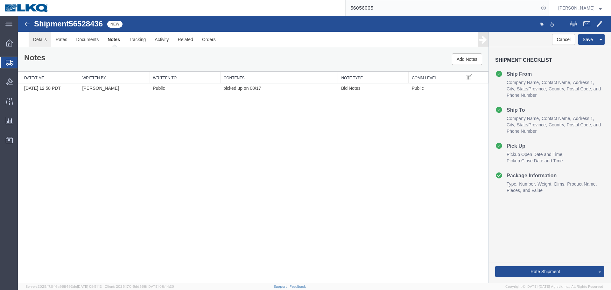
click at [44, 40] on link "Details" at bounding box center [40, 39] width 23 height 15
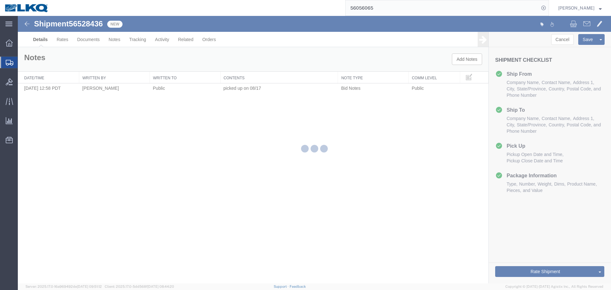
select select "28715"
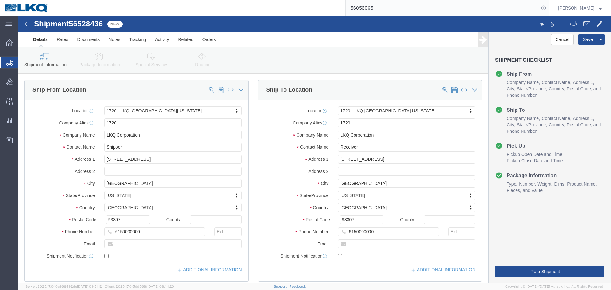
click span "56528436"
copy span "56528436"
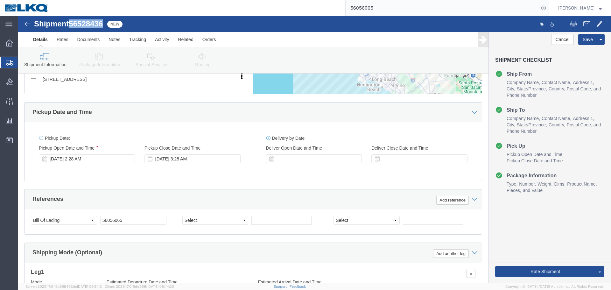
scroll to position [469, 0]
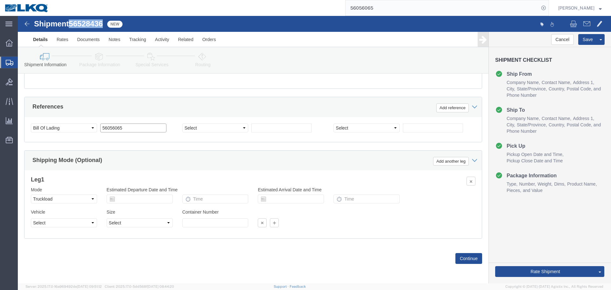
click input "56056065"
paste input "528436"
type input "56528436"
click button "Save"
type button "Save"
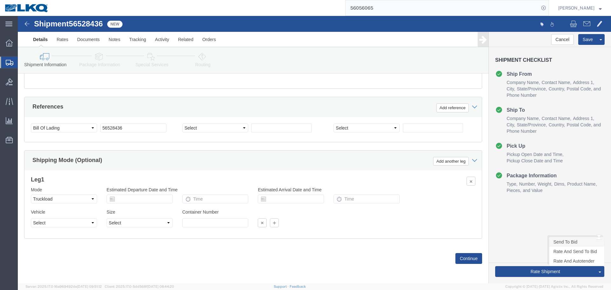
click link "Send To Bid"
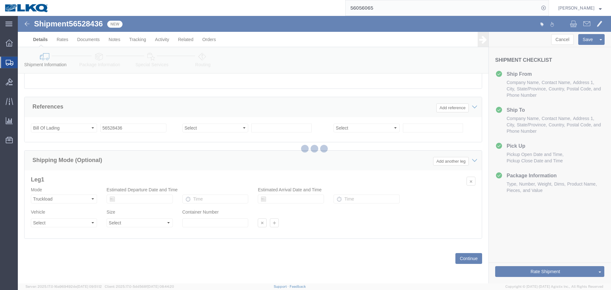
select select "28715"
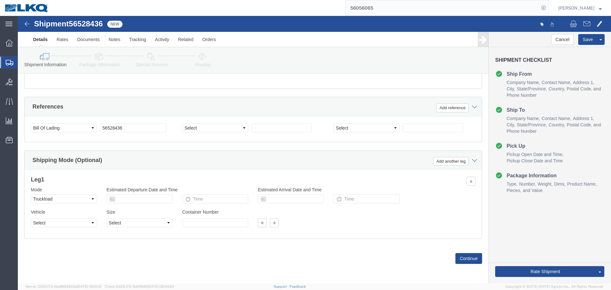
select select "TL"
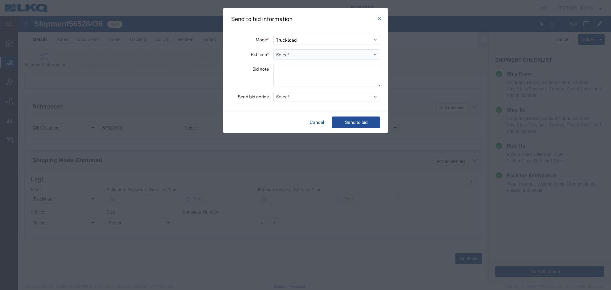
click at [290, 56] on select "Select 30 Min (Rush) 1 Hour (Rush) 2 Hours (Rush) 4 Hours (Rush) 8 Hours (Rush)…" at bounding box center [326, 54] width 107 height 10
select select "4"
click at [273, 49] on select "Select 30 Min (Rush) 1 Hour (Rush) 2 Hours (Rush) 4 Hours (Rush) 8 Hours (Rush)…" at bounding box center [326, 54] width 107 height 10
click at [345, 96] on button "Select" at bounding box center [326, 97] width 107 height 10
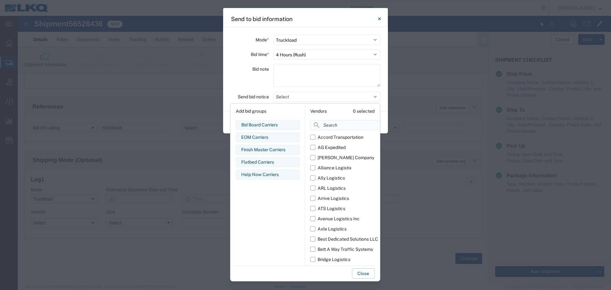
click at [340, 130] on input at bounding box center [359, 125] width 98 height 10
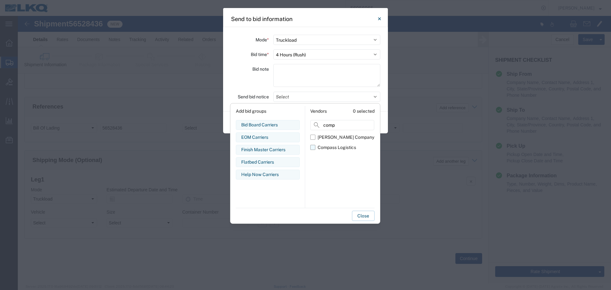
type input "comp"
click at [349, 146] on div "Compass Logistics" at bounding box center [336, 147] width 38 height 7
click at [0, 0] on input "Compass Logistics" at bounding box center [0, 0] width 0 height 0
click at [244, 79] on div "Bid note" at bounding box center [250, 76] width 38 height 25
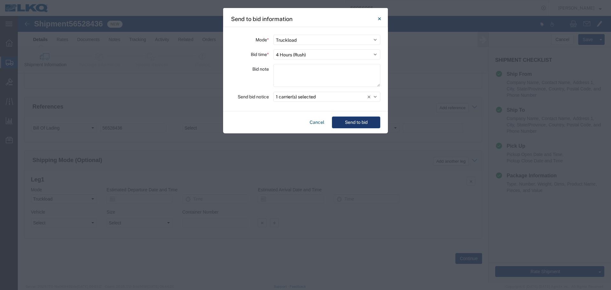
click at [354, 121] on button "Send to bid" at bounding box center [356, 122] width 48 height 12
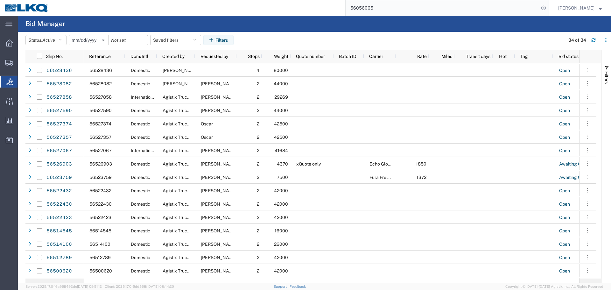
click at [371, 8] on input "56056065" at bounding box center [441, 7] width 193 height 15
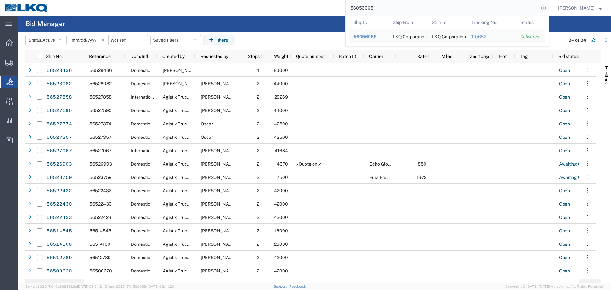
paste input "528436"
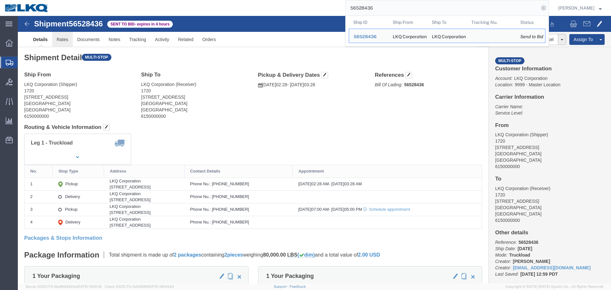
click link "Rates"
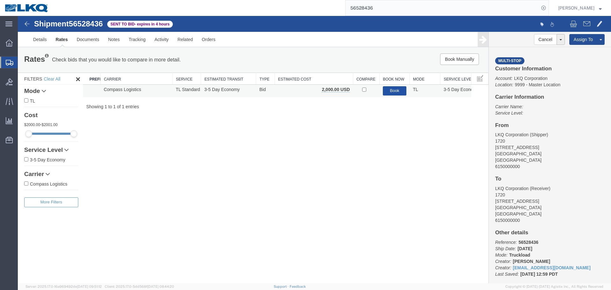
click at [385, 88] on button "Book" at bounding box center [395, 90] width 24 height 9
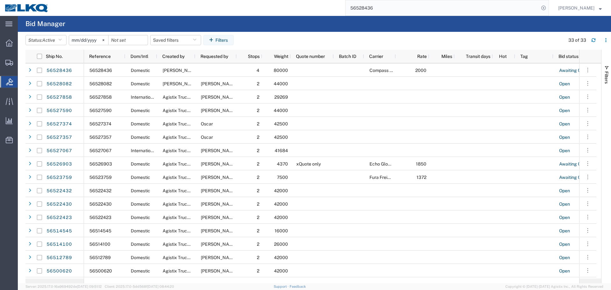
click at [407, 8] on input "56528436" at bounding box center [441, 7] width 193 height 15
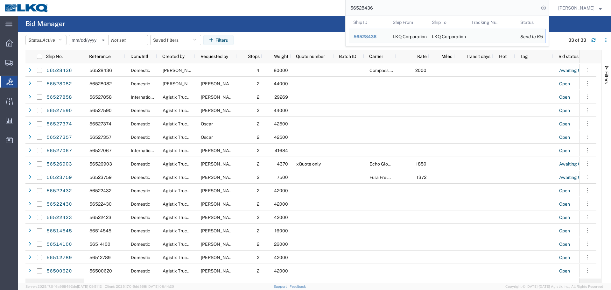
paste input "498243"
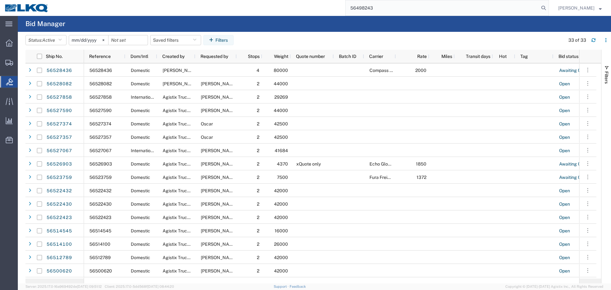
type input "56498243"
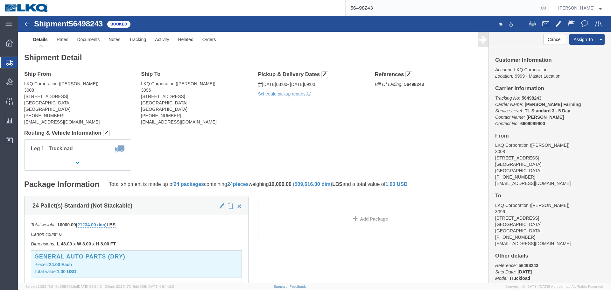
click div "Shipment Detail Ship From LKQ Corporation (NATE G) 3008 3455 W Ninigret Dr Salt…"
click address "LKQ Corporation (RAMON M) 3096 3370 E Lone Mountain Road North Las Vegas, NV 89…"
copy div "rmiramontes@lkqcorp.com"
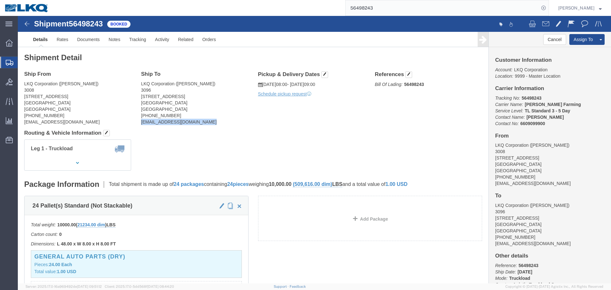
click address "LKQ Corporation (RAMON M) 3096 3370 E Lone Mountain Road North Las Vegas, NV 89…"
drag, startPoint x: 180, startPoint y: 67, endPoint x: 158, endPoint y: 68, distance: 22.6
click address "LKQ Corporation (RAMON M) 3096 3370 E Lone Mountain Road North Las Vegas, NV 89…"
copy address "RAMON M"
click div "Ship From LKQ Corporation (NATE G) 3008 3455 W Ninigret Dr Salt Lake City, UT 8…"
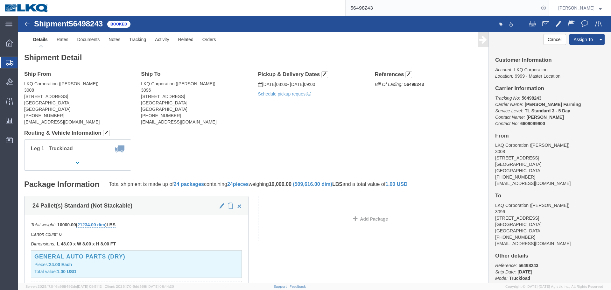
click h4 "Routing & Vehicle Information"
click div "Ship From LKQ Corporation (NATE G) 3008 3455 W Ninigret Dr Salt Lake City, UT 8…"
click div "Leg 1 - Truckload Vehicle 1: Standard Dry Van (53 Feet) Number of trucks: 1"
drag, startPoint x: 367, startPoint y: 117, endPoint x: 409, endPoint y: 140, distance: 48.4
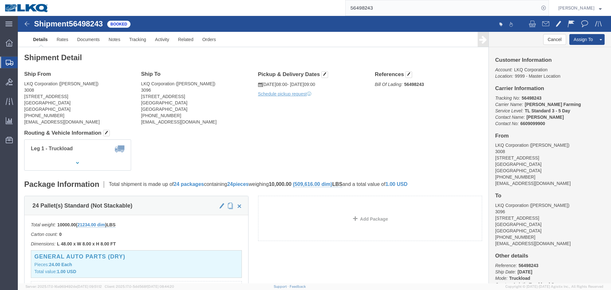
click h4 "Routing & Vehicle Information"
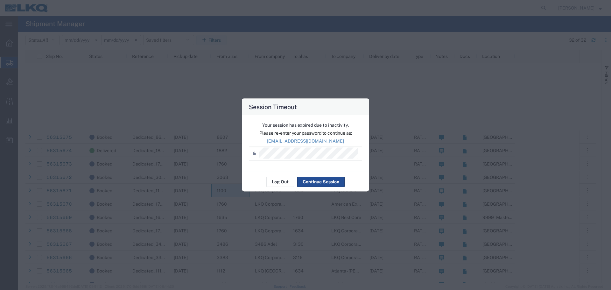
scroll to position [208, 0]
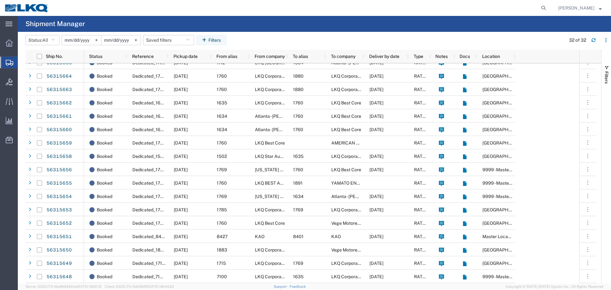
click at [0, 0] on span "Shipment Manager" at bounding box center [0, 0] width 0 height 0
click at [271, 36] on agx-table-filter-chips "Status: All Active All Approved Booked Canceled Delivered Denied New On Hold Pe…" at bounding box center [293, 42] width 537 height 15
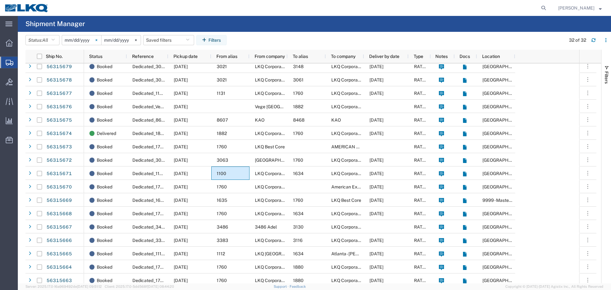
scroll to position [17, 0]
click at [97, 39] on icon at bounding box center [96, 40] width 2 height 2
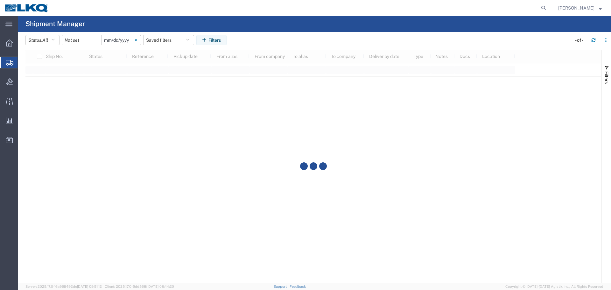
click at [138, 38] on svg-icon at bounding box center [136, 40] width 10 height 10
click at [73, 38] on input "date" at bounding box center [81, 40] width 39 height 10
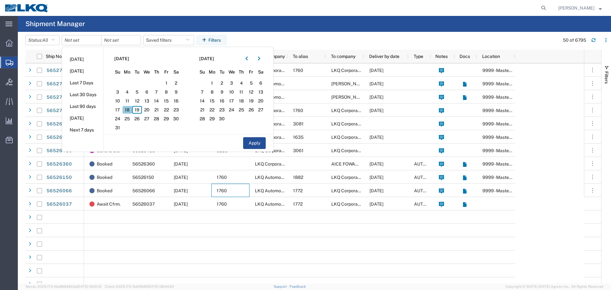
click at [129, 109] on span "18" at bounding box center [127, 110] width 10 height 8
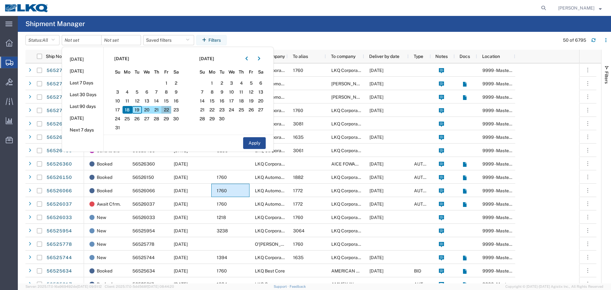
click at [168, 112] on span "22" at bounding box center [166, 110] width 10 height 8
click at [252, 140] on button "Apply" at bounding box center [254, 143] width 23 height 12
type input "2025-08-18"
type input "2025-08-22"
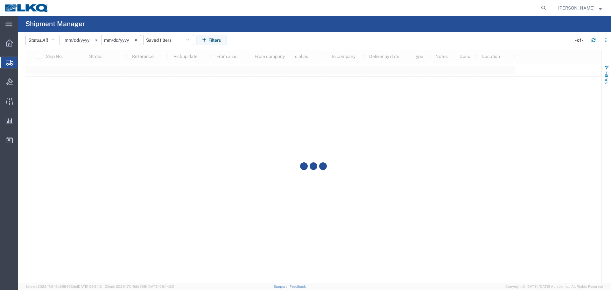
click at [610, 76] on button "Filters" at bounding box center [606, 74] width 10 height 34
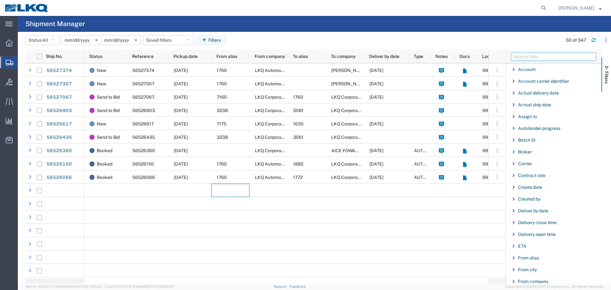
click at [560, 55] on input "Filter Columns Input" at bounding box center [553, 57] width 85 height 8
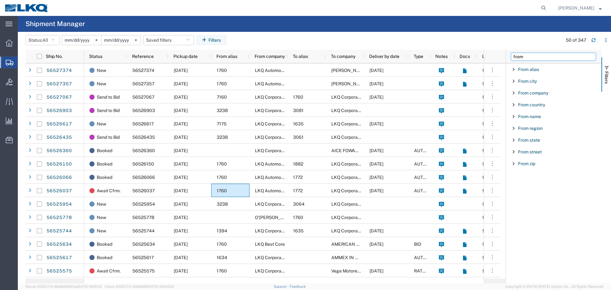
type input "from"
click at [512, 81] on span "Filter List 9 Filters" at bounding box center [513, 81] width 5 height 5
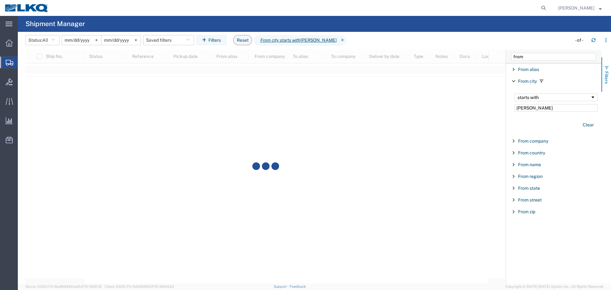
type input "Livingston"
click at [610, 83] on button "Filters" at bounding box center [606, 74] width 10 height 34
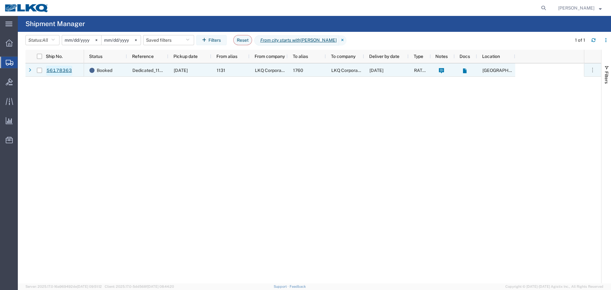
click at [67, 69] on link "56178363" at bounding box center [59, 71] width 26 height 10
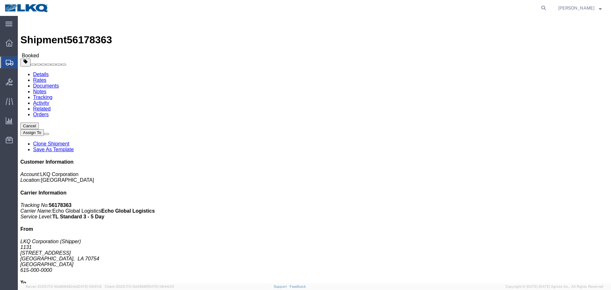
click div "Leg 1 - Truckload Vehicle 1: Standard Dry Van (53 Feet) Number of trucks: 1"
click span "56178363"
copy span "56178363"
click div "Leg 1 - Truckload Vehicle 1: Standard Dry Van (53 Feet) Number of trucks: 1"
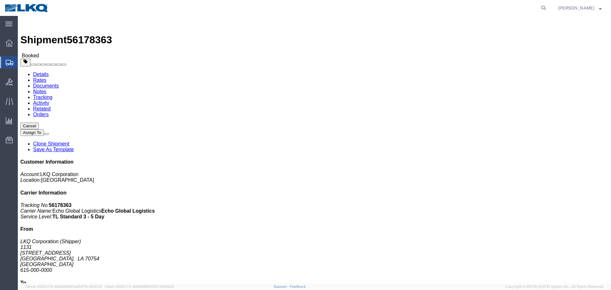
drag, startPoint x: 316, startPoint y: 129, endPoint x: 271, endPoint y: 124, distance: 44.9
click div "Leg 1 - Truckload Vehicle 1: Standard Dry Van (53 Feet) Number of trucks: 1"
click link "Rates"
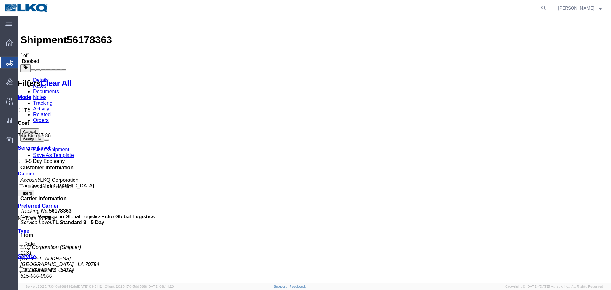
click at [37, 77] on link "Details" at bounding box center [41, 79] width 16 height 5
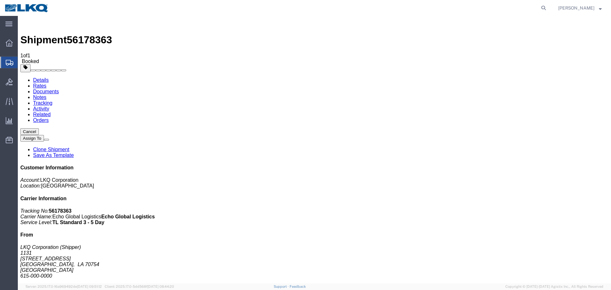
click span "56178363"
click link "Clone Shipment"
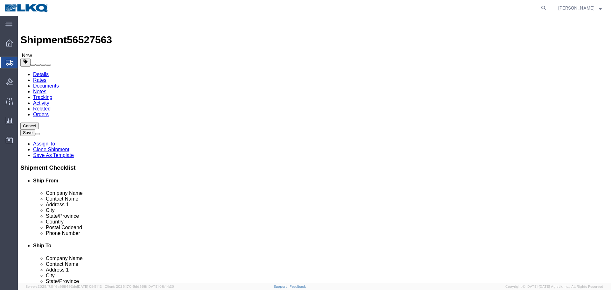
click span "56527563"
copy span "56527563"
select select "27362"
select select "27634"
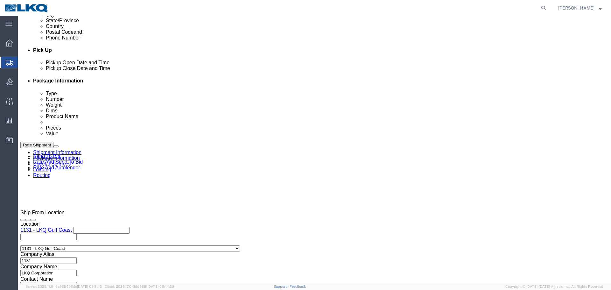
scroll to position [286, 0]
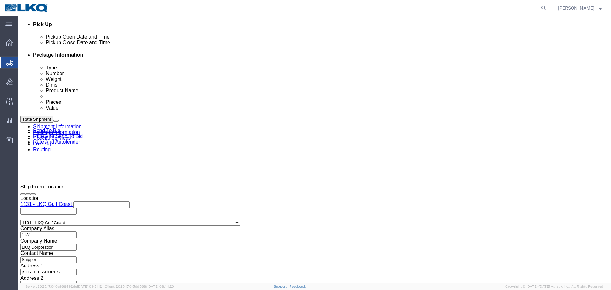
click input "56178363"
paste input "5275"
type input "56527563"
click div "Aug 19 2025 1:32 AM"
click input "1:32 AM"
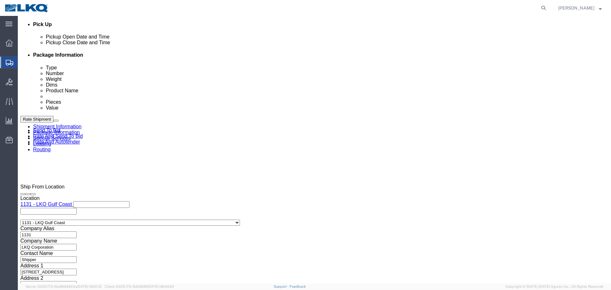
type input "6:00 AM"
click button "Apply"
click link "Schedule appointment"
select select
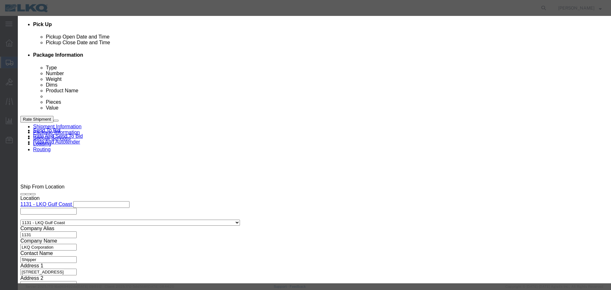
click input "08/21/2025"
click td "22"
type input "08/22/2025"
click select "Select 1760 - LKQ Best Core 1760 - Outbound Loads"
select select "1"
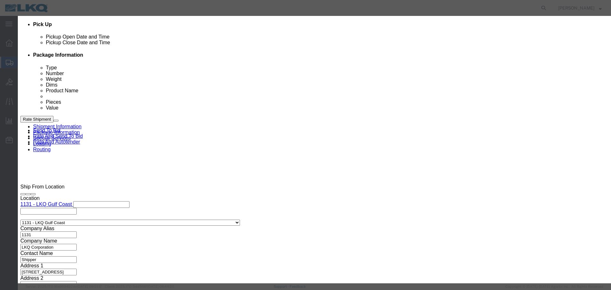
click select "Select 1760 - LKQ Best Core 1760 - Outbound Loads"
click div
click input "8:00 AM"
type input "6:30 AM"
drag, startPoint x: 357, startPoint y: 85, endPoint x: 357, endPoint y: 88, distance: 3.8
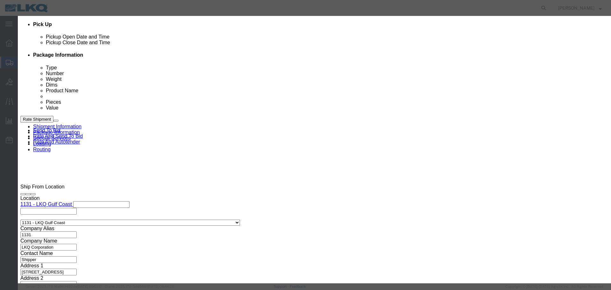
click select "Select 15 min 30 min 45 min 1 hr 2 hr 3 hr 4 hr"
select select "15"
click select "Select 15 min 30 min 45 min 1 hr 2 hr 3 hr 4 hr"
drag, startPoint x: 379, startPoint y: 165, endPoint x: 392, endPoint y: 180, distance: 19.4
click button "Save"
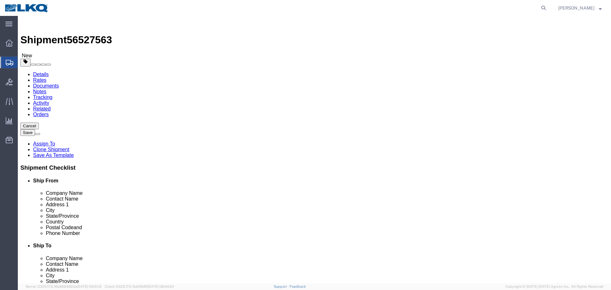
scroll to position [223, 0]
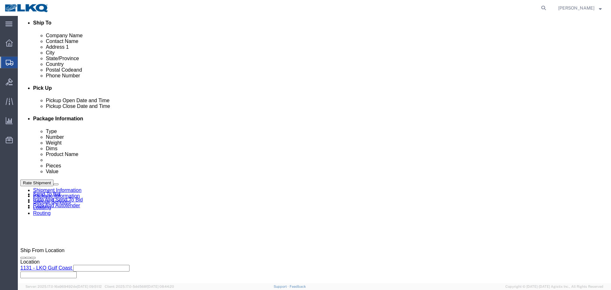
click button "Save"
click button "Rate Shipment"
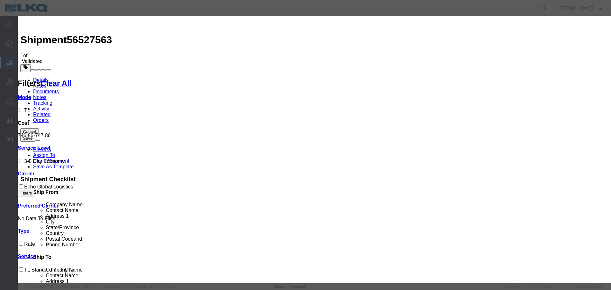
drag, startPoint x: 412, startPoint y: 36, endPoint x: 315, endPoint y: 85, distance: 109.0
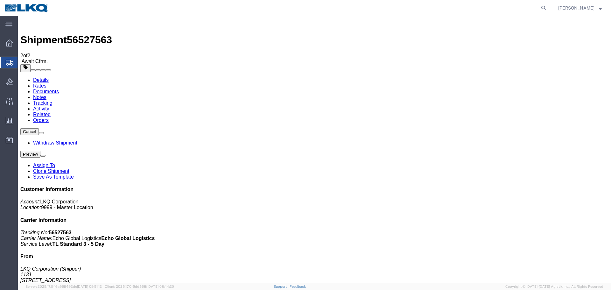
click at [540, 8] on icon at bounding box center [543, 7] width 9 height 9
paste input "56191541"
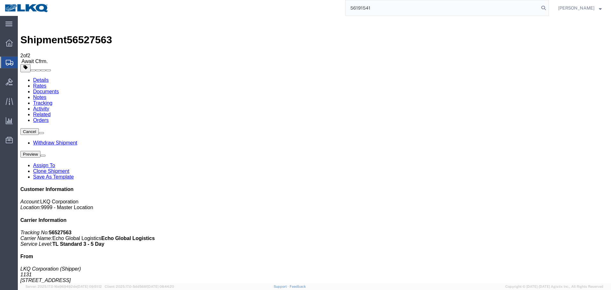
type input "56191541"
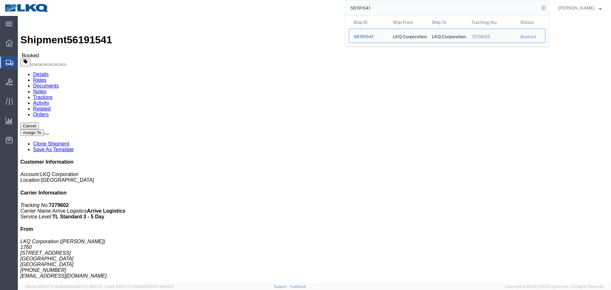
click div "Ship From LKQ Corporation (Alfredo Garcia) 1760 1710 W Mount Houston Rd Houston…"
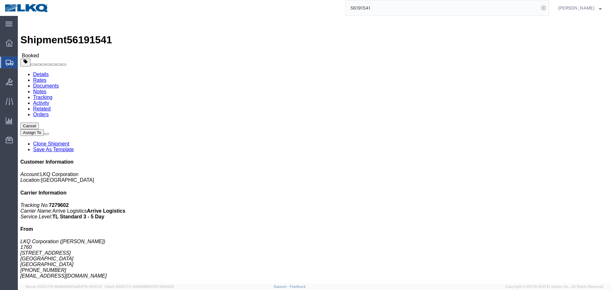
click button "Cancel"
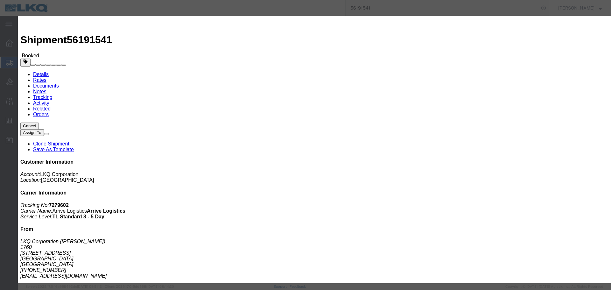
click div "Yes No"
click button "Yes"
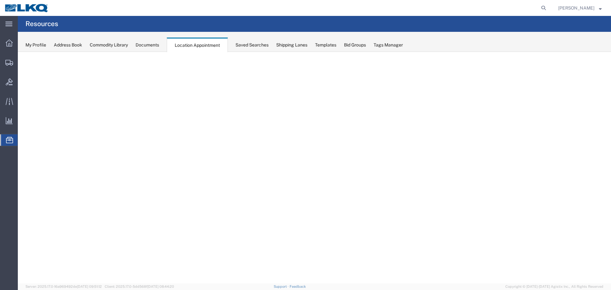
select select "27634"
select select "agendaWeek"
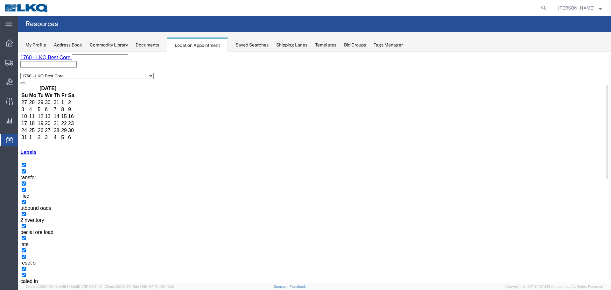
click at [23, 289] on icon "button" at bounding box center [23, 294] width 0 height 0
